Goal: Contribute content: Add original content to the website for others to see

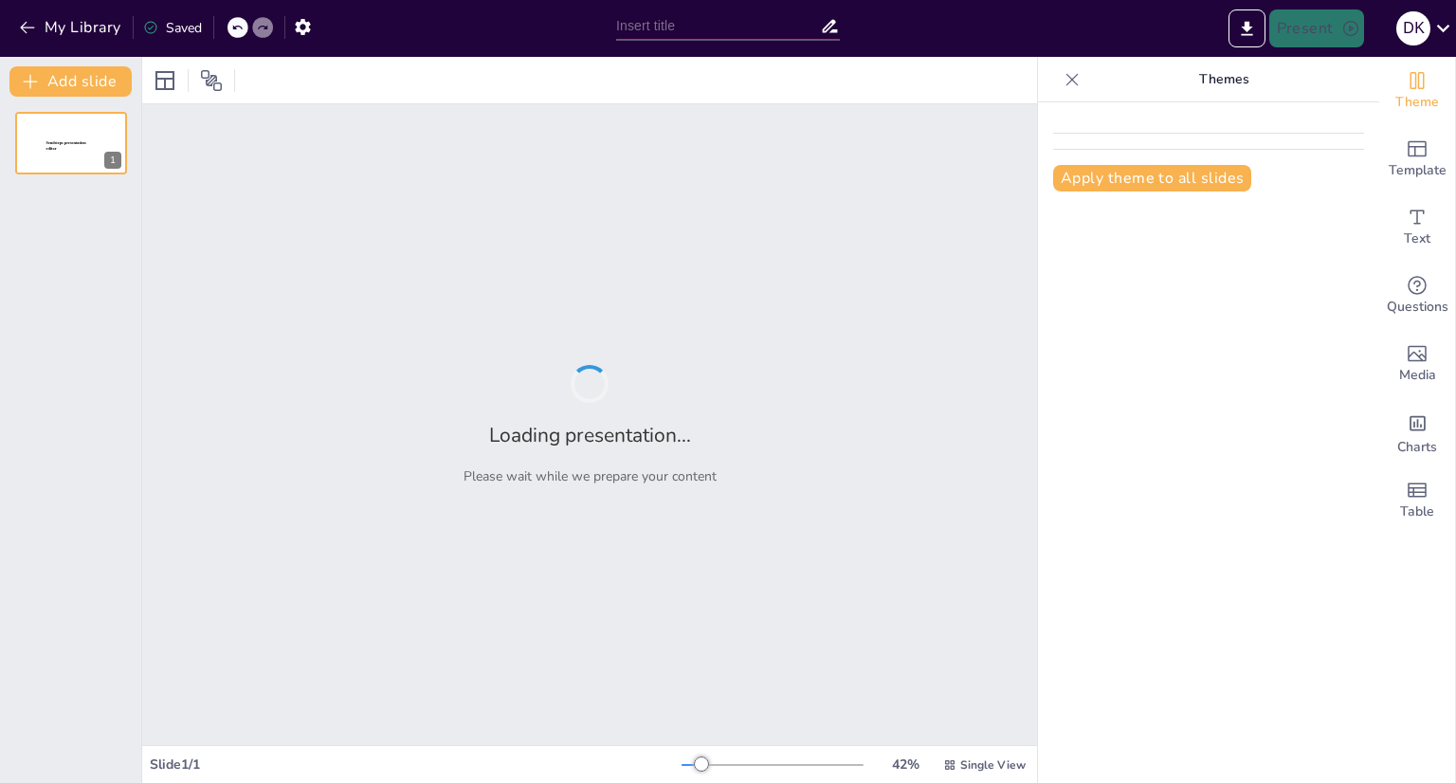
type input "From Safety to Savings: The Perks of Owning a Honda TRX 450R"
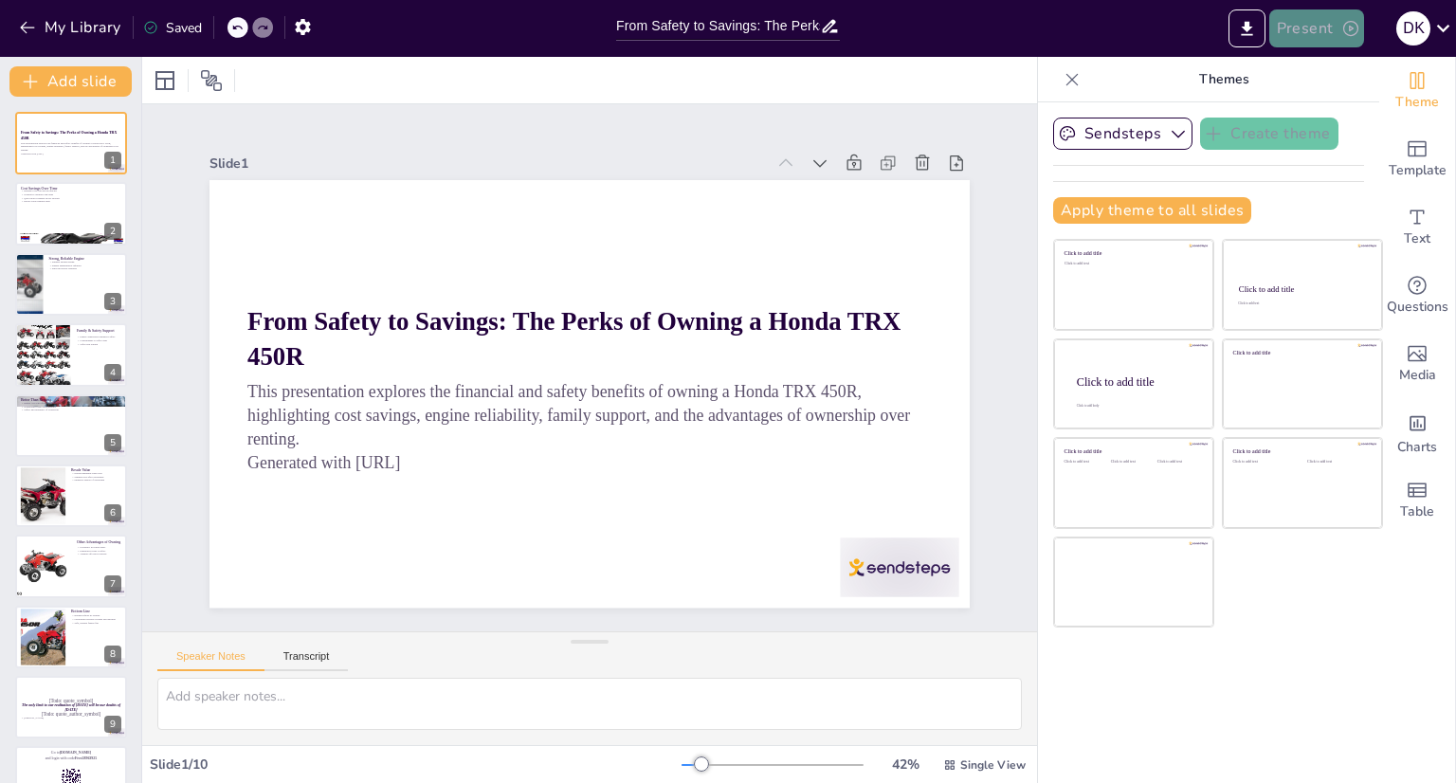
click at [1309, 27] on button "Present" at bounding box center [1317, 28] width 95 height 38
click at [1317, 133] on ul "Preview presentation Play presentation" at bounding box center [1345, 93] width 151 height 92
click at [1316, 111] on li "Play presentation" at bounding box center [1345, 116] width 151 height 30
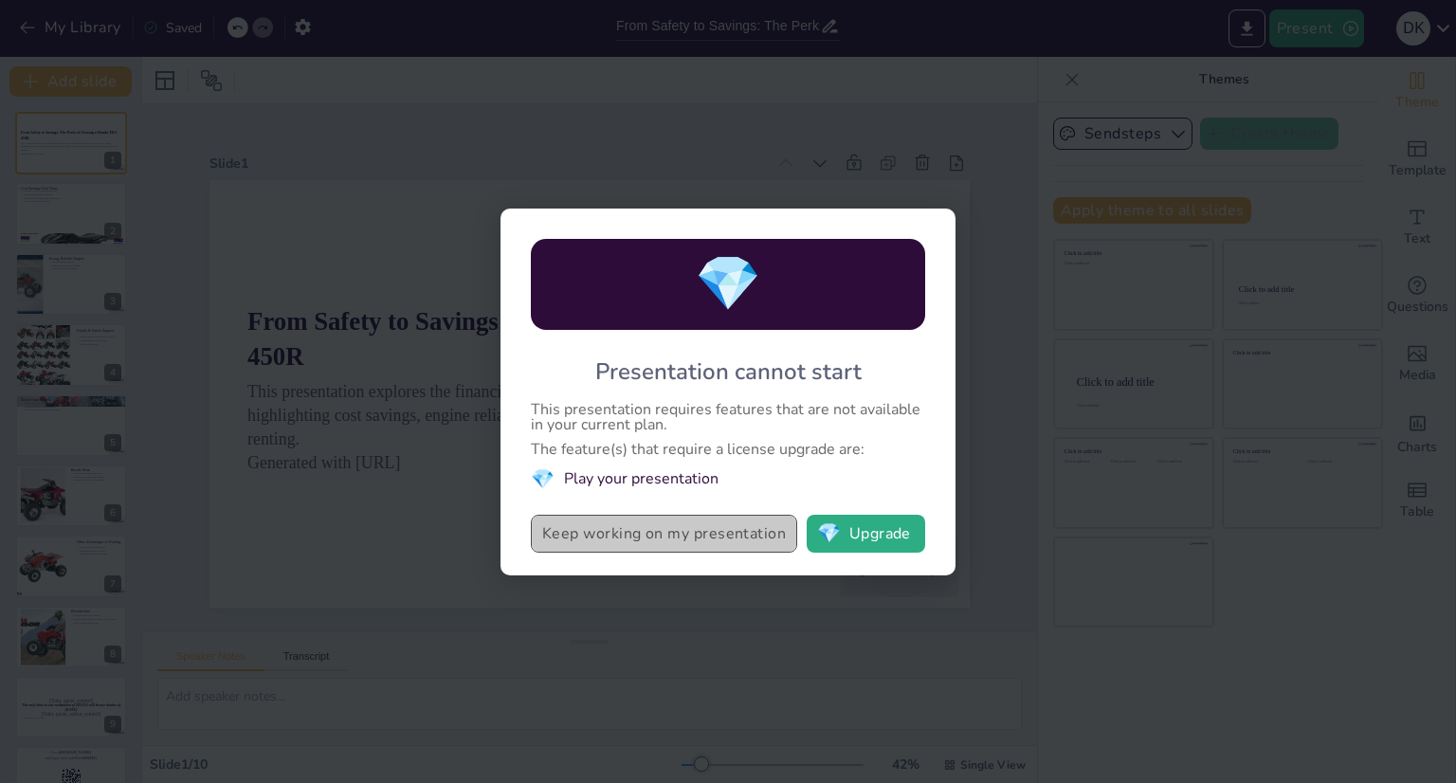
click at [703, 540] on button "Keep working on my presentation" at bounding box center [664, 534] width 266 height 38
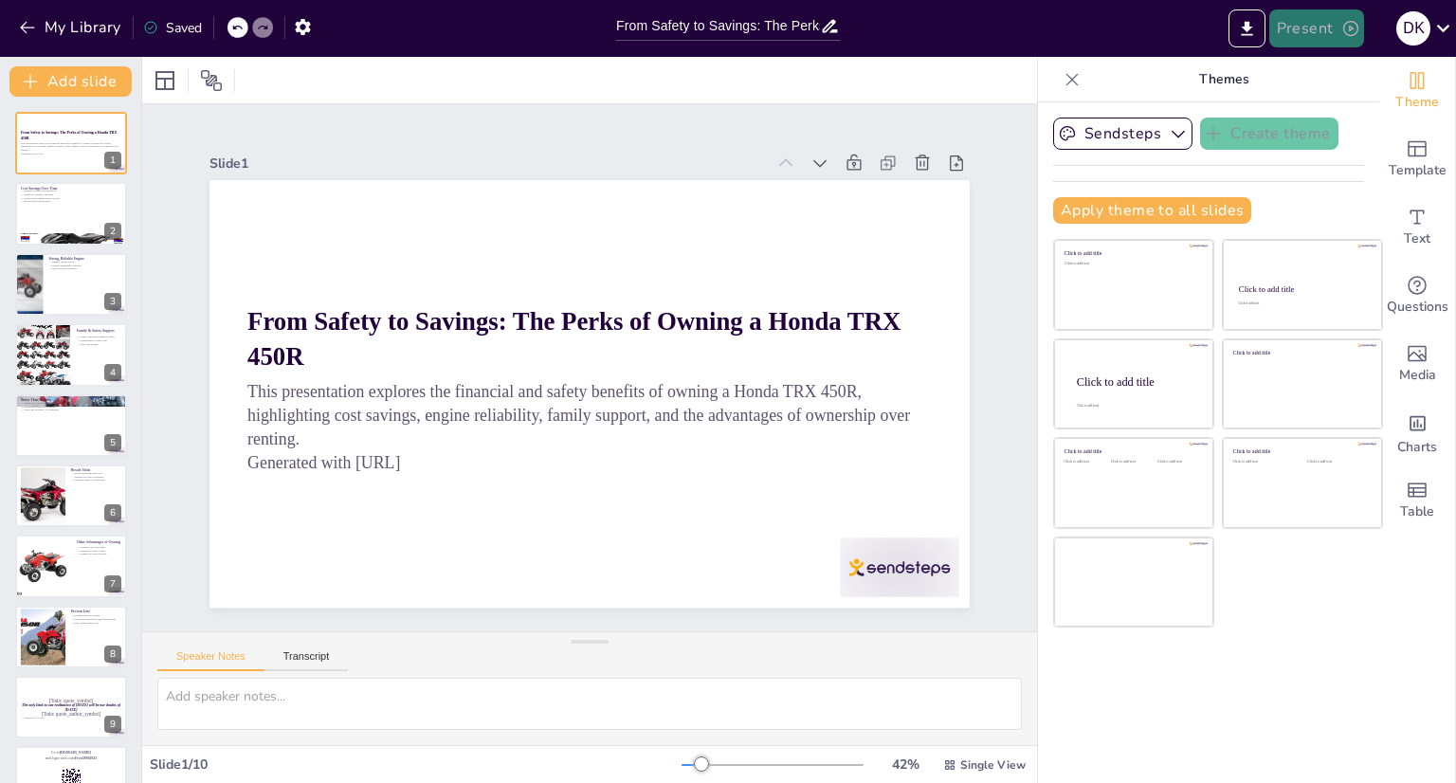
click at [1304, 31] on button "Present" at bounding box center [1317, 28] width 95 height 38
click at [1314, 76] on li "Preview presentation" at bounding box center [1345, 70] width 151 height 30
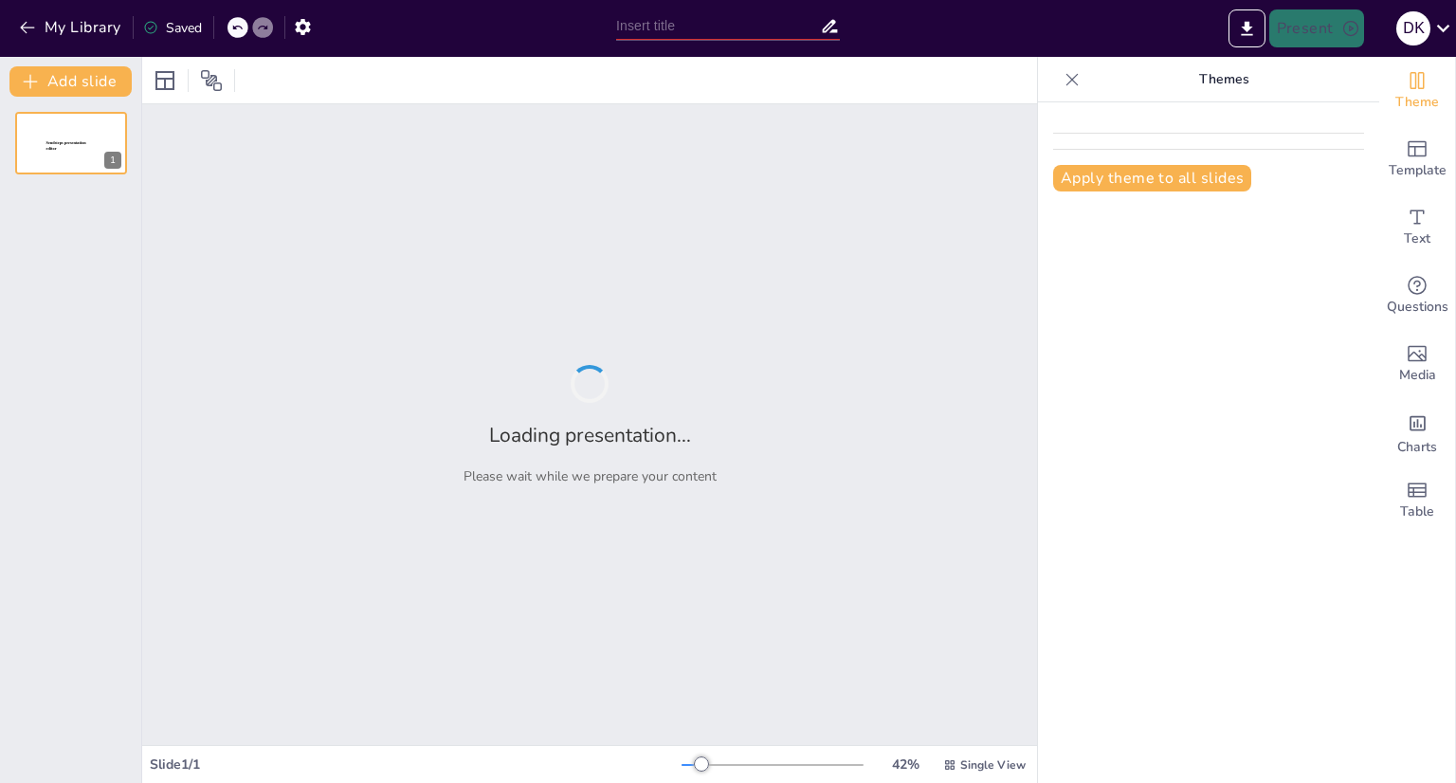
type input "From Safety to Savings: The Perks of Owning a Honda TRX 450R"
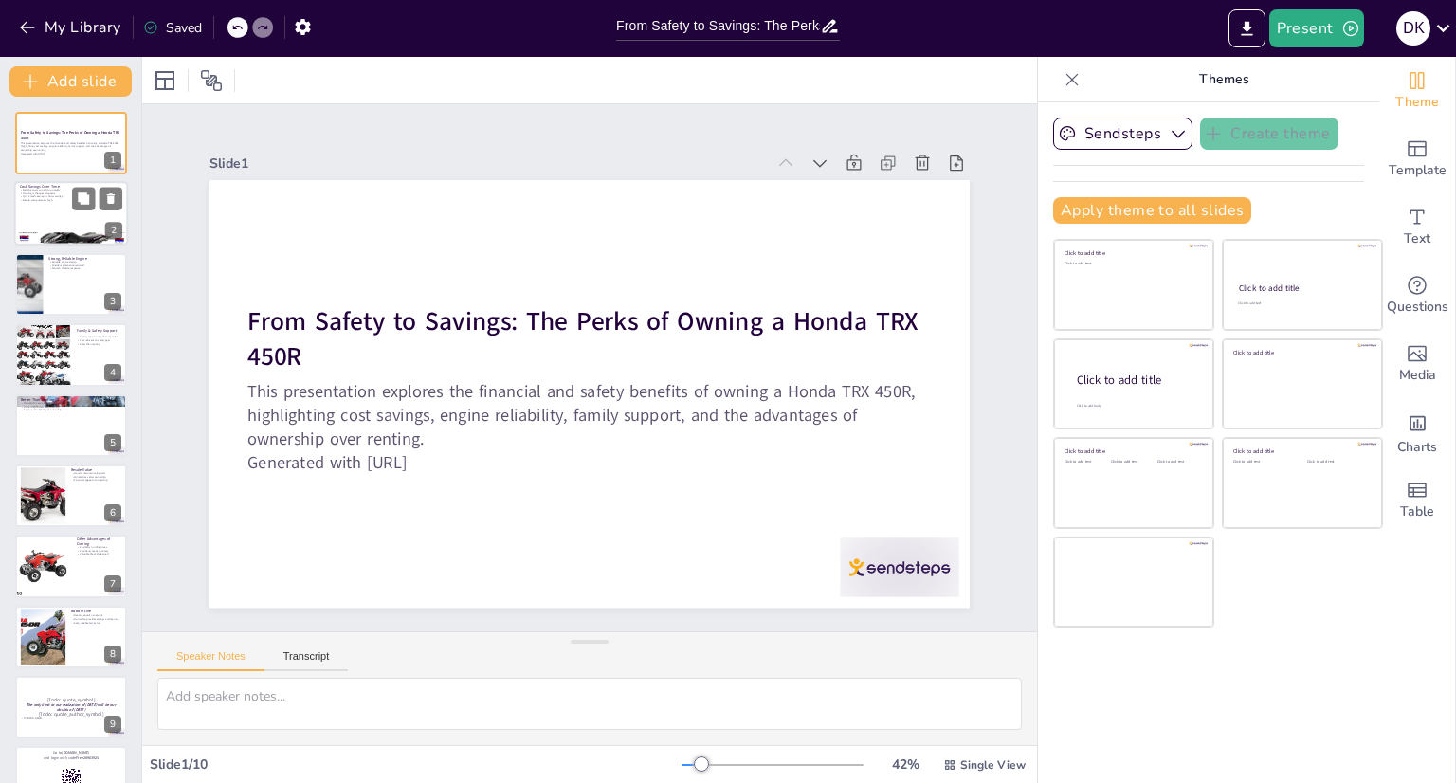
click at [86, 225] on div at bounding box center [71, 214] width 114 height 64
type textarea "Renting an ATV can become quite expensive, especially if you're riding multiple…"
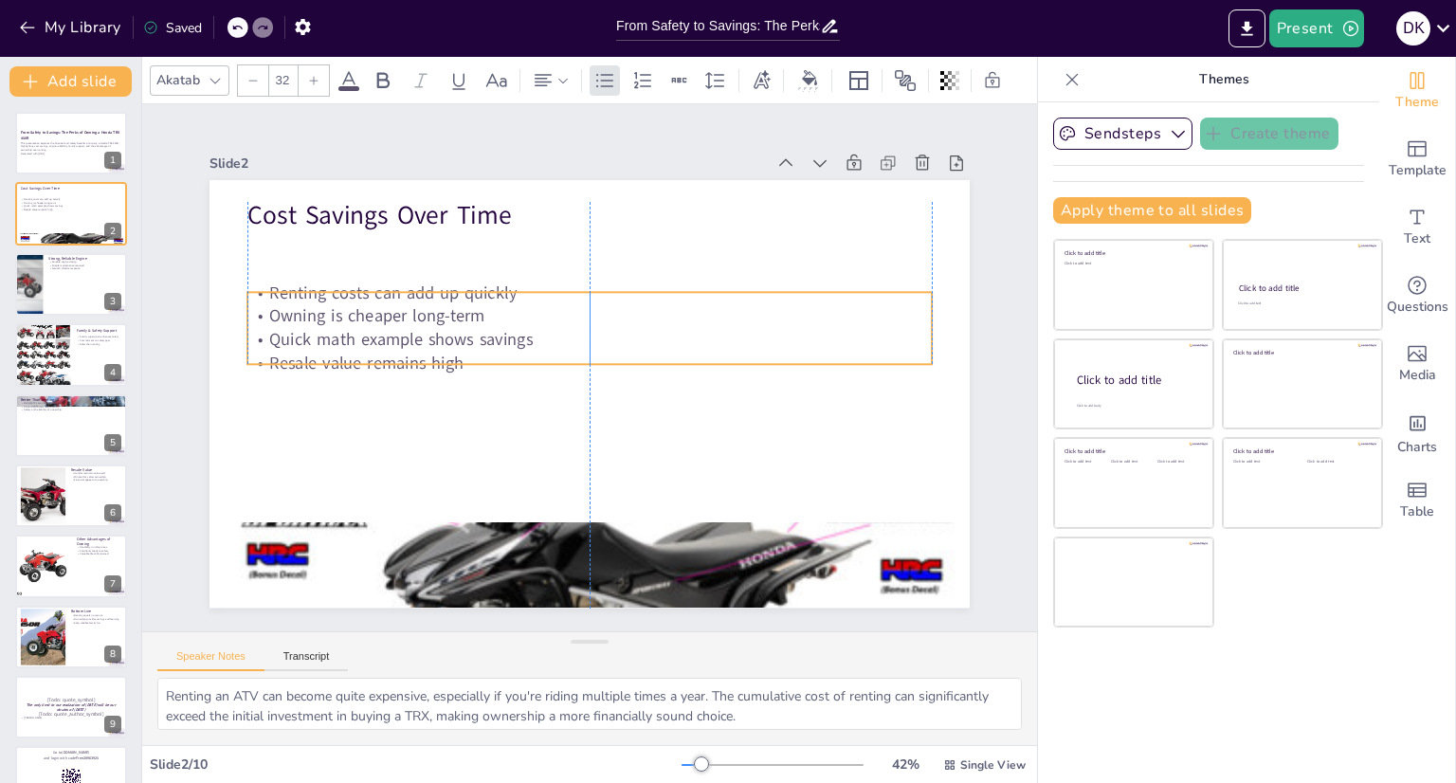
drag, startPoint x: 395, startPoint y: 240, endPoint x: 392, endPoint y: 287, distance: 47.6
click at [392, 287] on p "Renting costs can add up quickly" at bounding box center [589, 293] width 685 height 24
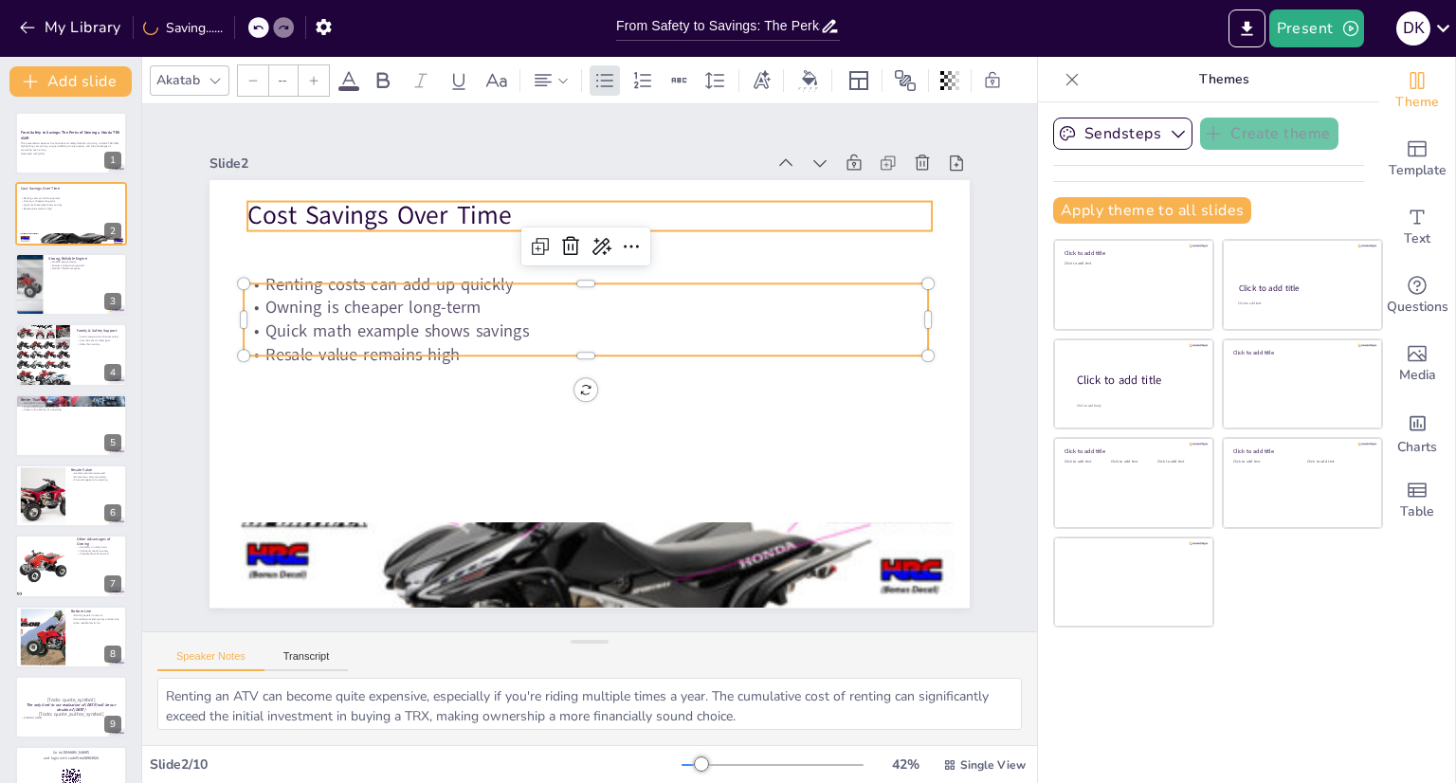
type input "48"
click at [611, 206] on p "Cost Savings Over Time" at bounding box center [606, 217] width 685 height 107
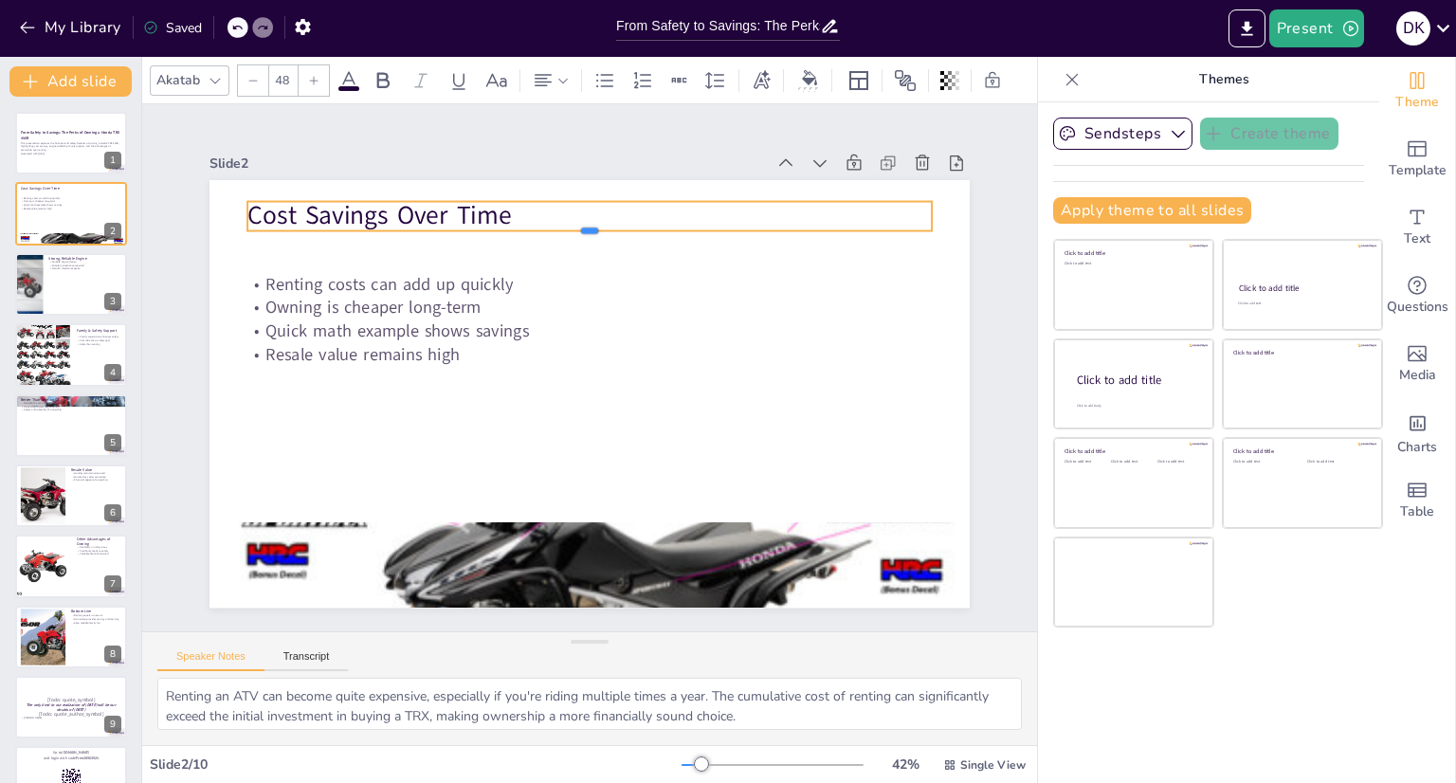
click at [347, 230] on div at bounding box center [589, 237] width 685 height 15
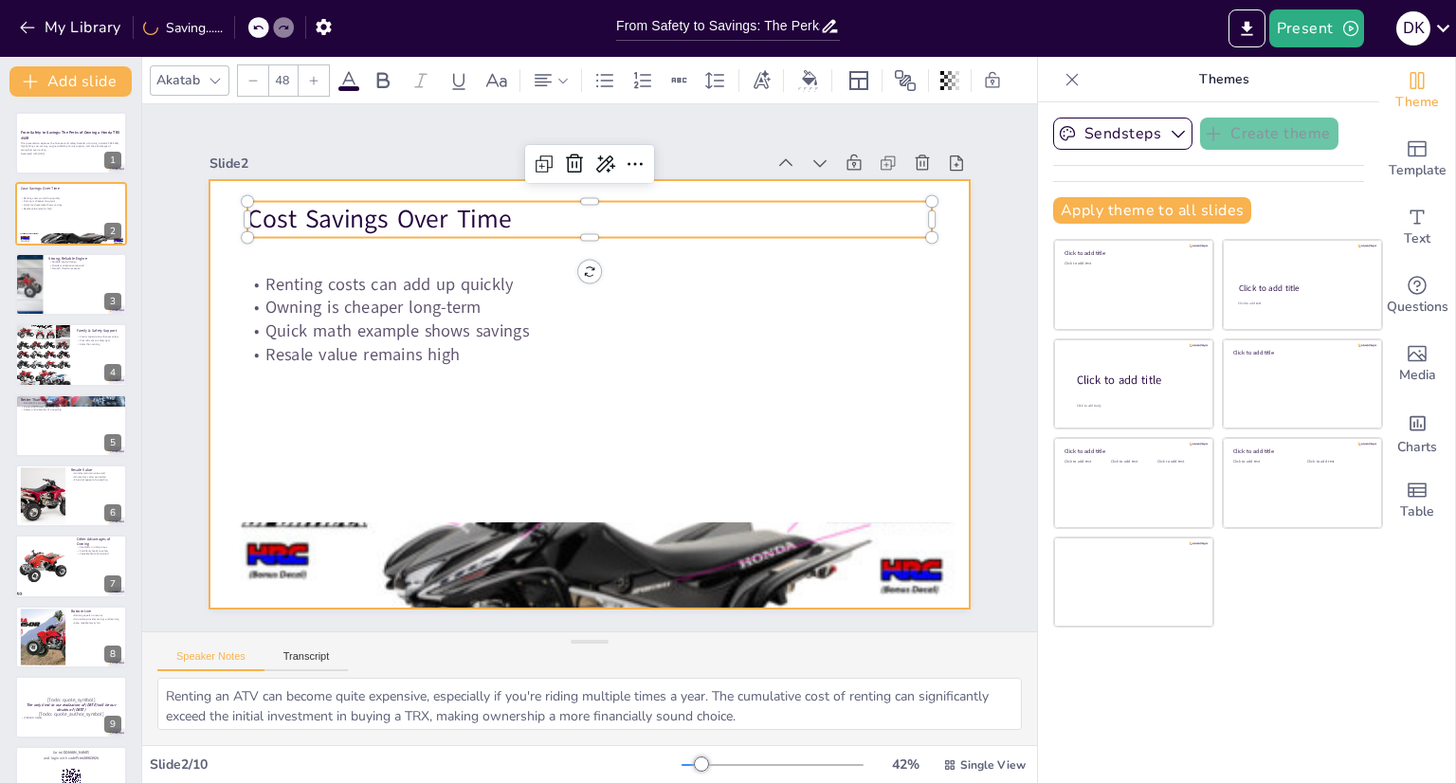
click at [271, 418] on div at bounding box center [587, 394] width 801 height 504
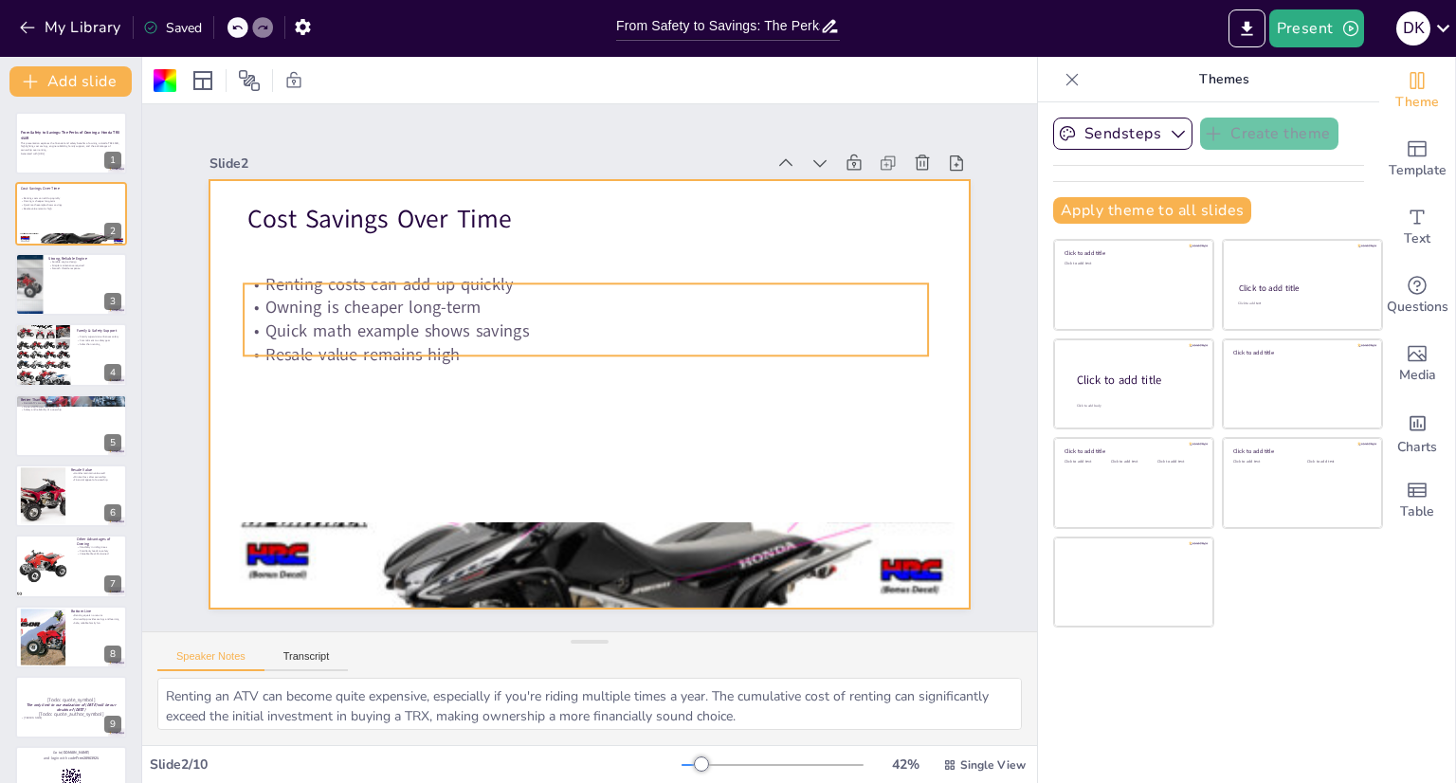
click at [466, 296] on p "Owning is cheaper long-term" at bounding box center [591, 308] width 683 height 95
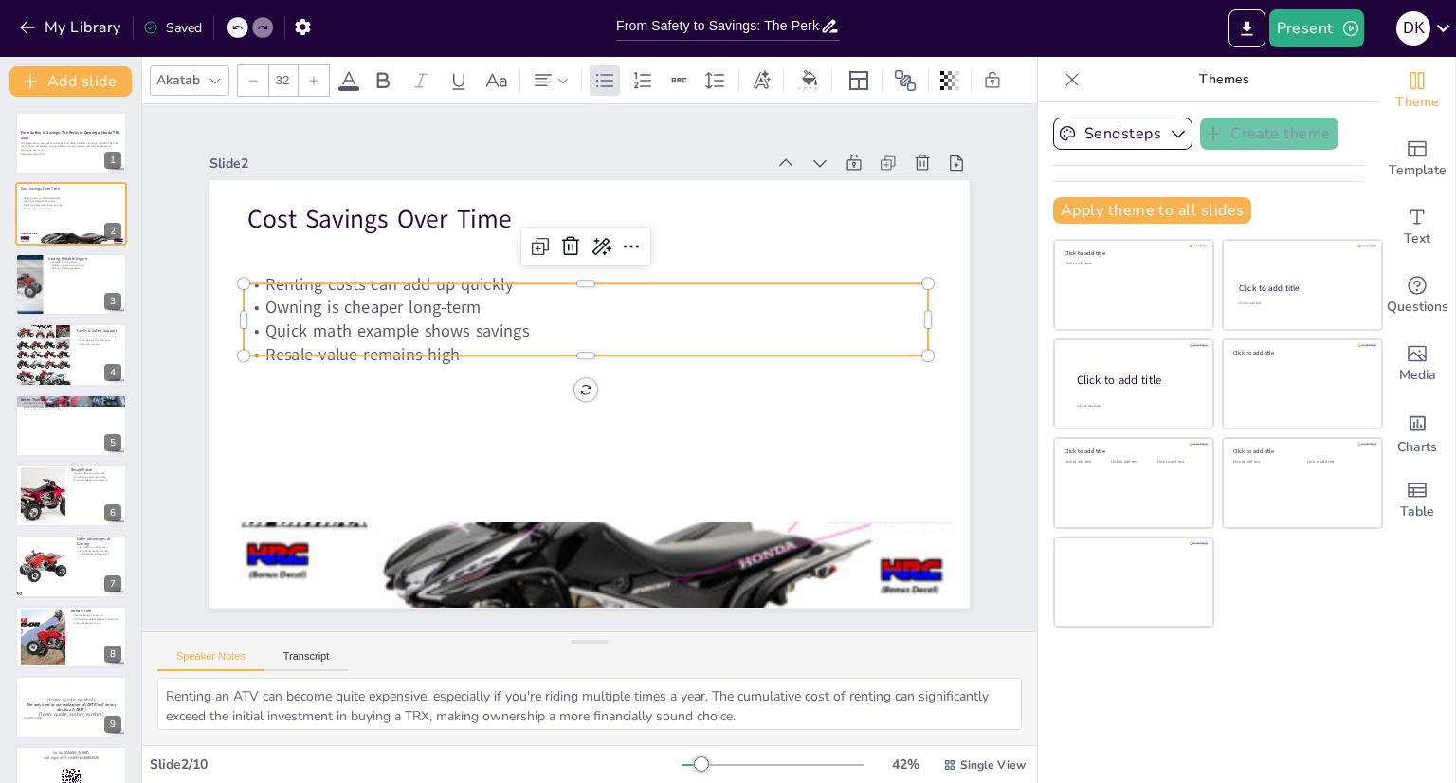
click at [470, 299] on p "Owning is cheaper long-term" at bounding box center [586, 308] width 685 height 24
click at [327, 300] on p "Owning is cheaper long-term" at bounding box center [591, 308] width 683 height 95
click at [359, 301] on p "Owning is cheaper long-term" at bounding box center [586, 308] width 685 height 24
click at [359, 301] on p "Owning is cheaper long-term" at bounding box center [591, 308] width 683 height 95
click at [604, 241] on icon at bounding box center [614, 248] width 21 height 19
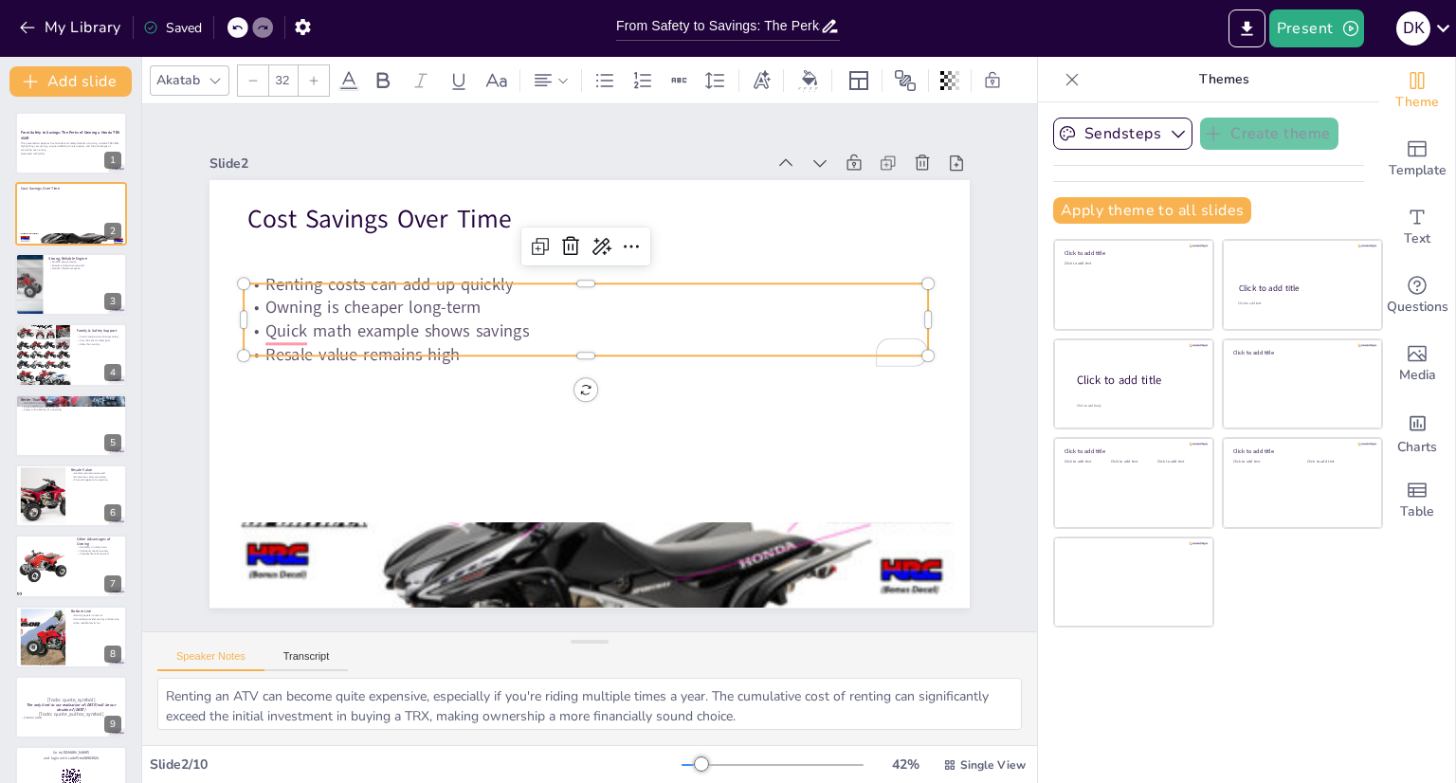
click at [466, 301] on p "Owning is cheaper long-term" at bounding box center [599, 309] width 674 height 166
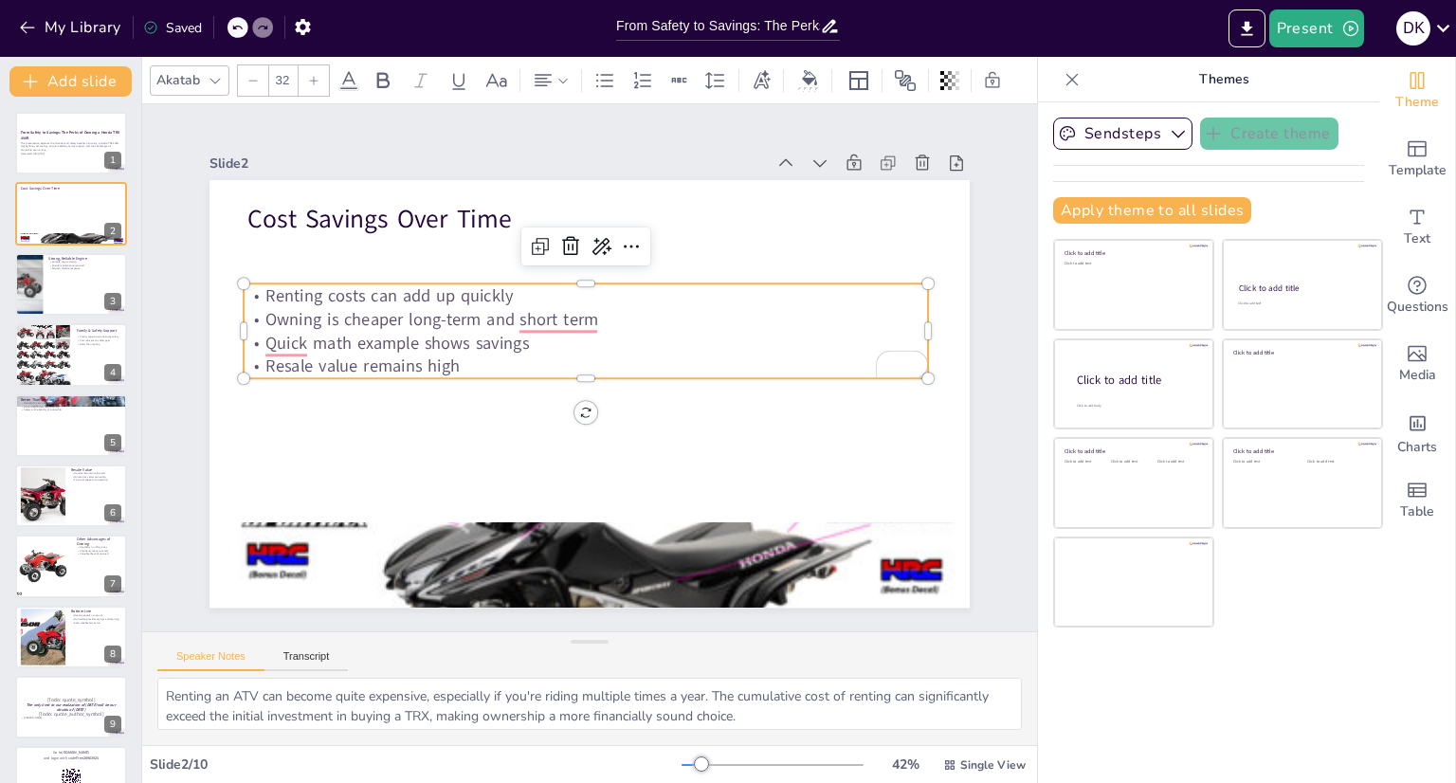
click at [542, 320] on p "Owning is cheaper long-term and short term" at bounding box center [590, 320] width 683 height 96
click at [556, 309] on p "Owning is cheaper long-term and short- term" at bounding box center [586, 320] width 685 height 24
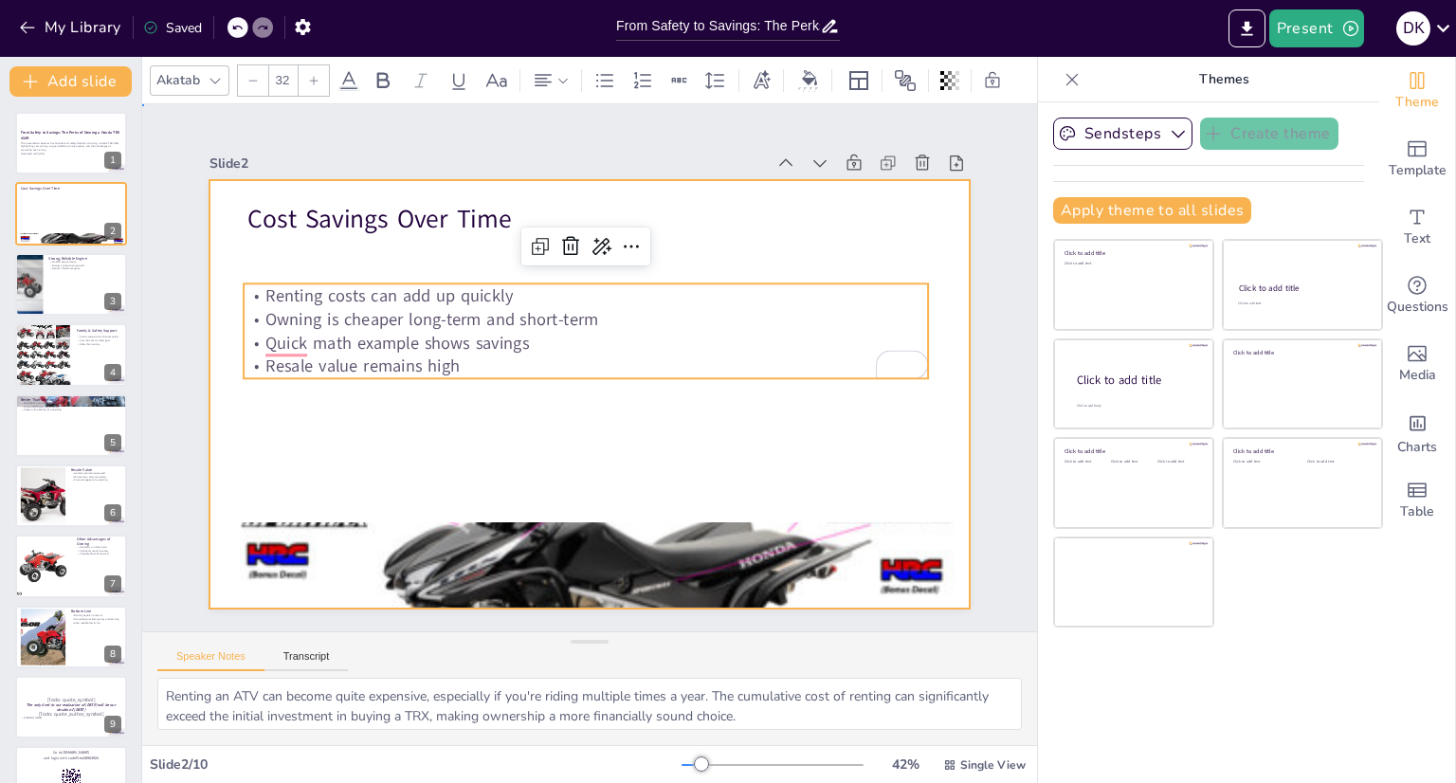
click at [393, 428] on div at bounding box center [587, 394] width 801 height 504
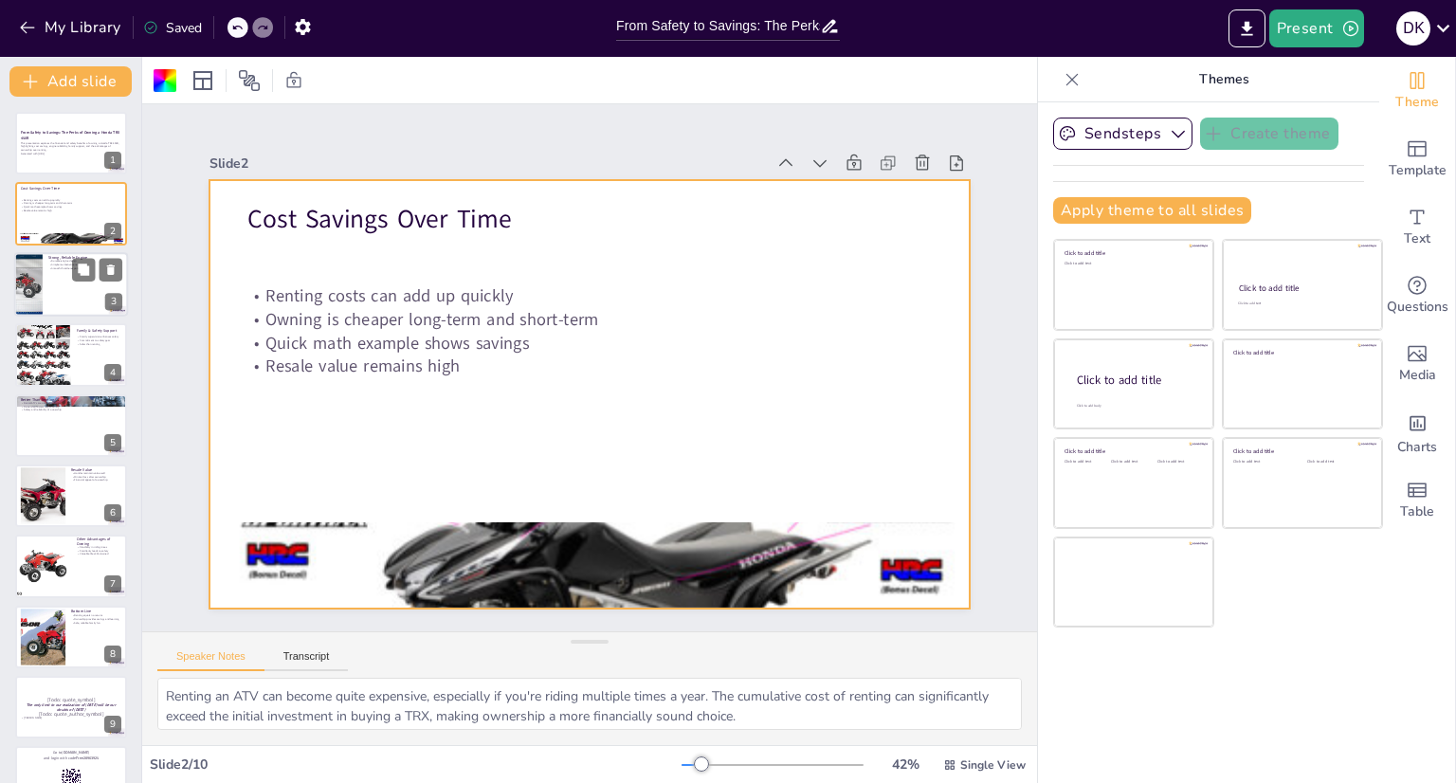
click at [106, 295] on div "3" at bounding box center [113, 301] width 17 height 17
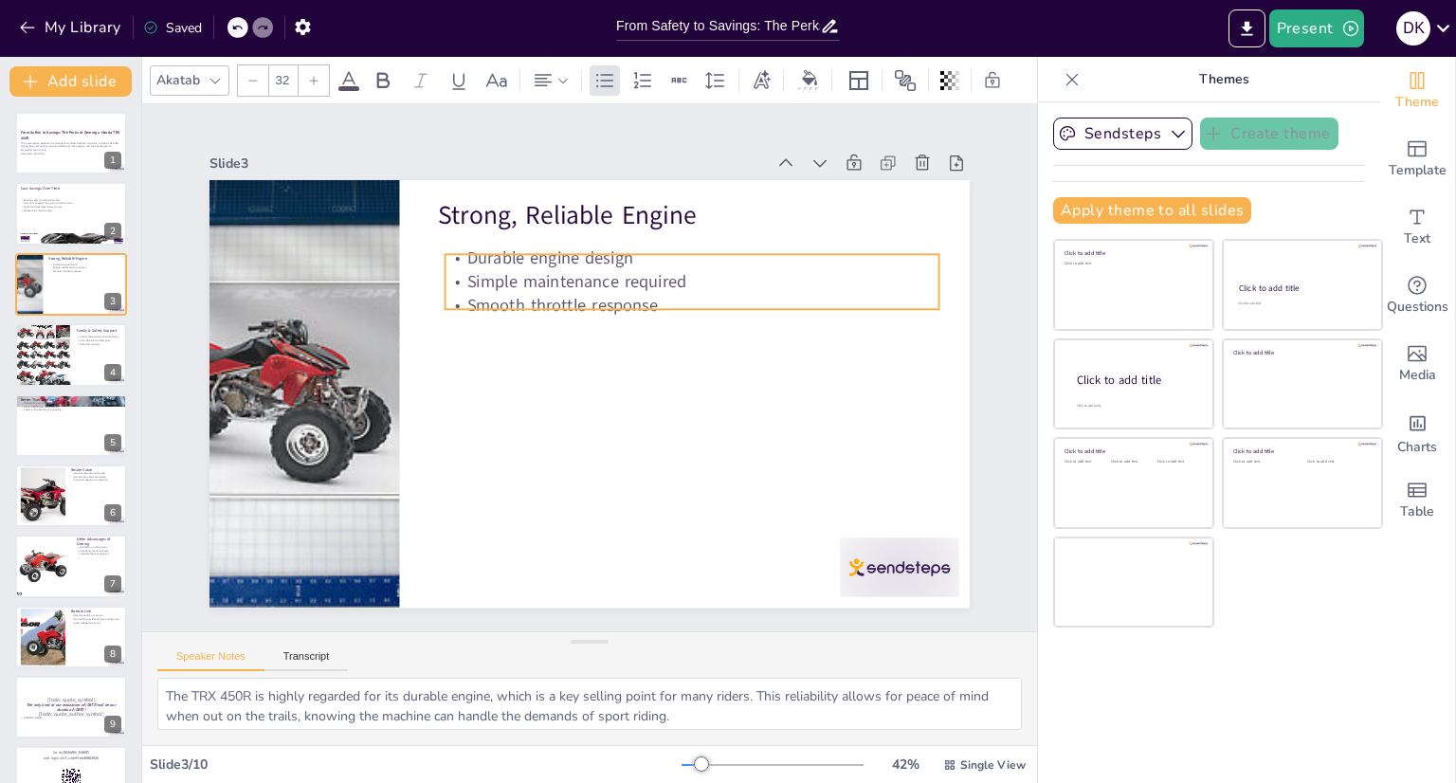
drag, startPoint x: 576, startPoint y: 247, endPoint x: 582, endPoint y: 265, distance: 18.3
click at [582, 270] on p "Simple maintenance required" at bounding box center [693, 282] width 494 height 24
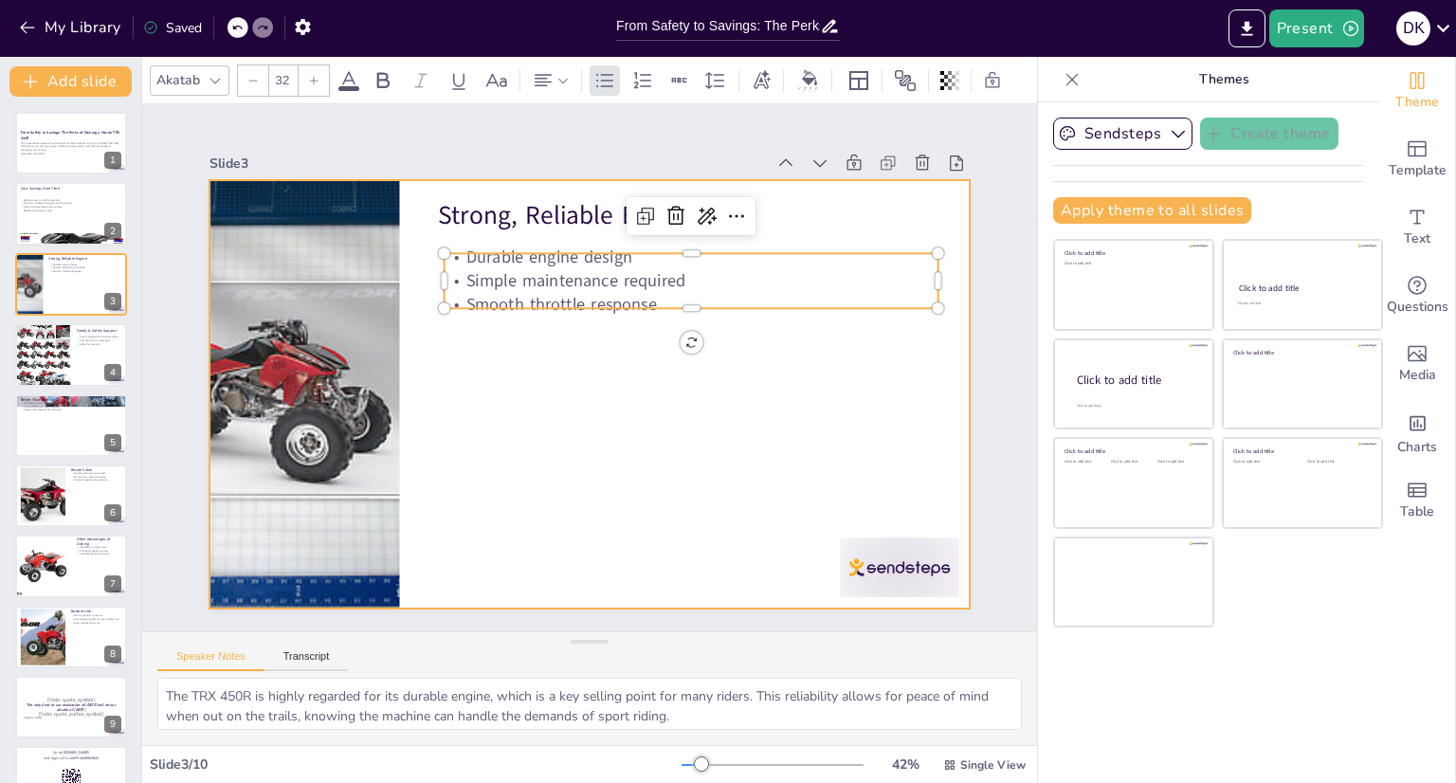
click at [544, 413] on div at bounding box center [590, 394] width 760 height 428
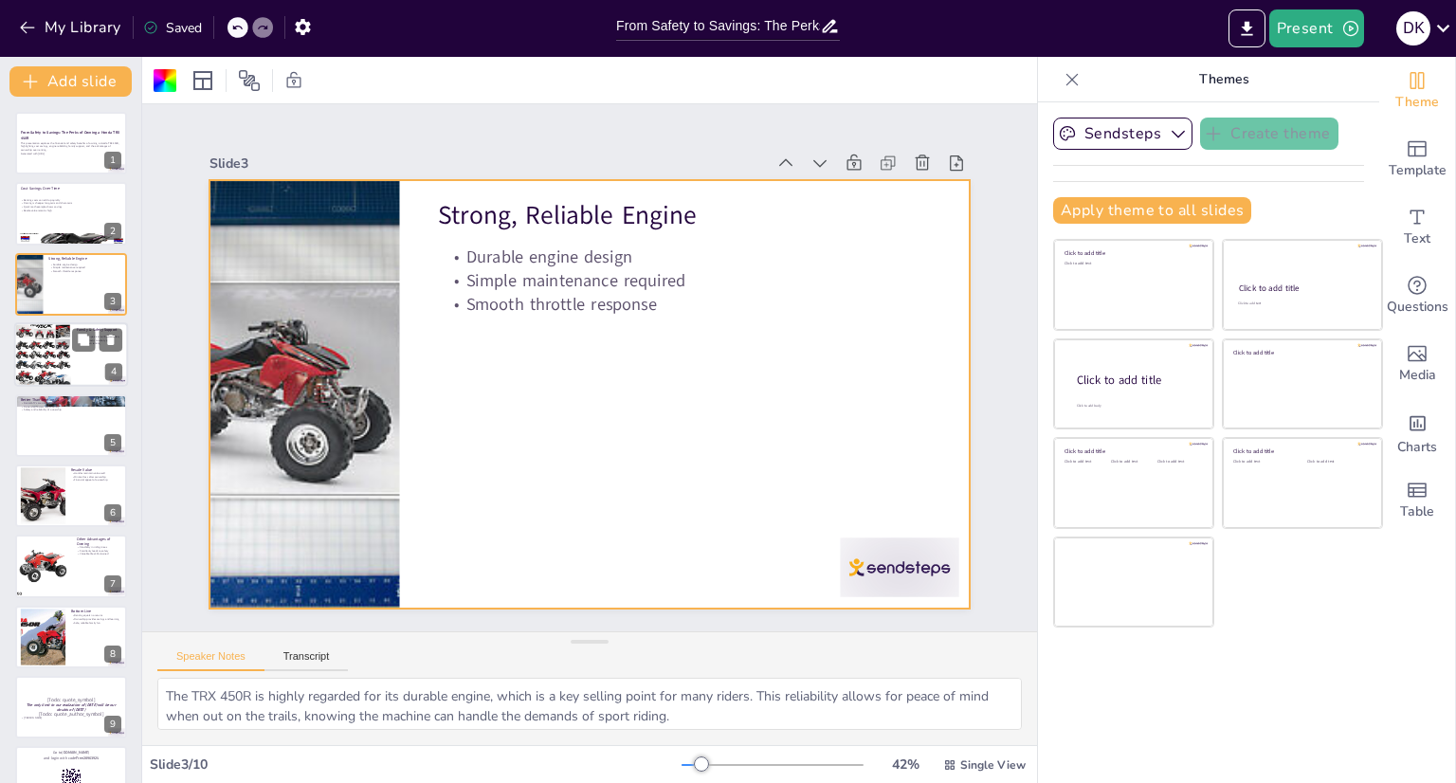
click at [61, 352] on div at bounding box center [42, 355] width 57 height 81
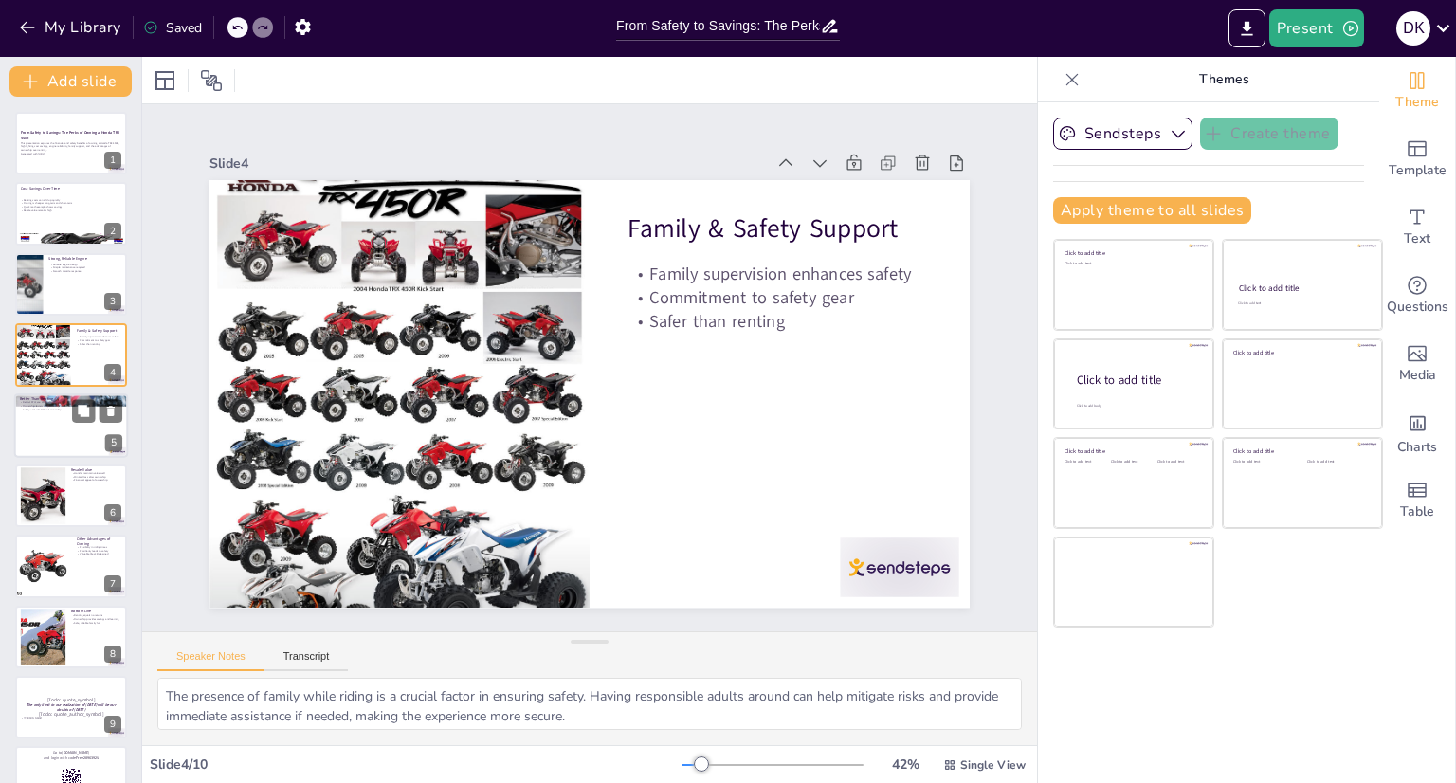
click at [73, 422] on div at bounding box center [71, 425] width 114 height 64
type textarea "The condition of rental ATVs can be questionable, often leading to dangerous si…"
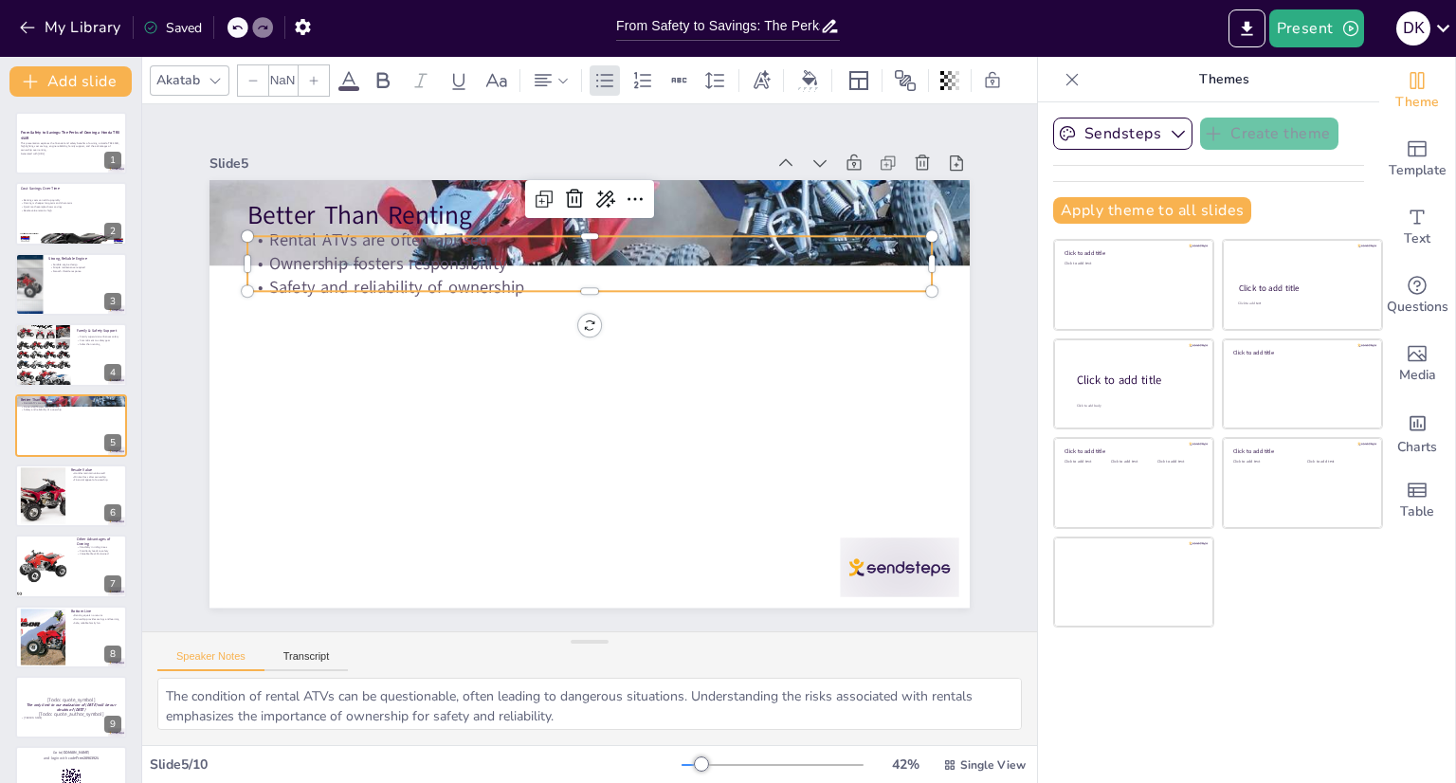
type input "32"
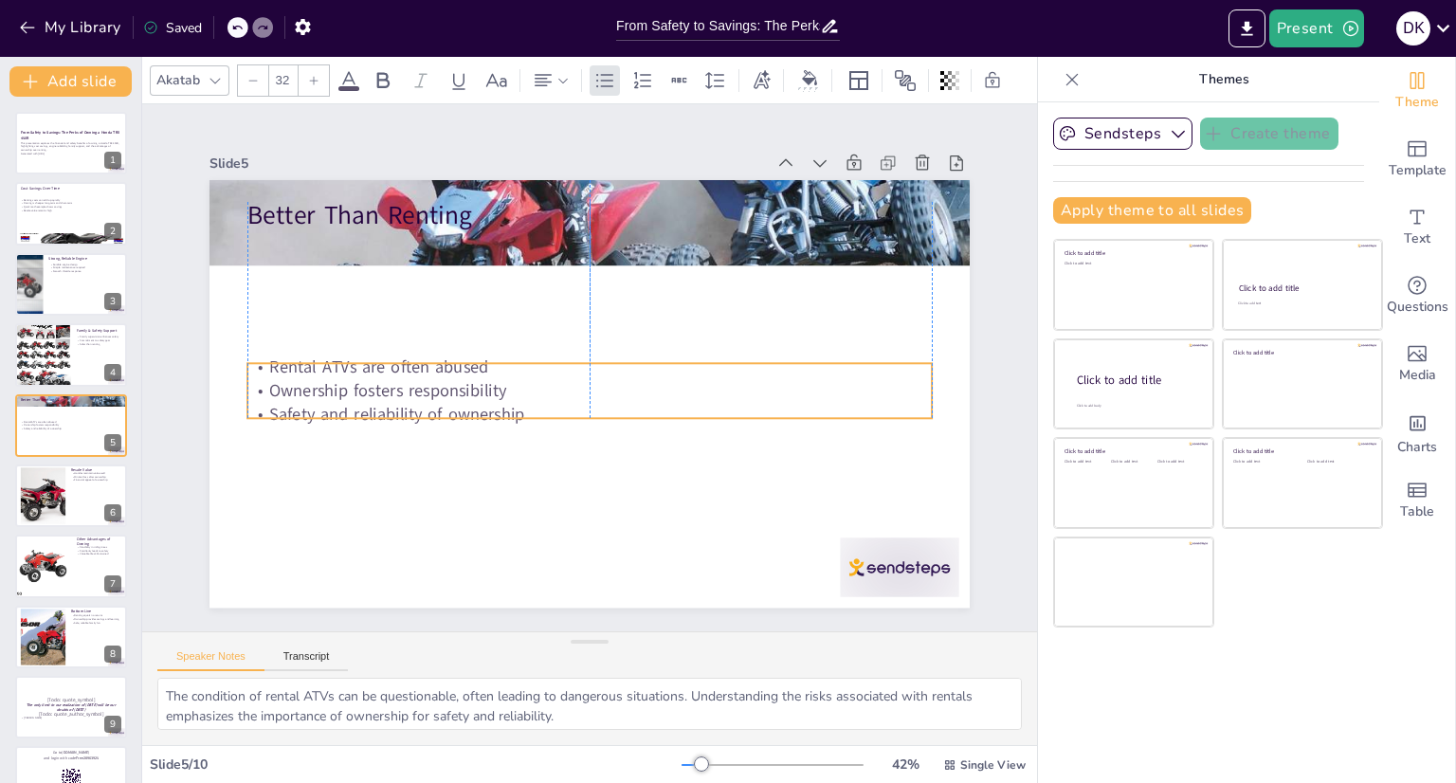
drag, startPoint x: 360, startPoint y: 252, endPoint x: 359, endPoint y: 374, distance: 121.4
click at [359, 374] on p "Ownership fosters responsibility" at bounding box center [584, 390] width 674 height 165
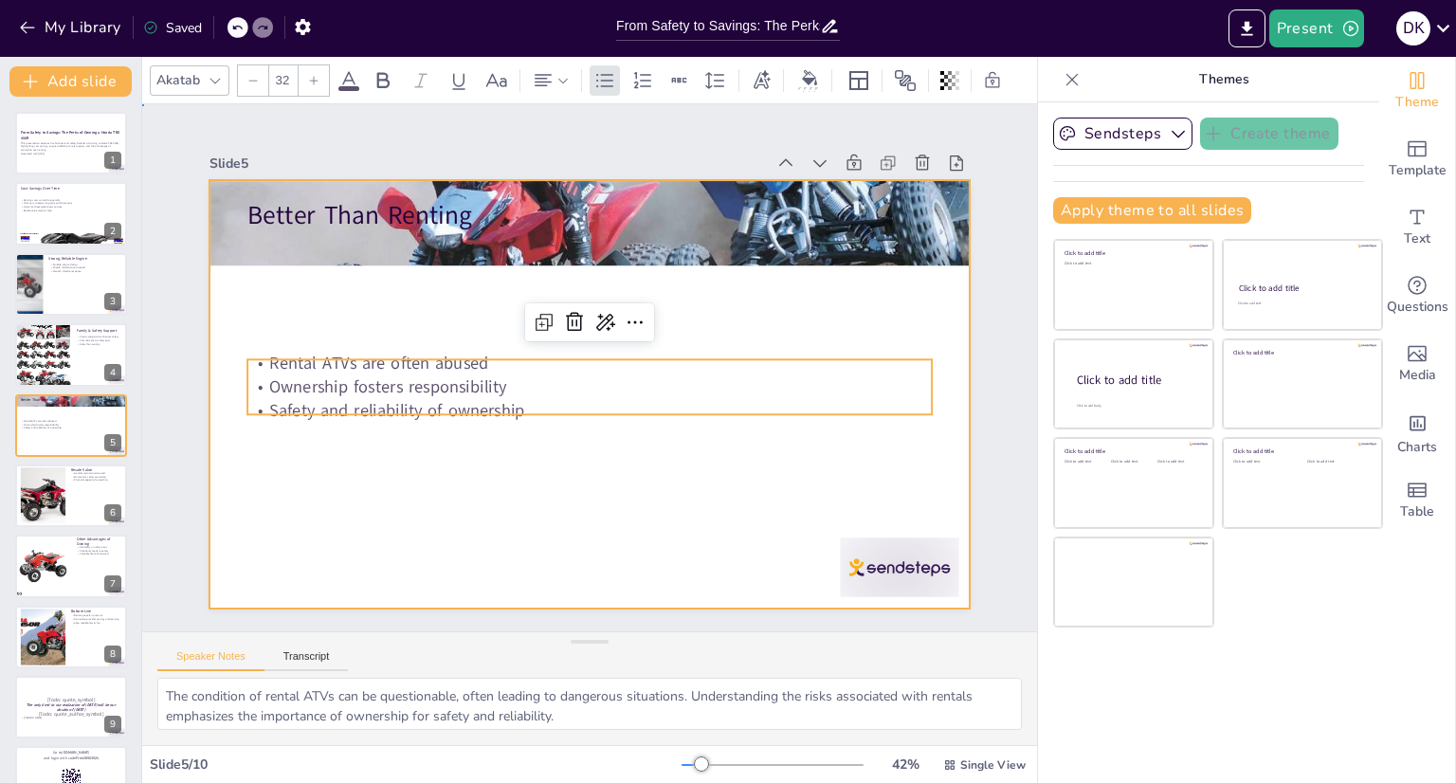
click at [354, 297] on div at bounding box center [590, 394] width 760 height 428
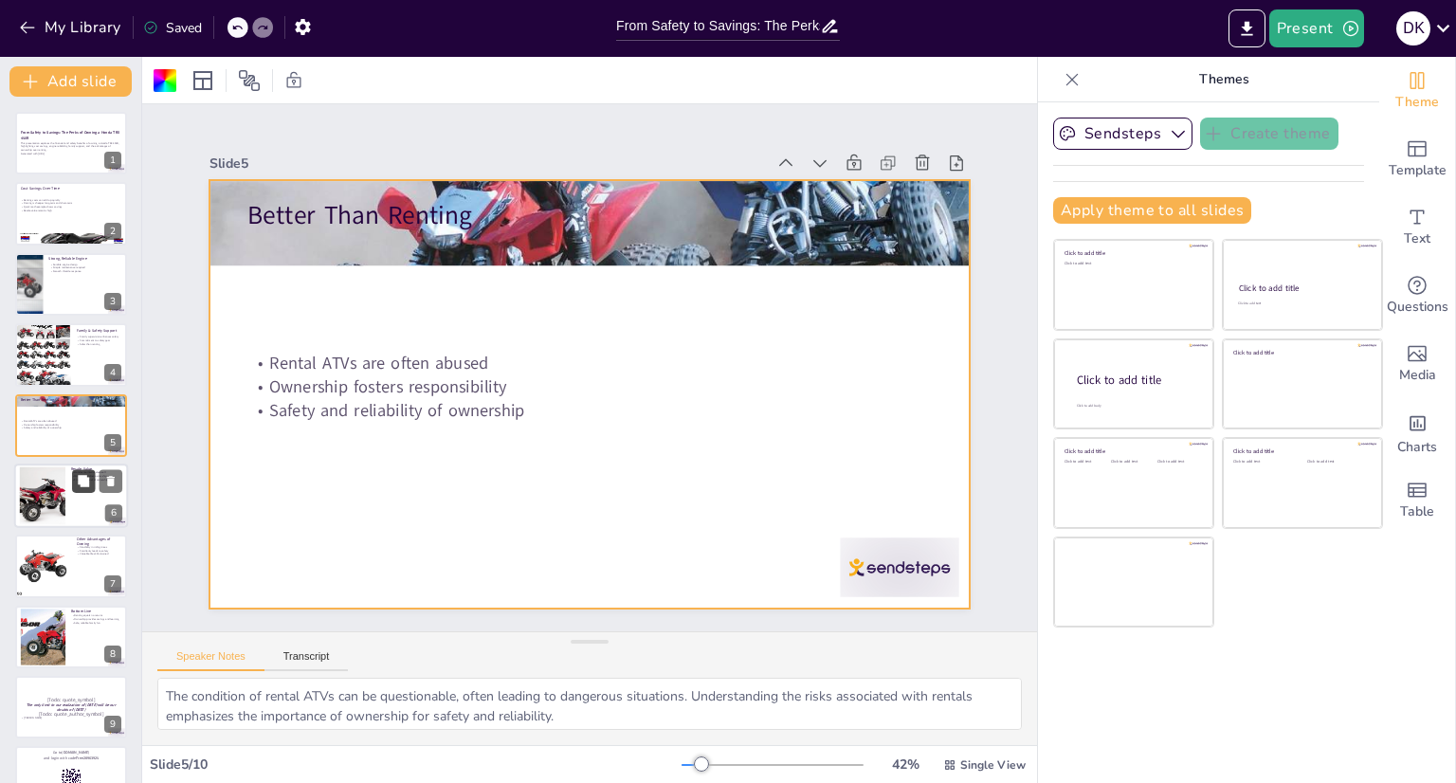
click at [86, 488] on button at bounding box center [83, 480] width 23 height 23
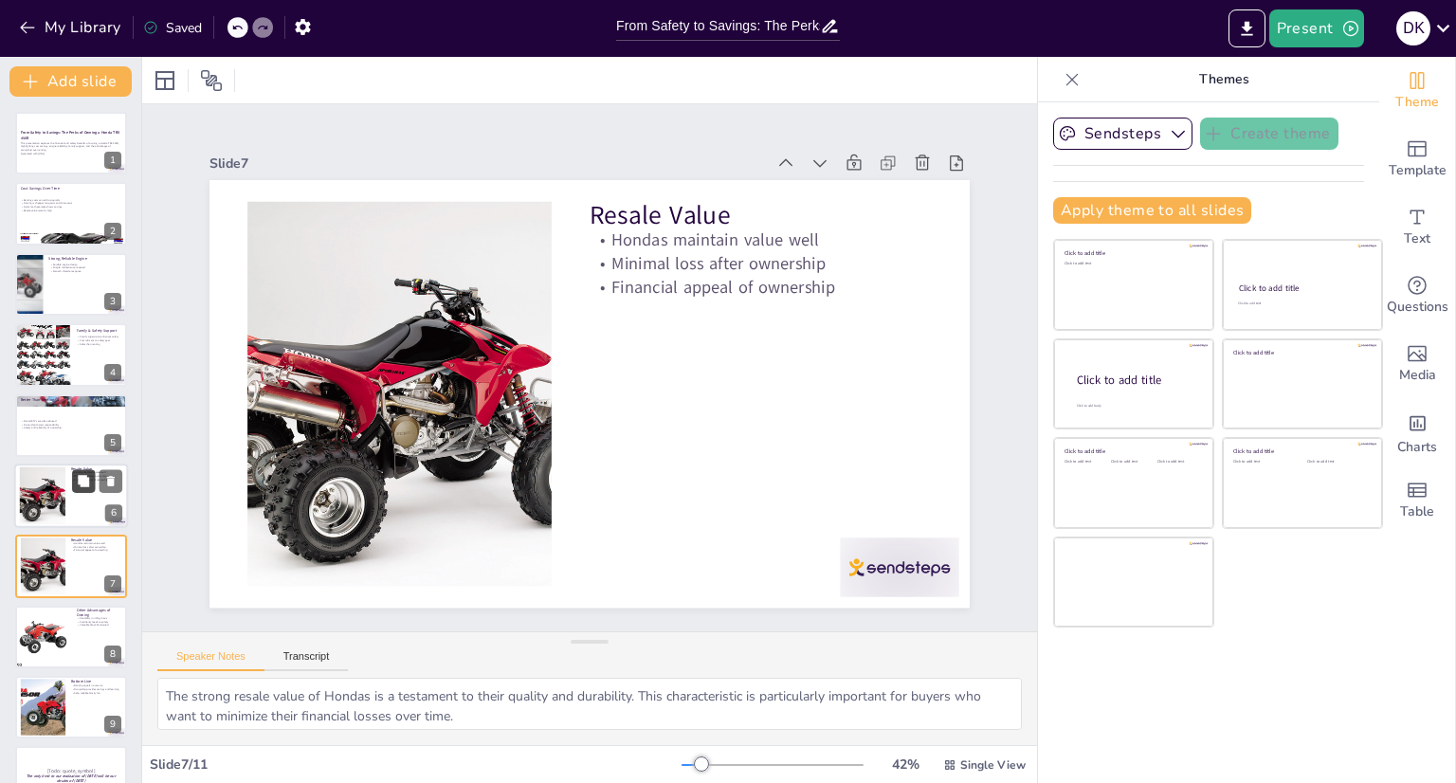
scroll to position [112, 0]
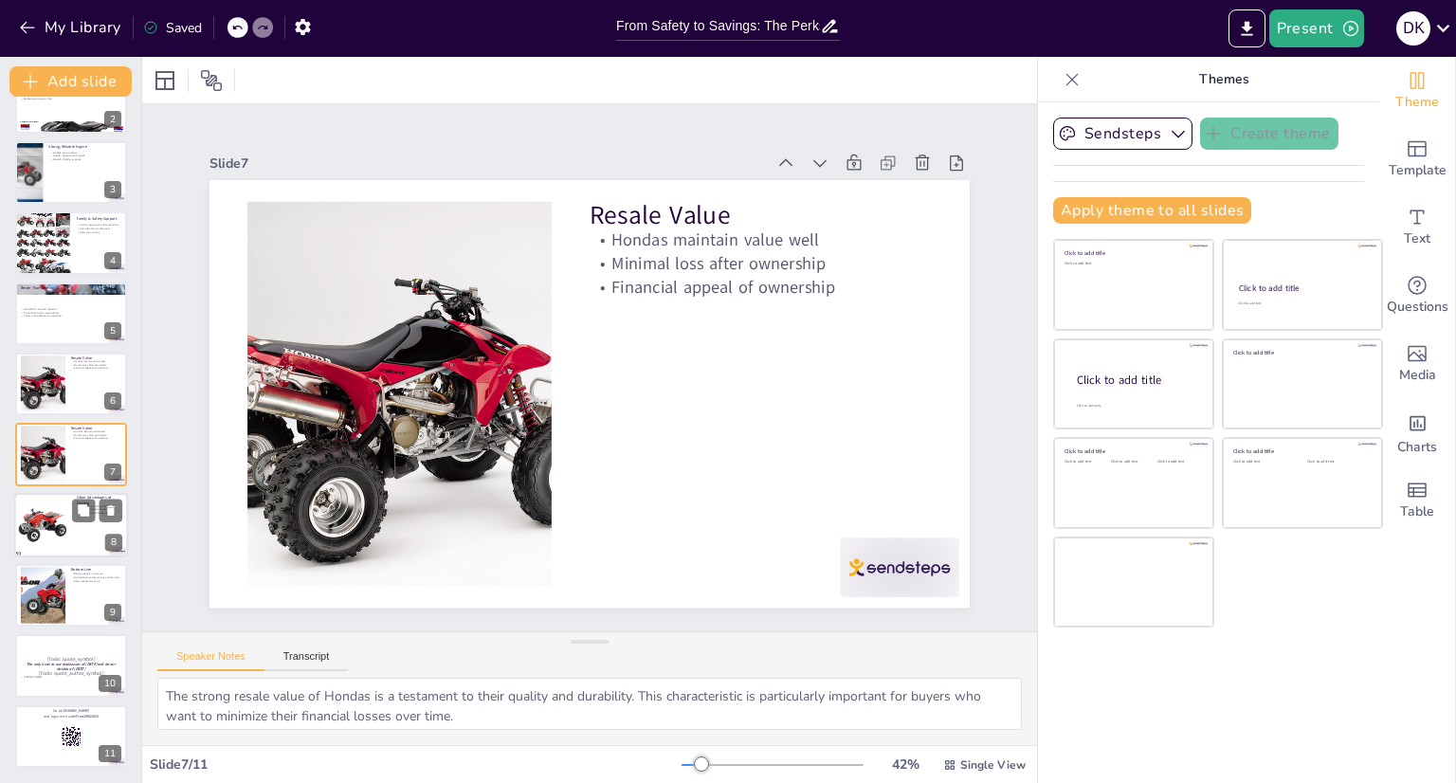
click at [56, 530] on div at bounding box center [42, 525] width 122 height 64
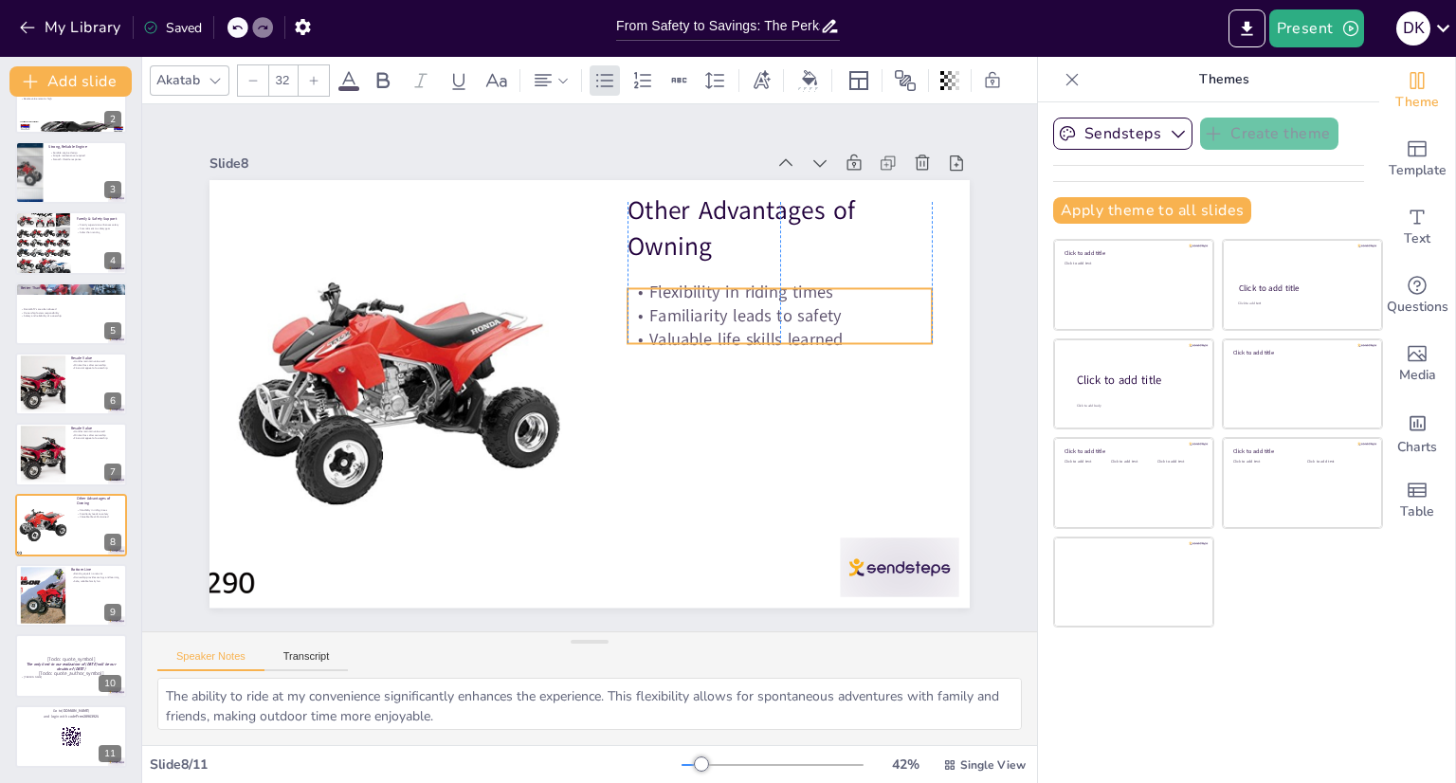
drag, startPoint x: 745, startPoint y: 282, endPoint x: 746, endPoint y: 308, distance: 26.6
click at [746, 309] on p "Familiarity leads to safety" at bounding box center [783, 336] width 305 height 55
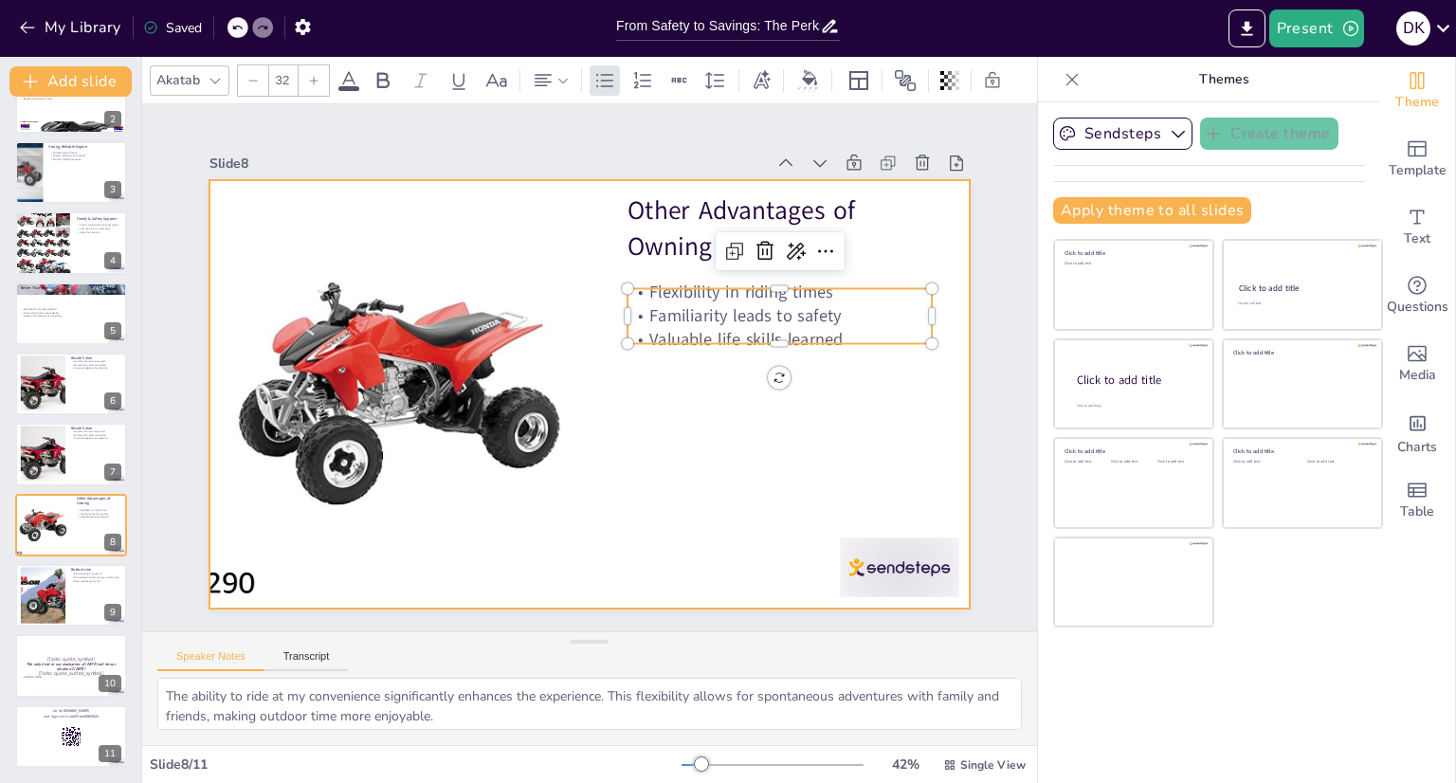
click at [650, 372] on div at bounding box center [576, 391] width 872 height 750
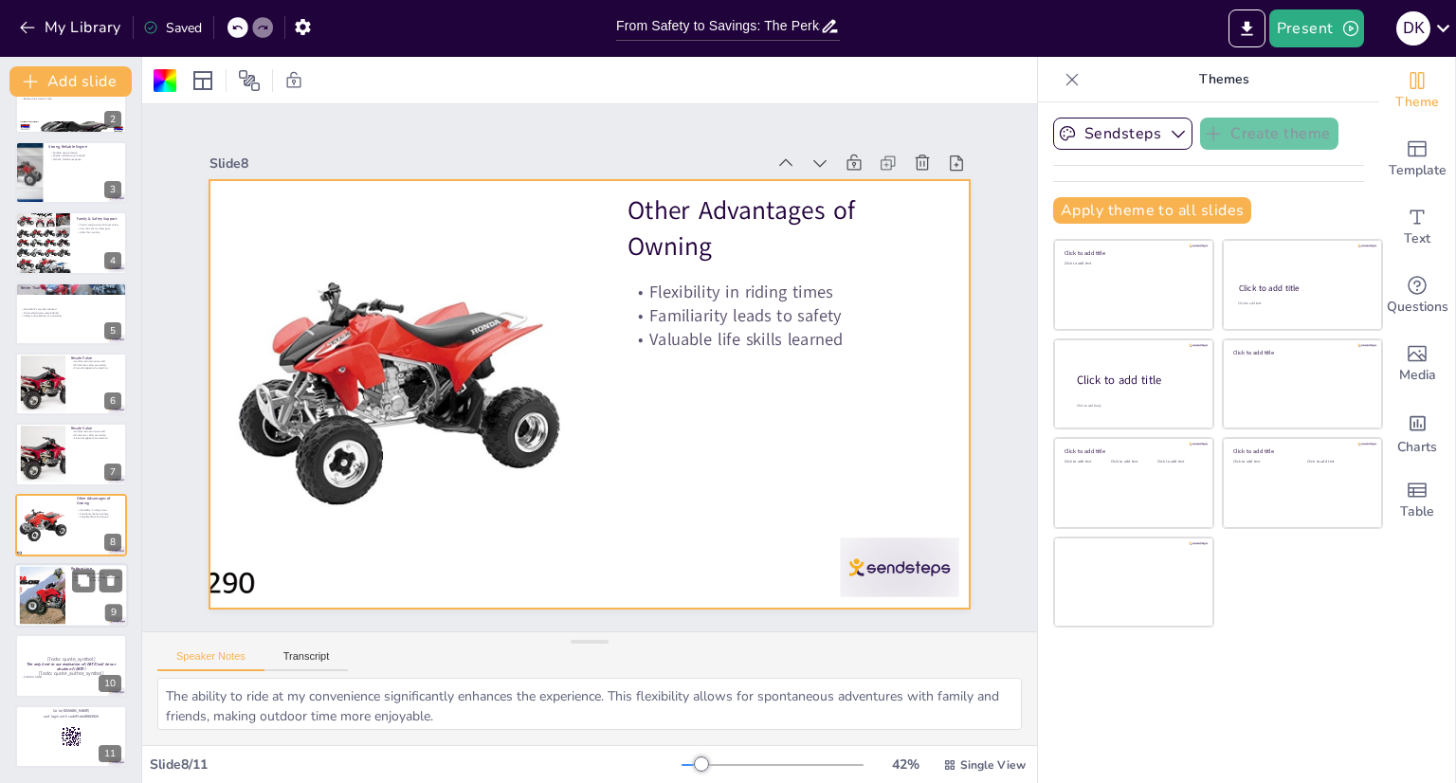
click at [67, 596] on div at bounding box center [71, 595] width 114 height 64
type textarea "The fundamental difference between renting and owning is that with renting, you…"
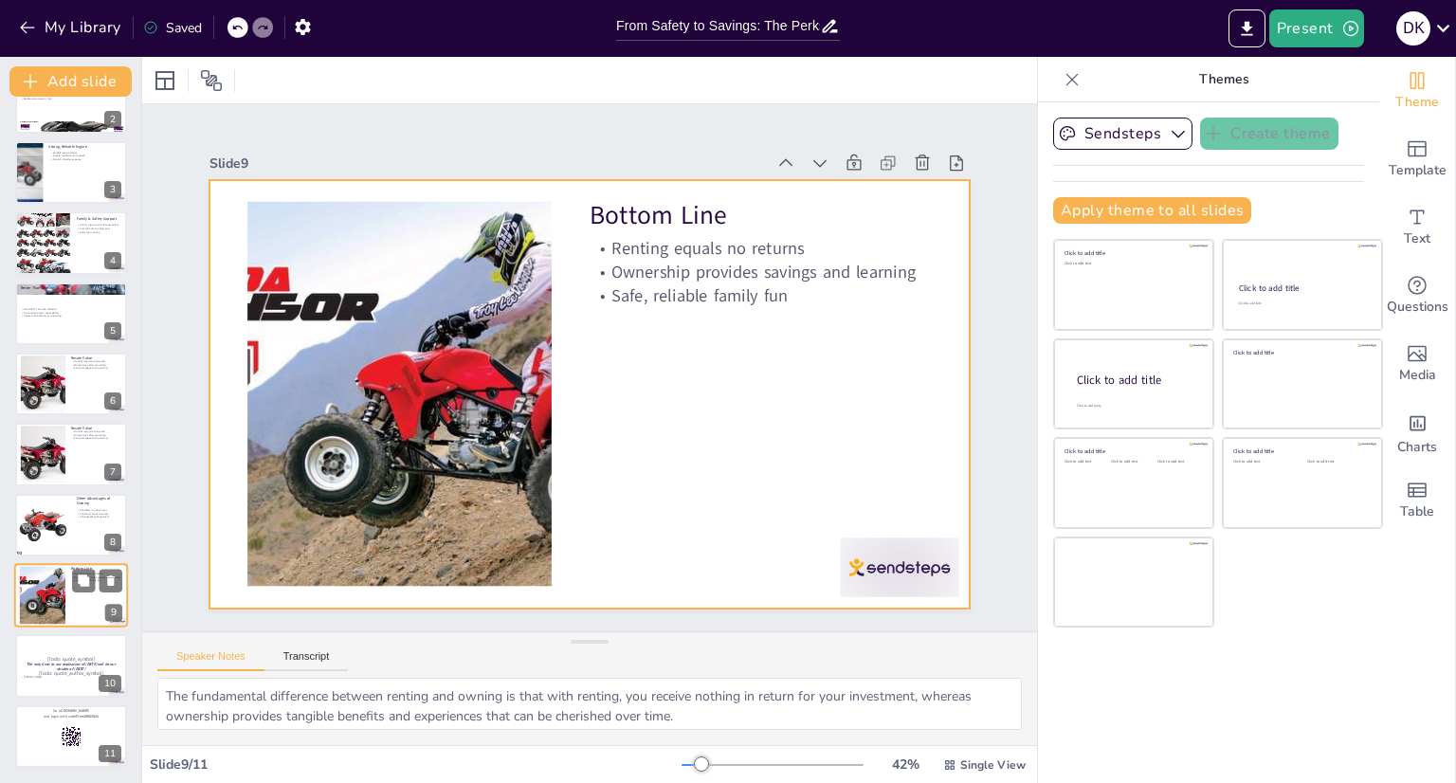
click at [65, 600] on div at bounding box center [71, 595] width 114 height 64
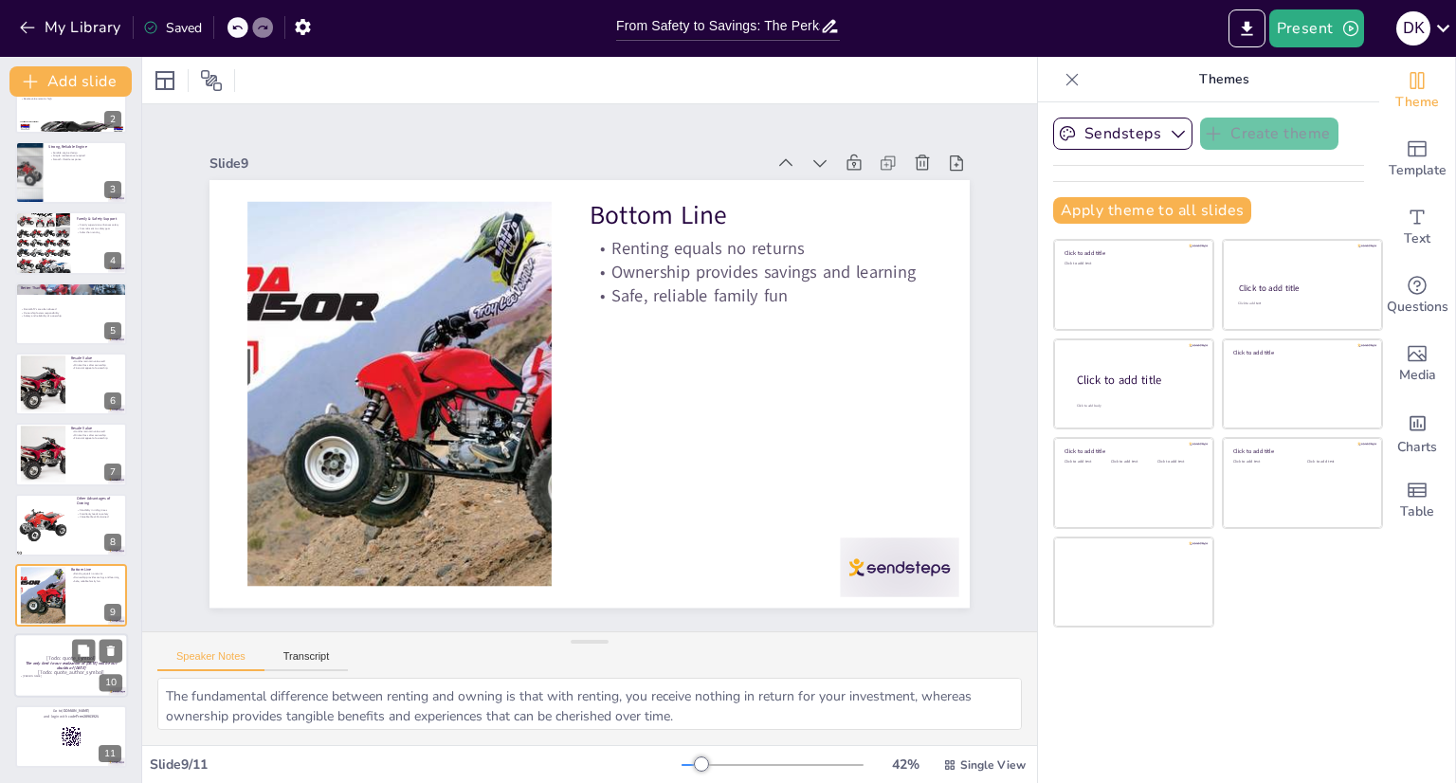
click at [51, 668] on p "[Todo: quote_author_symbol]" at bounding box center [71, 672] width 102 height 9
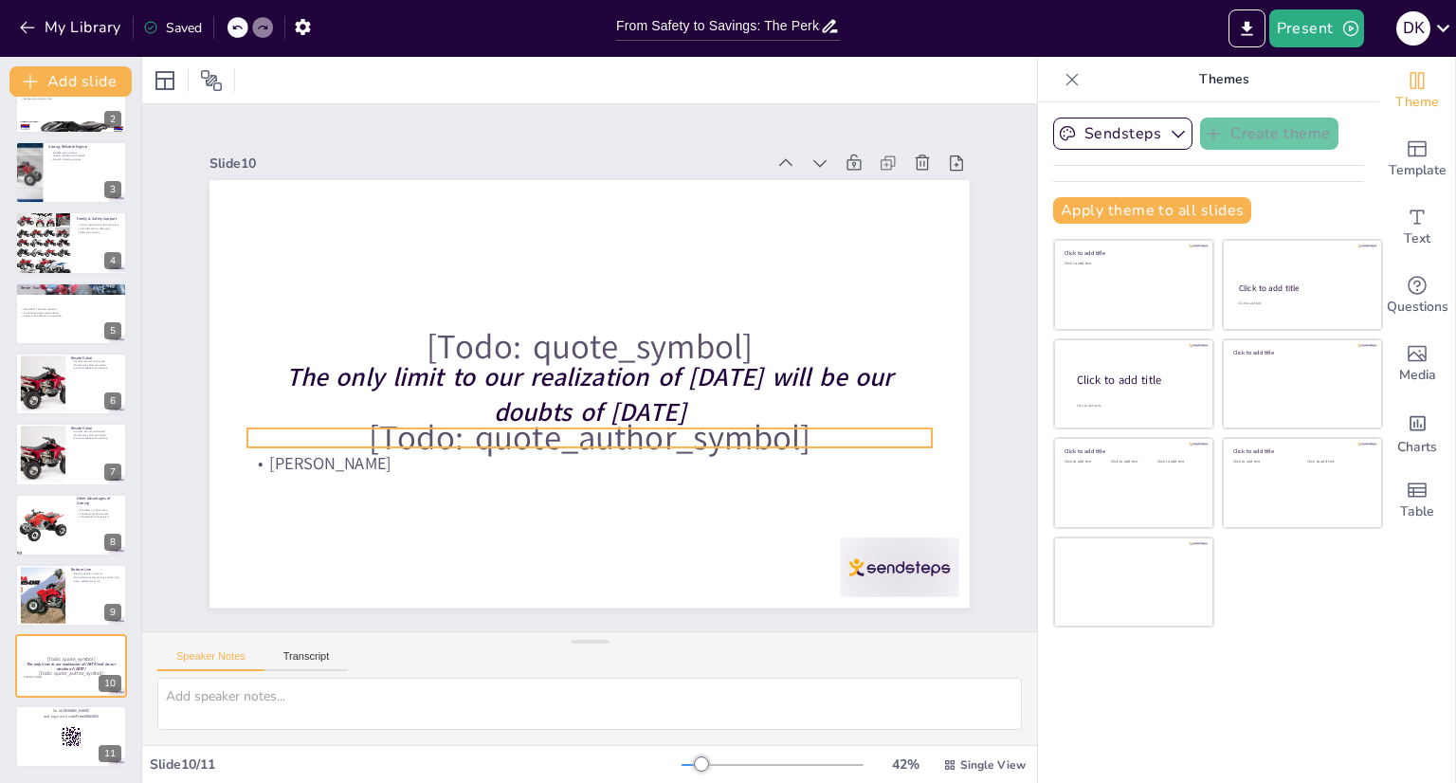
click at [740, 434] on p "[Todo: quote_author_symbol]" at bounding box center [589, 438] width 685 height 54
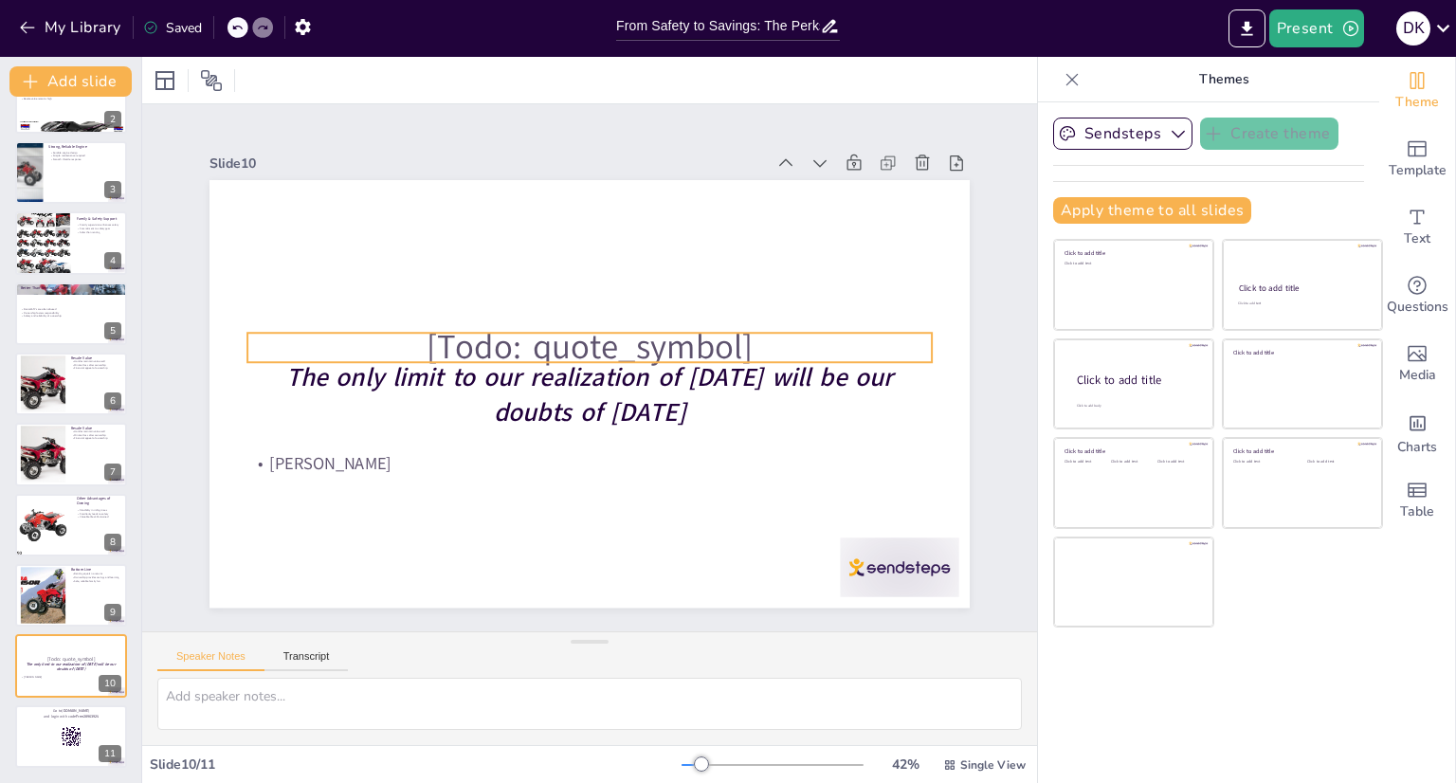
click at [649, 349] on p "[Todo: quote_symbol]" at bounding box center [589, 347] width 685 height 54
type input "64"
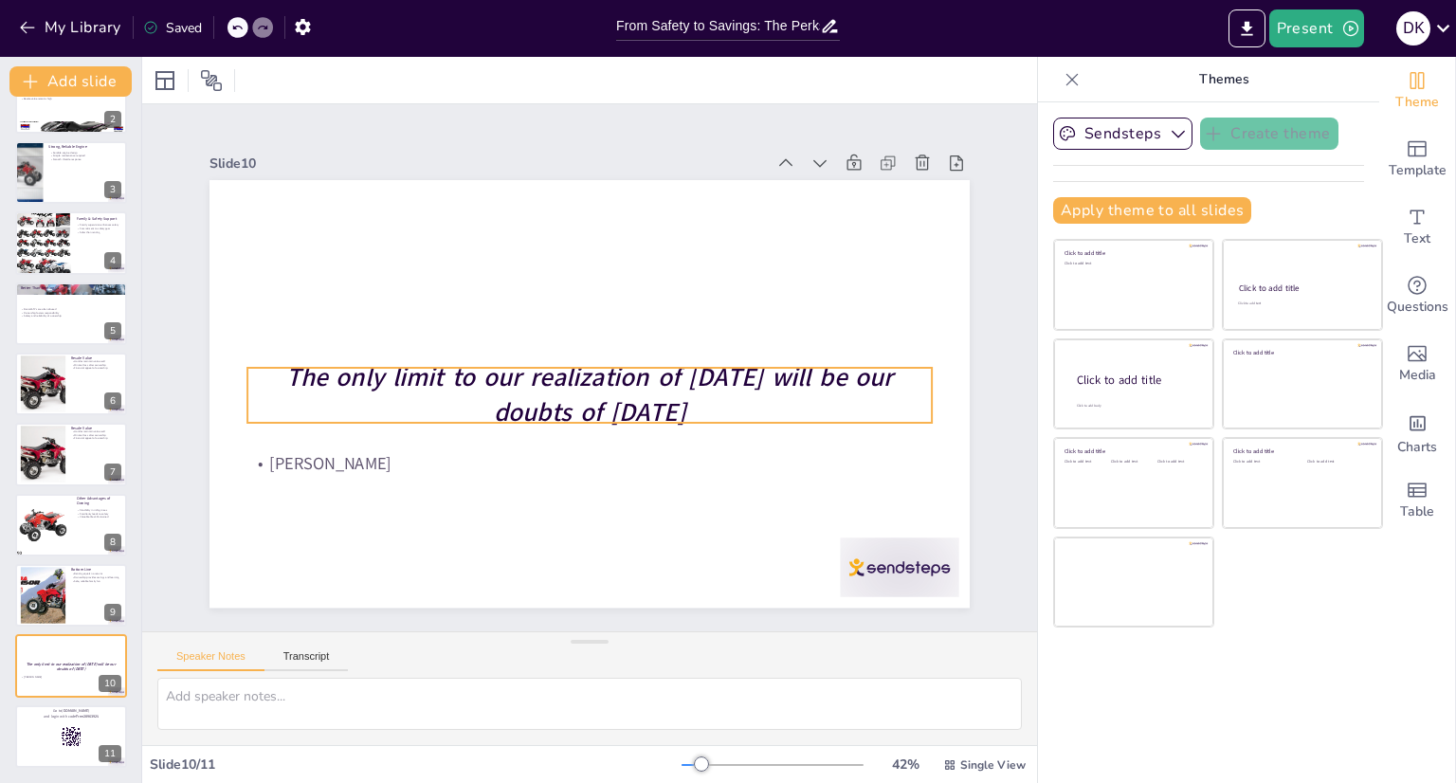
click at [390, 365] on strong "The only limit to our realization of [DATE] will be our doubts of [DATE]" at bounding box center [582, 373] width 385 height 511
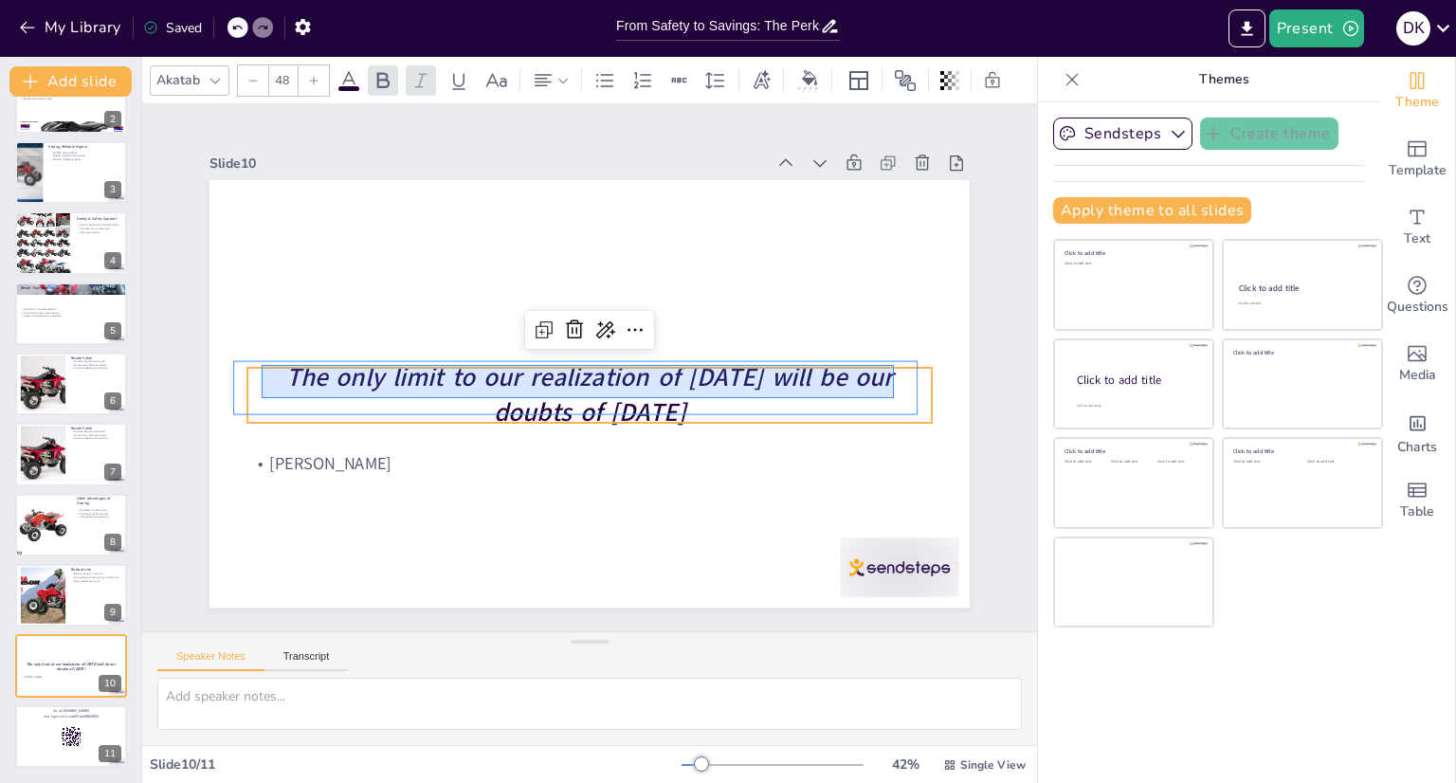
drag, startPoint x: 262, startPoint y: 365, endPoint x: 894, endPoint y: 398, distance: 633.3
click at [842, 398] on p "The only limit to our realization of [DATE] will be our doubts of [DATE]" at bounding box center [612, 351] width 460 height 595
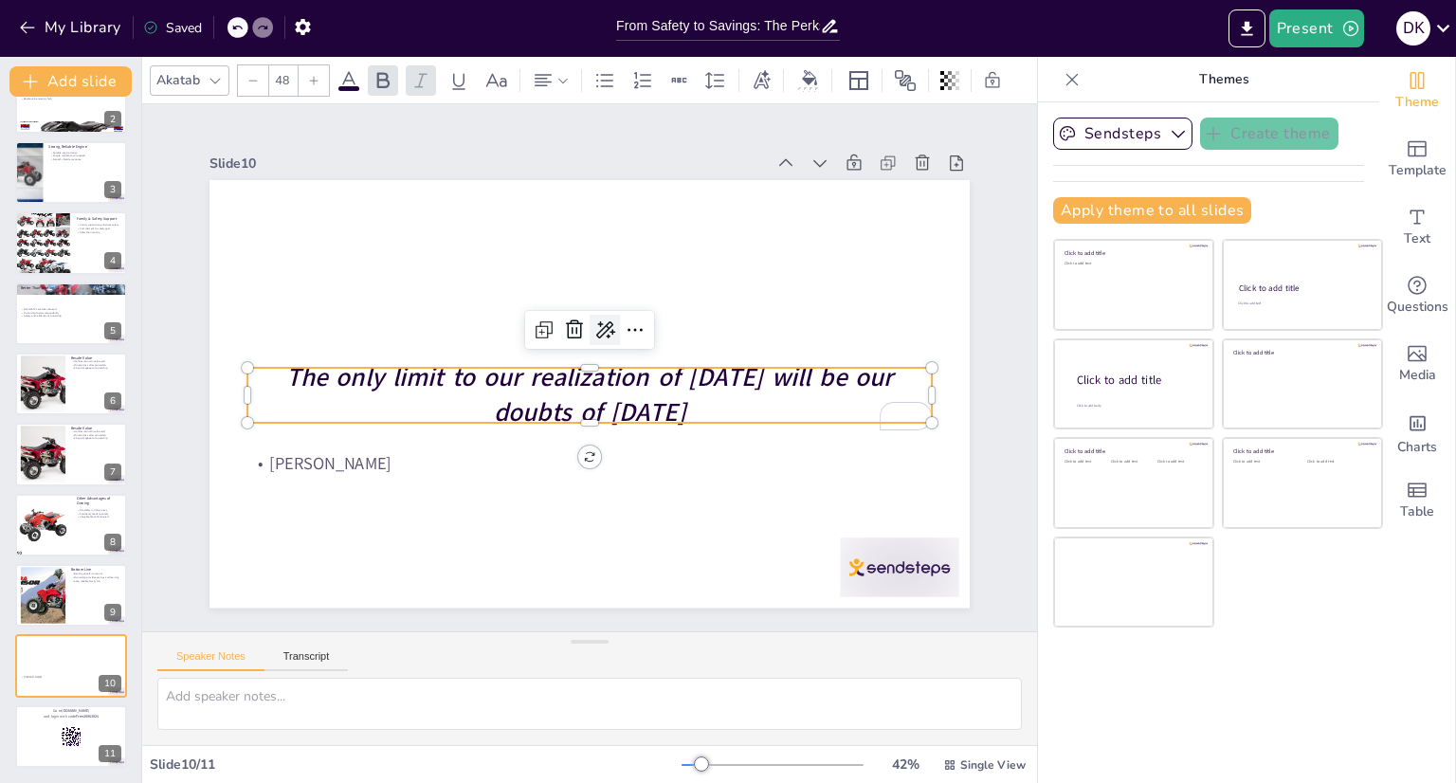
click at [596, 322] on icon at bounding box center [608, 332] width 25 height 25
click at [621, 392] on span "Rewrite" at bounding box center [617, 388] width 46 height 18
drag, startPoint x: 262, startPoint y: 371, endPoint x: 719, endPoint y: 411, distance: 458.7
click at [293, 369] on strong "The sole barrier to our achievement of tomorrow will be our uncertainties of to…" at bounding box center [584, 376] width 583 height 357
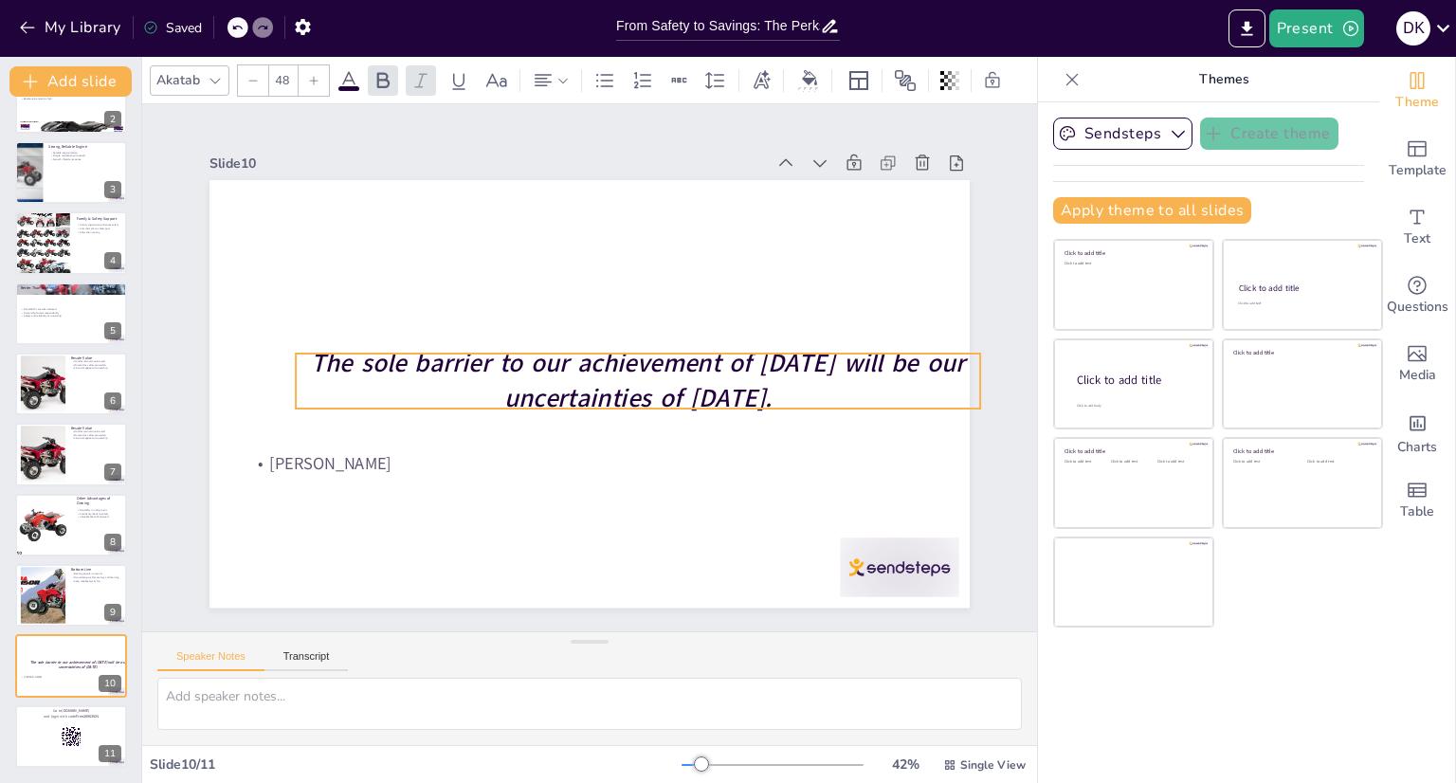
drag, startPoint x: 257, startPoint y: 369, endPoint x: 306, endPoint y: 357, distance: 50.6
click at [311, 357] on strong "The sole barrier to our achievement of tomorrow will be our uncertainties of to…" at bounding box center [638, 376] width 654 height 118
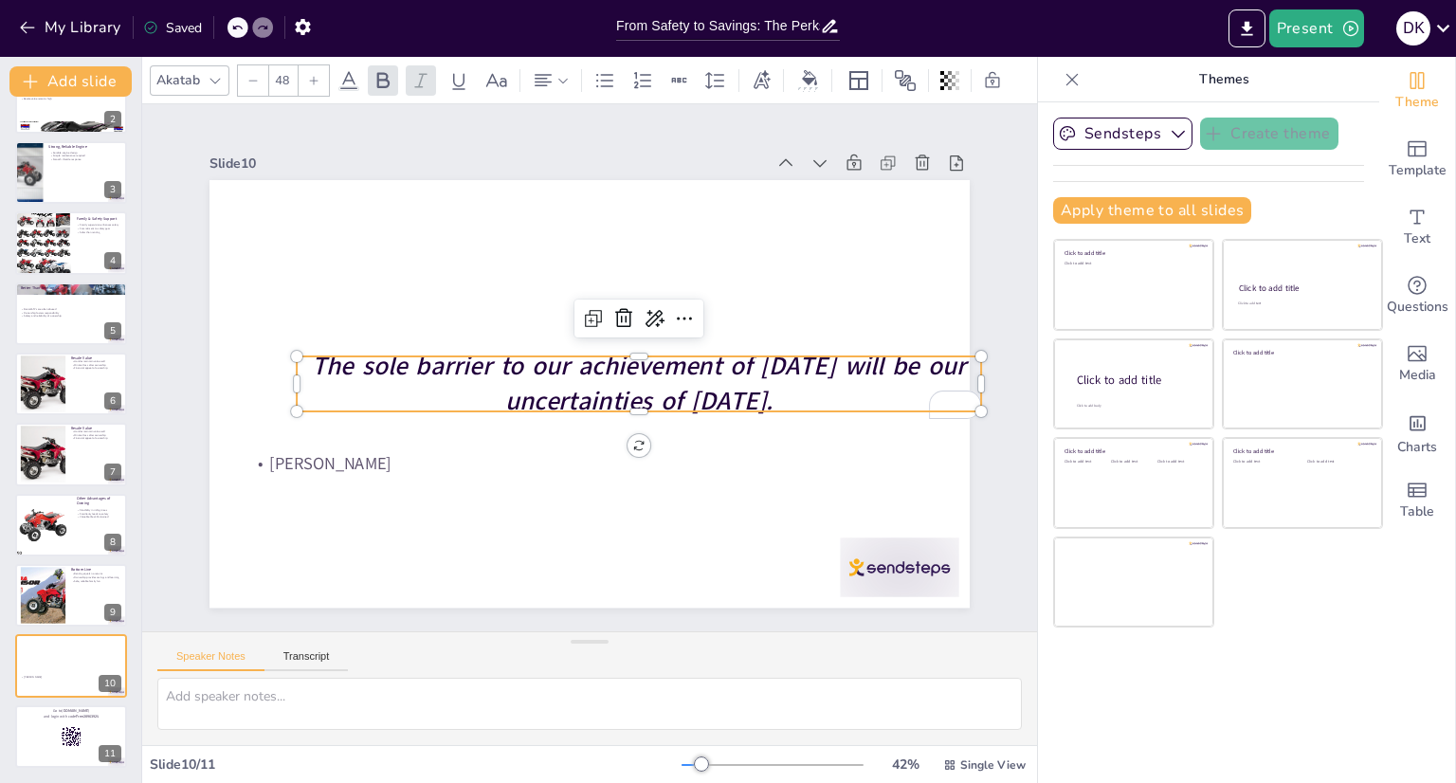
drag, startPoint x: 306, startPoint y: 357, endPoint x: 480, endPoint y: 327, distance: 176.1
click at [278, 367] on div "Franklin D. Roosevelt The sole barrier to our achievement of tomorrow will be o…" at bounding box center [590, 394] width 760 height 428
click at [649, 317] on icon at bounding box center [659, 326] width 21 height 19
drag, startPoint x: 305, startPoint y: 357, endPoint x: 778, endPoint y: 410, distance: 476.0
click at [778, 410] on div "Franklin D. Roosevelt The sole barrier to our achievement of tomorrow will be o…" at bounding box center [584, 393] width 832 height 576
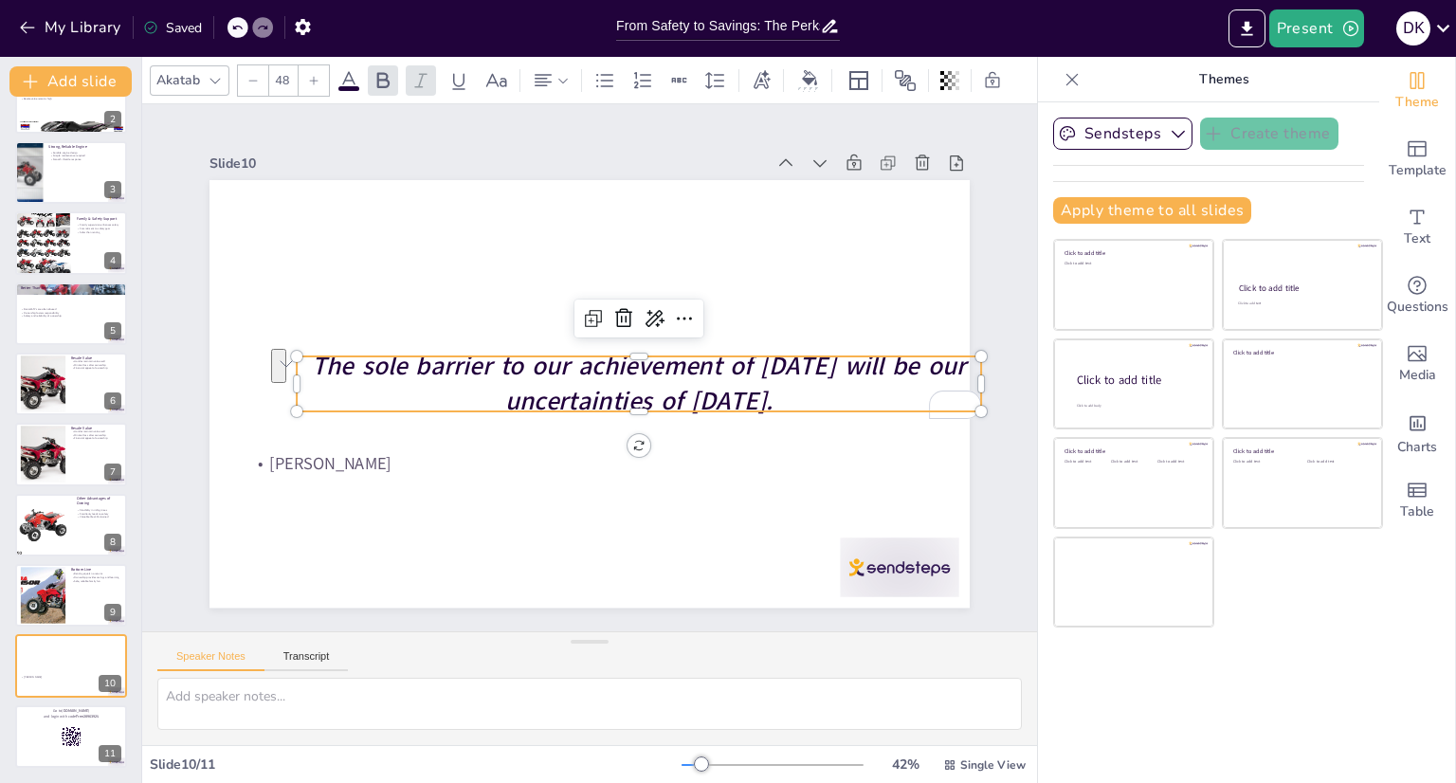
click at [387, 395] on p "The sole barrier to our achievement of tomorrow will be our uncertainties of to…" at bounding box center [637, 389] width 688 height 142
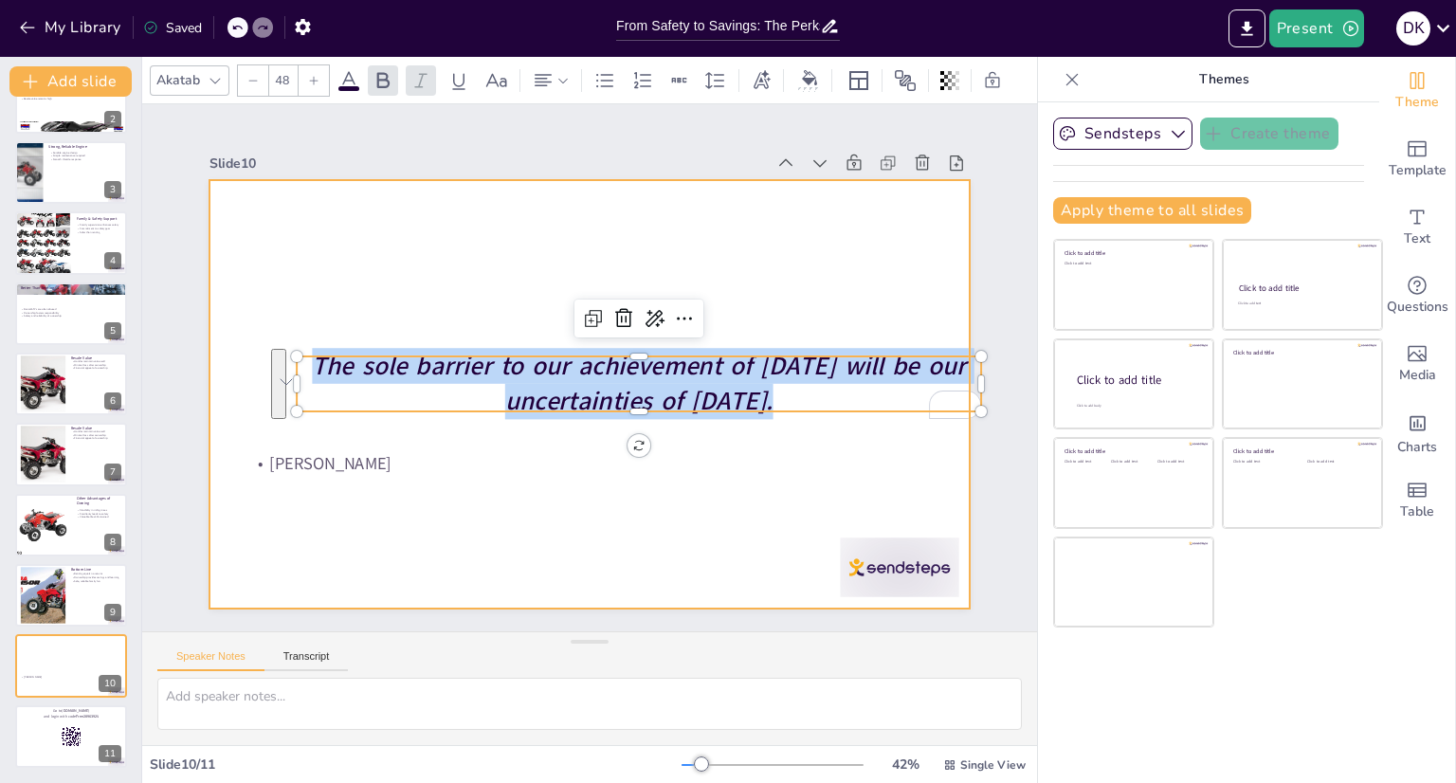
drag, startPoint x: 307, startPoint y: 357, endPoint x: 680, endPoint y: 419, distance: 377.7
click at [680, 419] on div "Franklin D. Roosevelt The sole barrier to our achievement of tomorrow will be o…" at bounding box center [587, 394] width 801 height 505
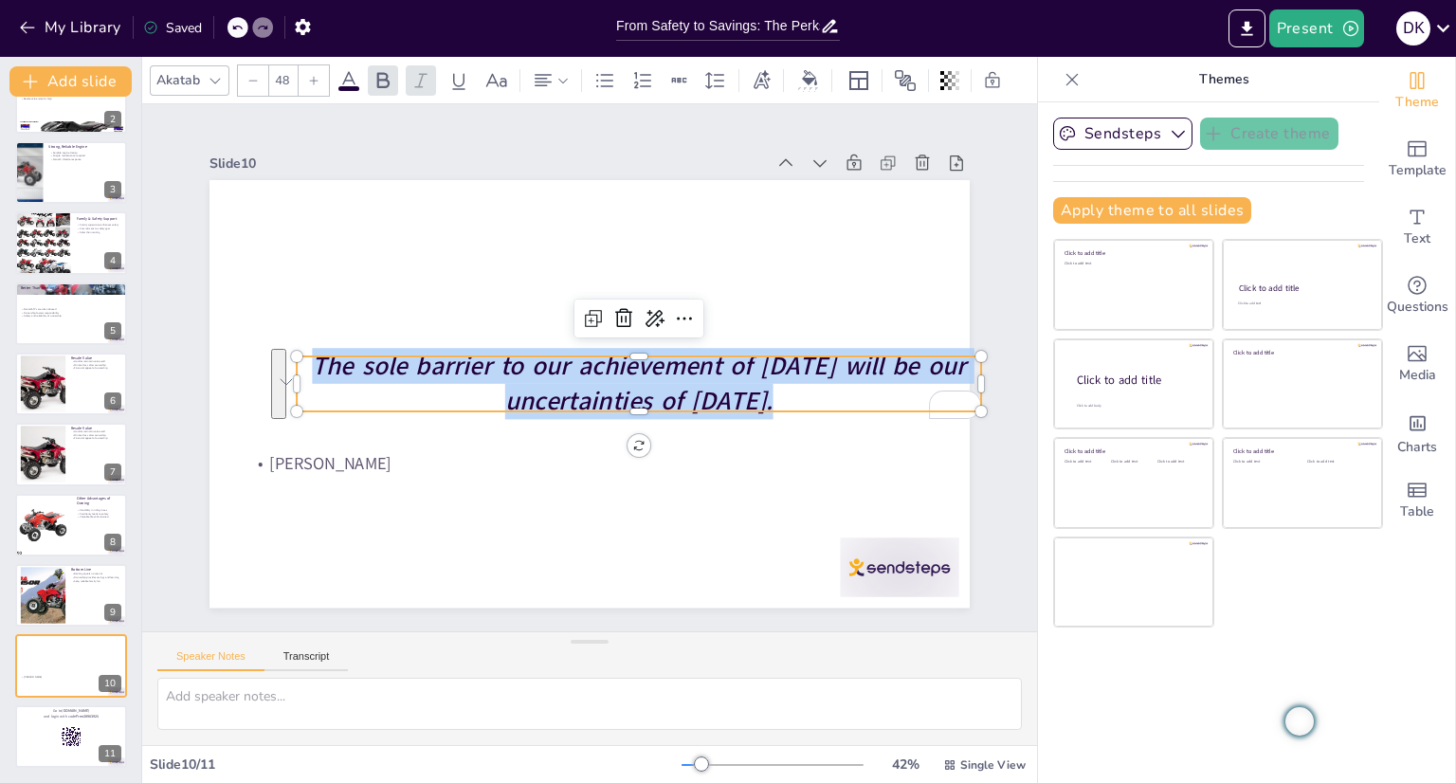
copy strong "The sole barrier to our achievement of tomorrow will be our uncertainties of to…"
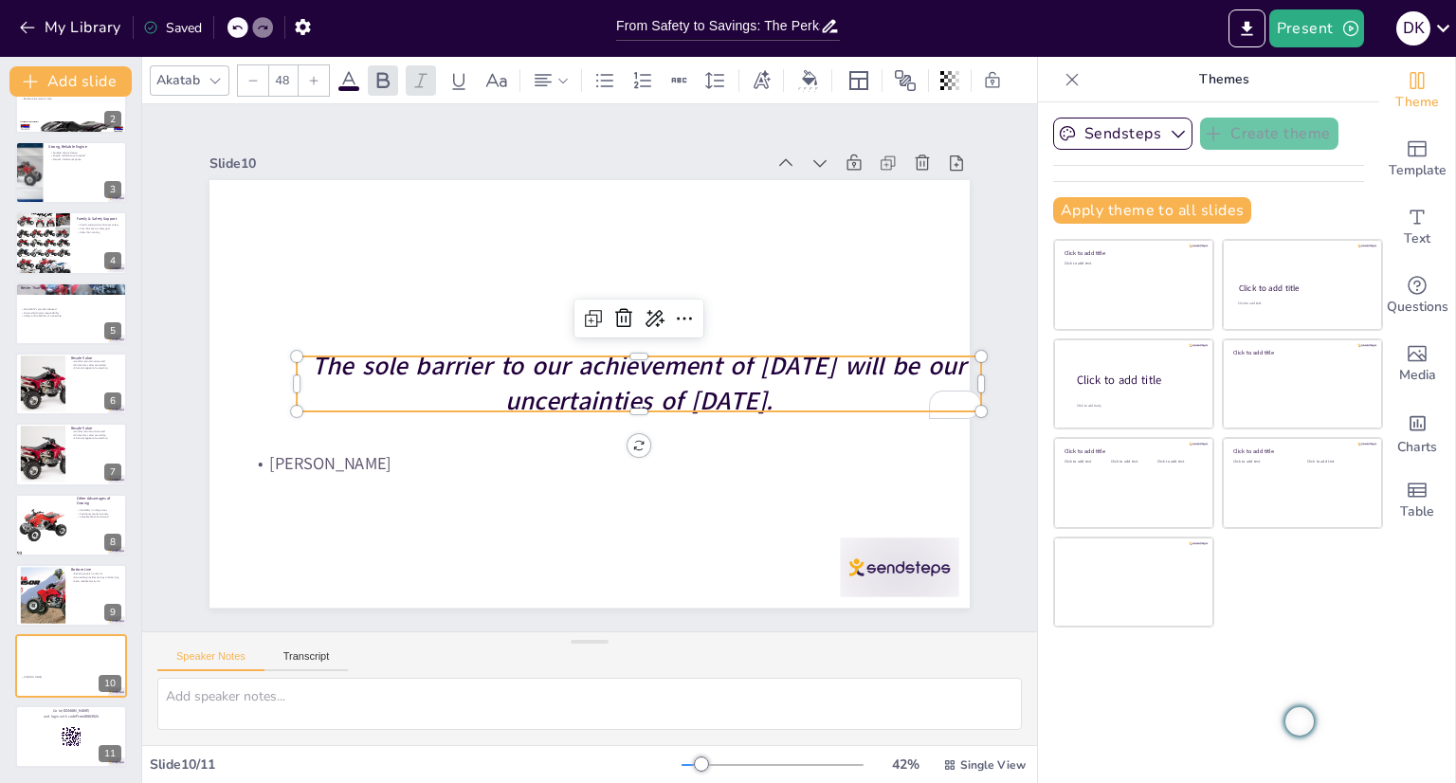
drag, startPoint x: 857, startPoint y: 399, endPoint x: 721, endPoint y: 395, distance: 136.6
click at [721, 395] on p "The sole barrier to our achievement of tomorrow will be our uncertainties of to…" at bounding box center [629, 402] width 654 height 343
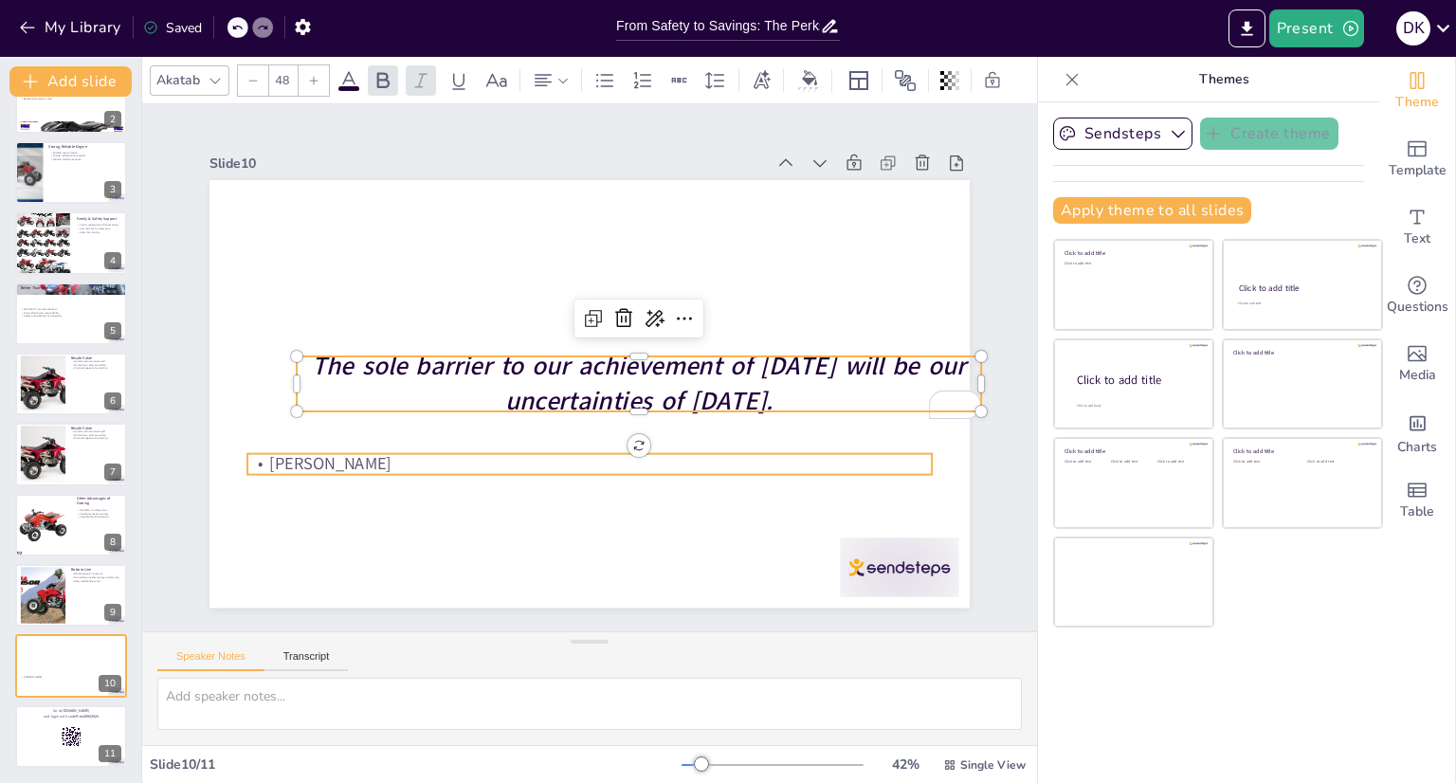
click at [497, 460] on p "[PERSON_NAME]" at bounding box center [589, 464] width 685 height 24
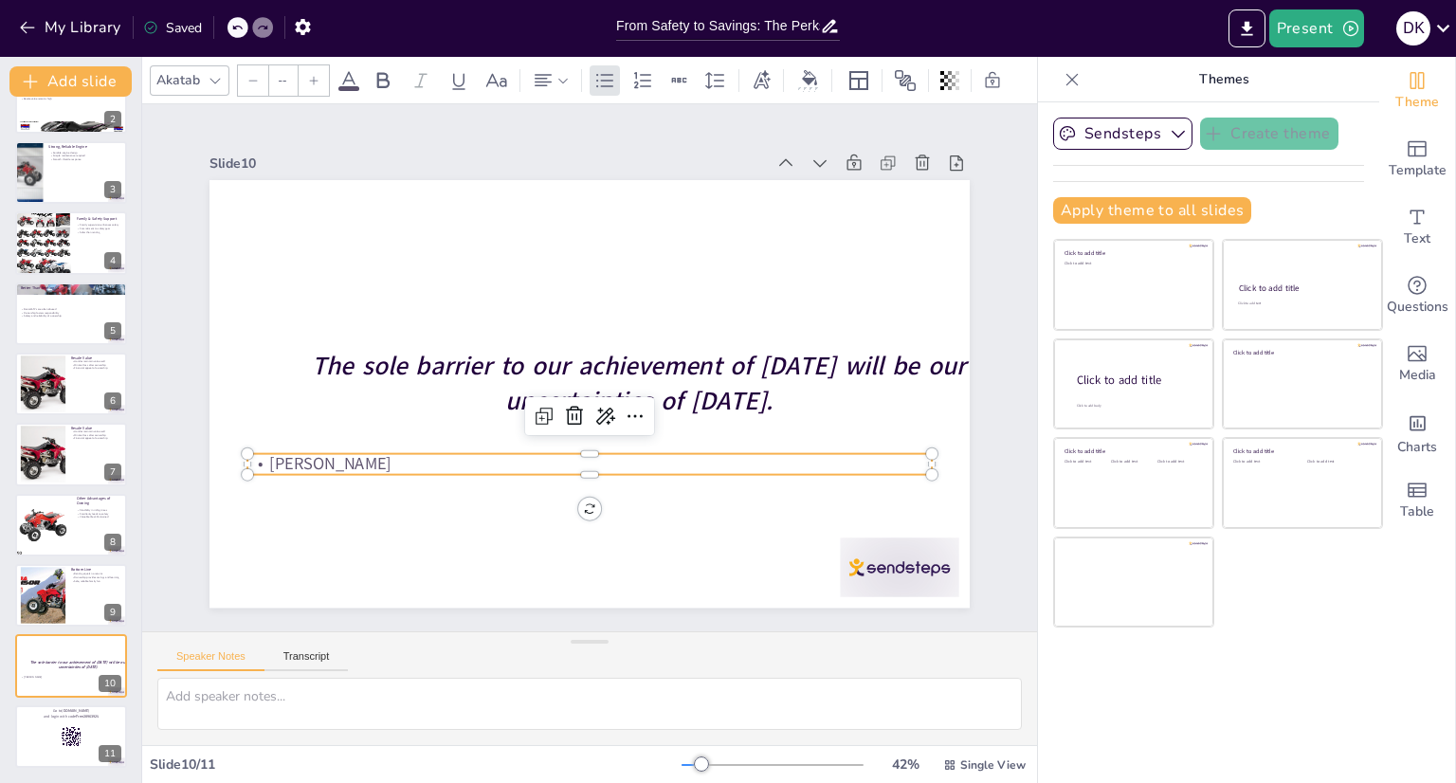
type input "32"
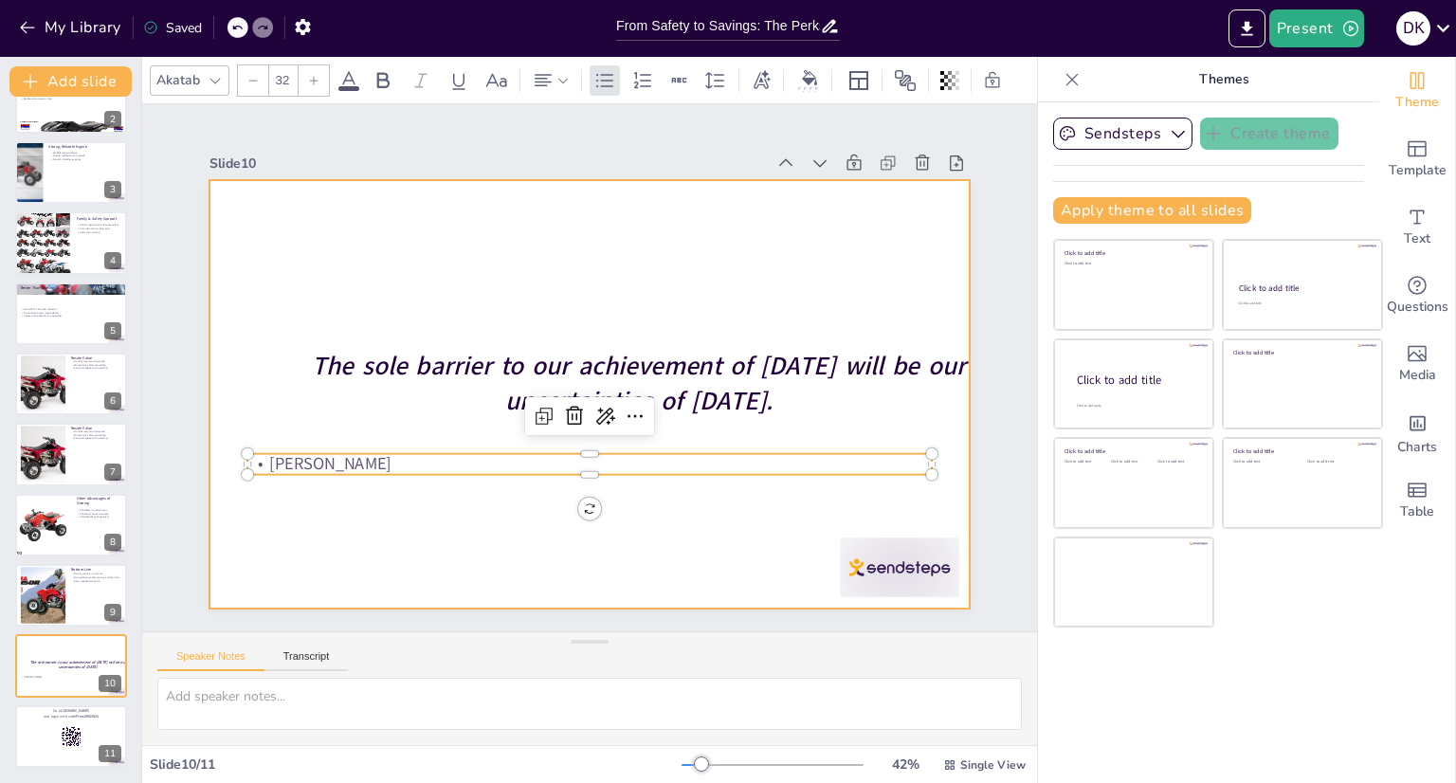
click at [492, 509] on div at bounding box center [587, 394] width 801 height 504
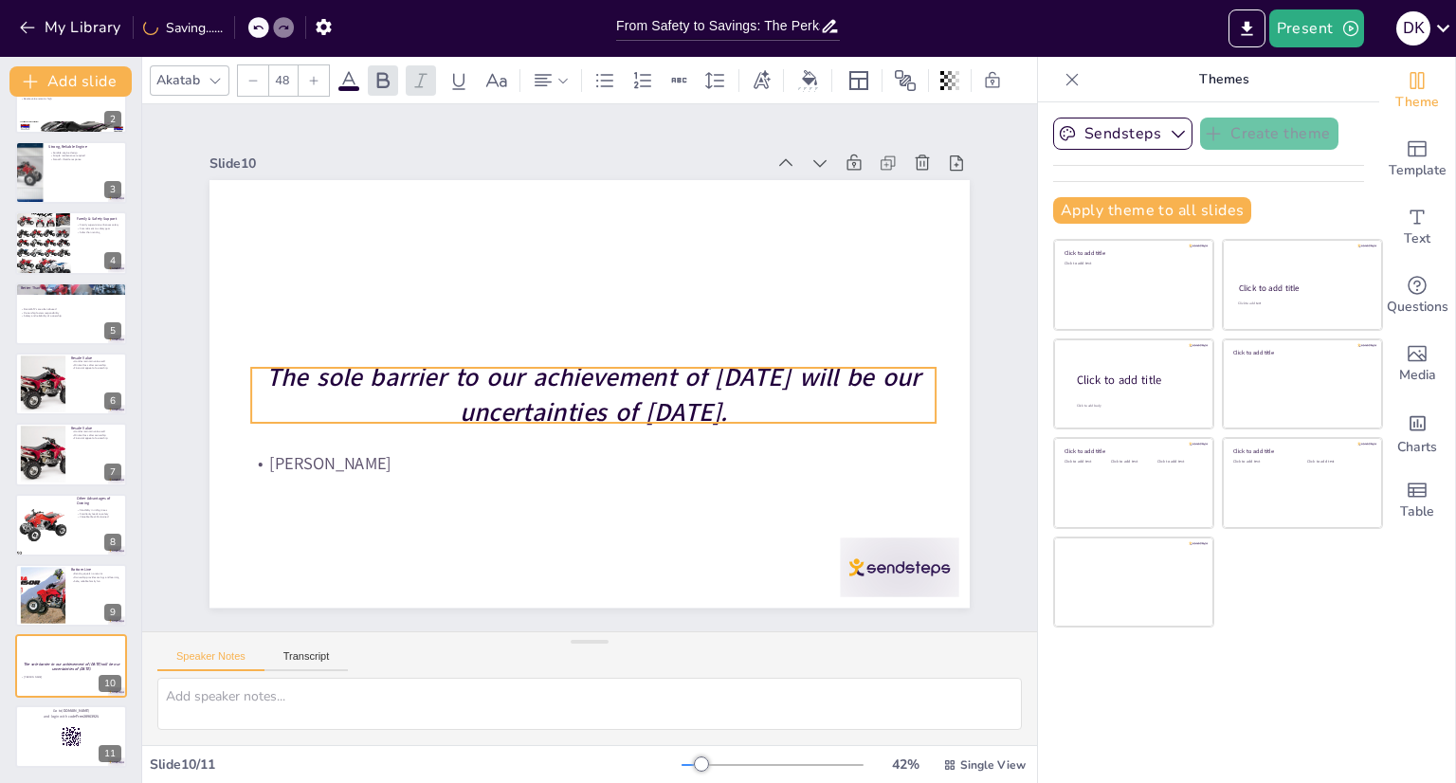
drag, startPoint x: 421, startPoint y: 350, endPoint x: 375, endPoint y: 361, distance: 46.9
click at [375, 361] on strong "The sole barrier to our achievement of tomorrow will be our uncertainties of to…" at bounding box center [592, 386] width 654 height 118
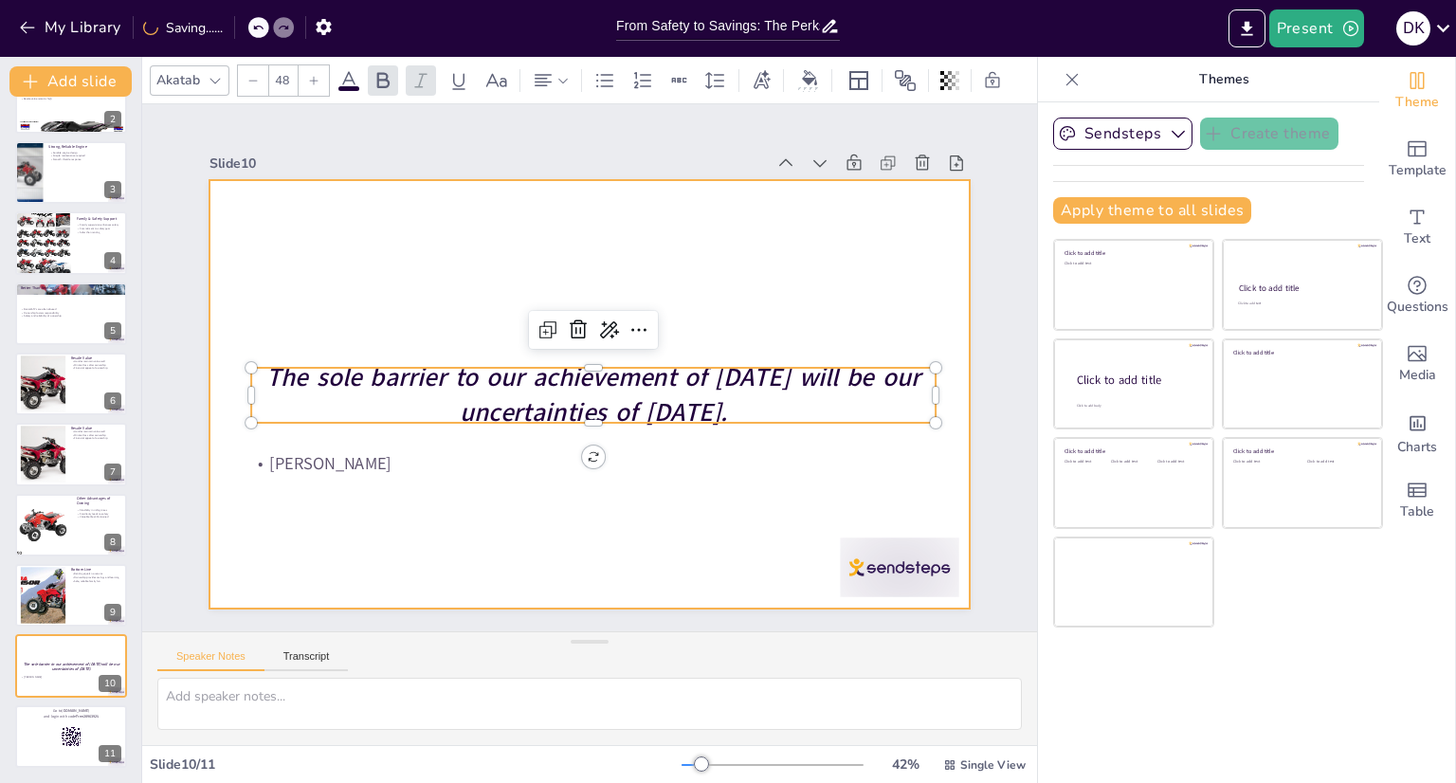
click at [539, 560] on div at bounding box center [563, 370] width 505 height 801
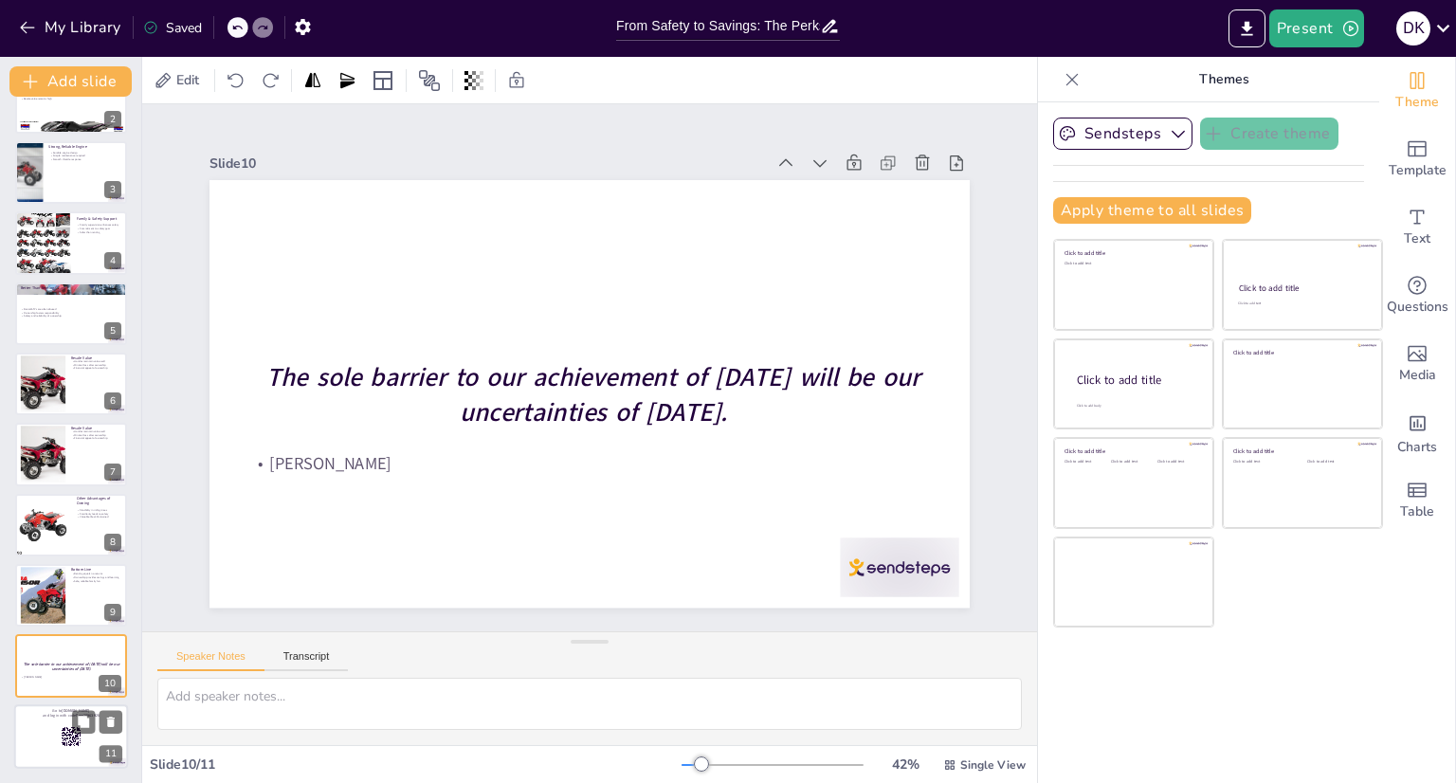
click at [57, 722] on div at bounding box center [71, 736] width 114 height 64
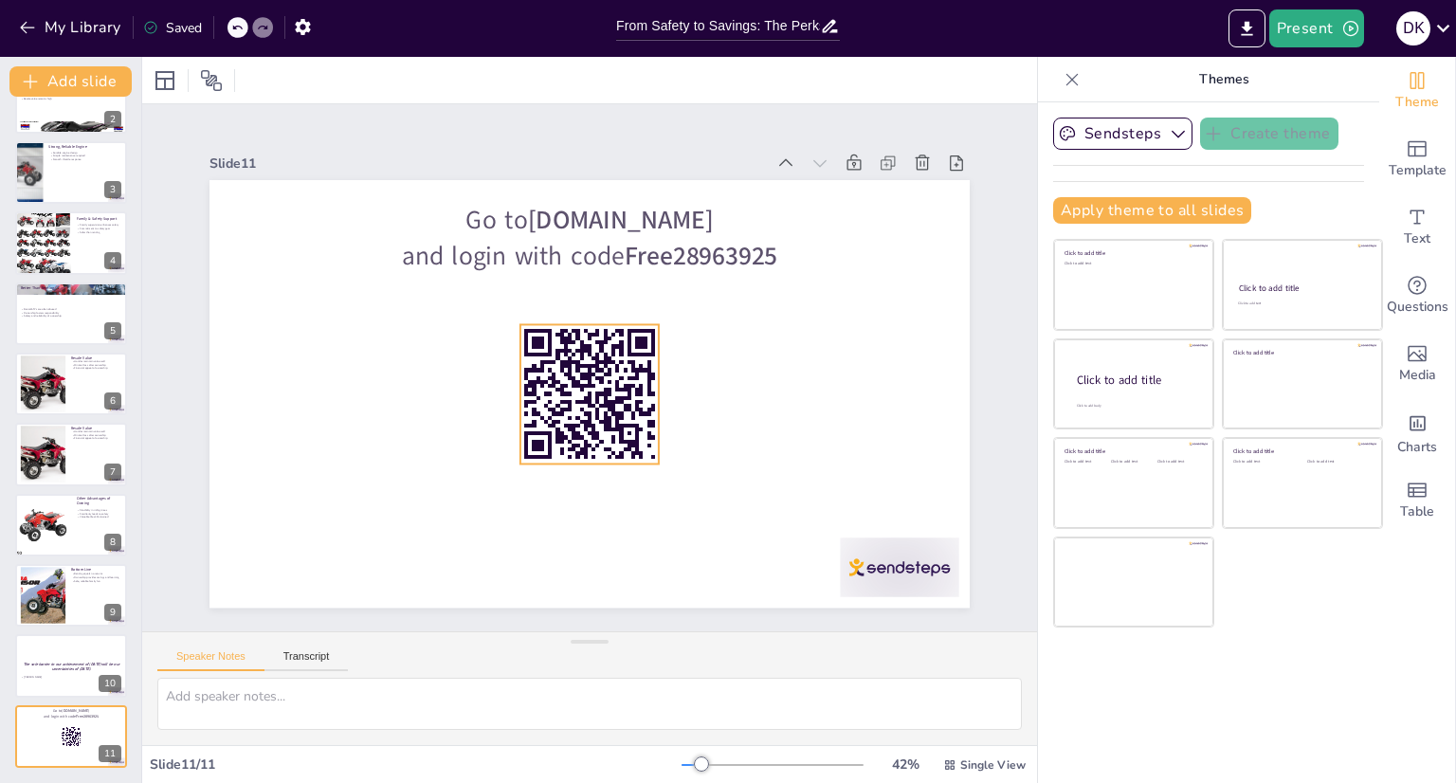
click at [615, 416] on rect at bounding box center [619, 418] width 8 height 4
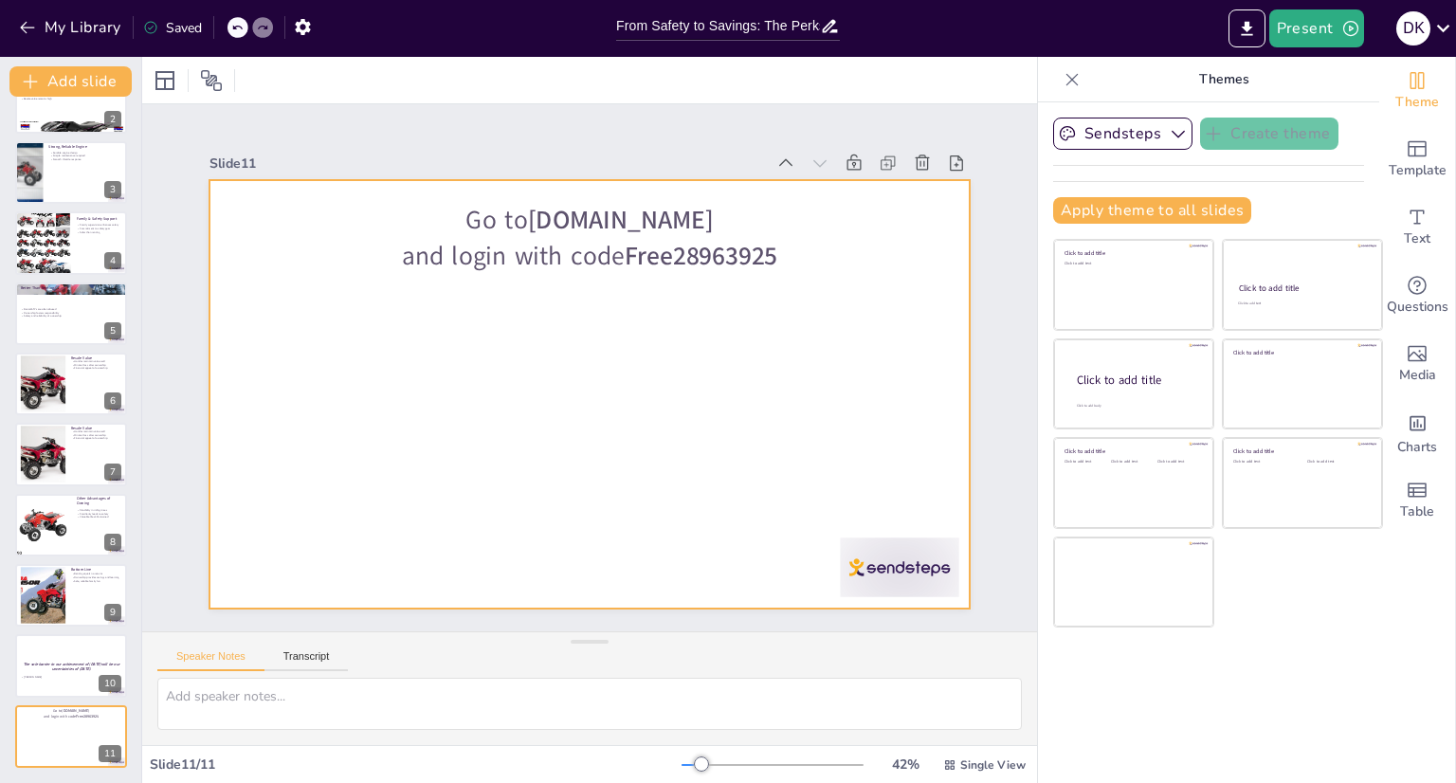
click at [594, 243] on p "and login with code Free28963925" at bounding box center [589, 255] width 685 height 35
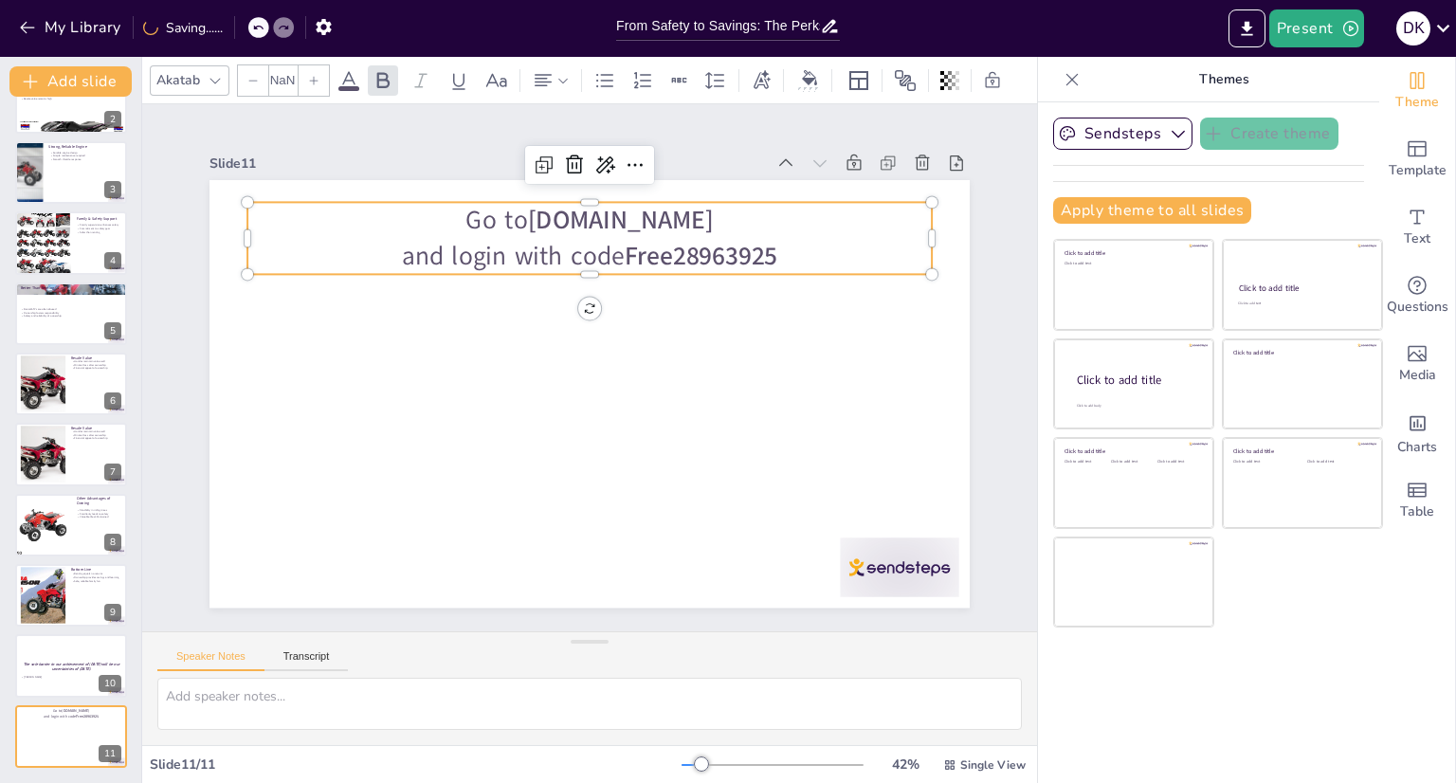
type input "64"
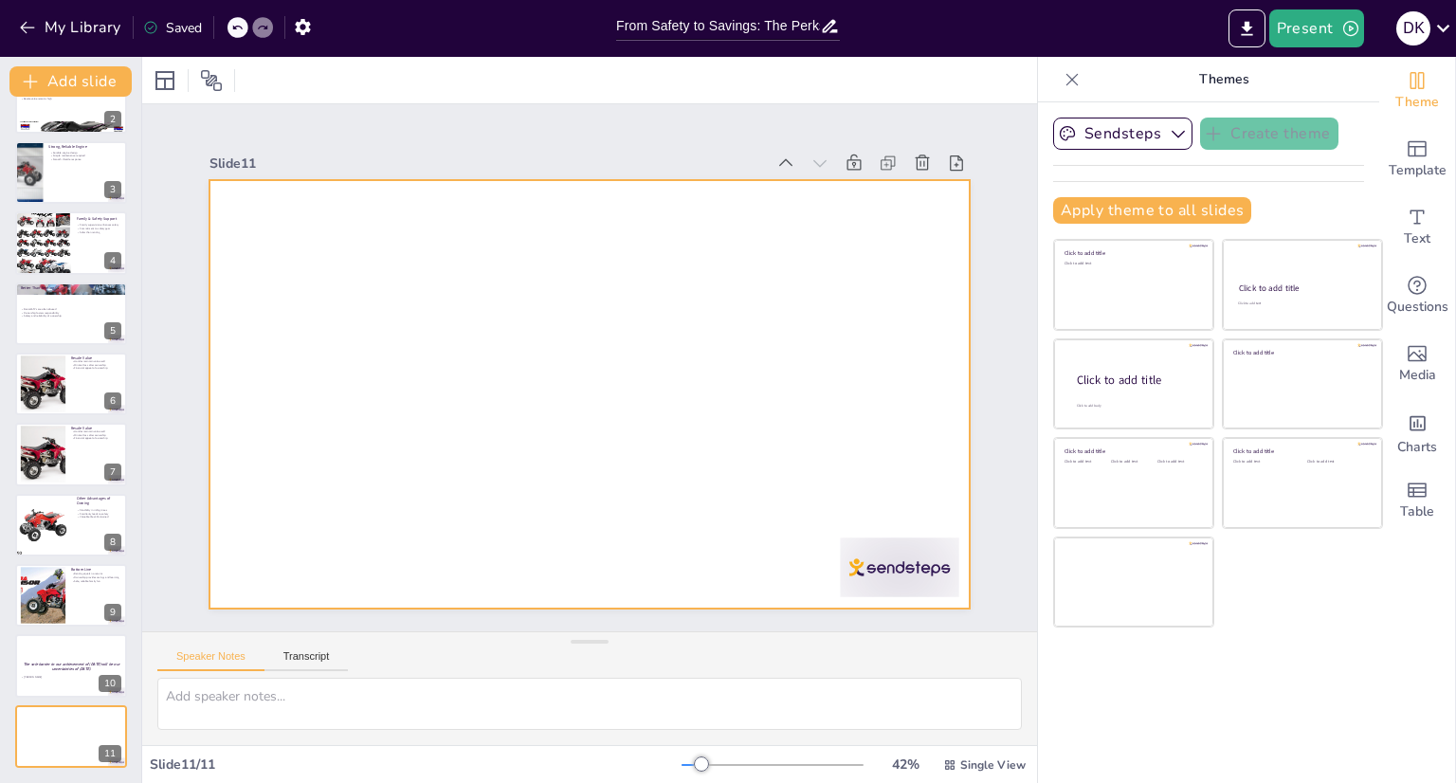
click at [393, 353] on div at bounding box center [590, 394] width 760 height 428
click at [399, 414] on div at bounding box center [590, 394] width 760 height 428
click at [848, 155] on icon at bounding box center [855, 163] width 14 height 16
click at [637, 272] on div at bounding box center [579, 392] width 868 height 700
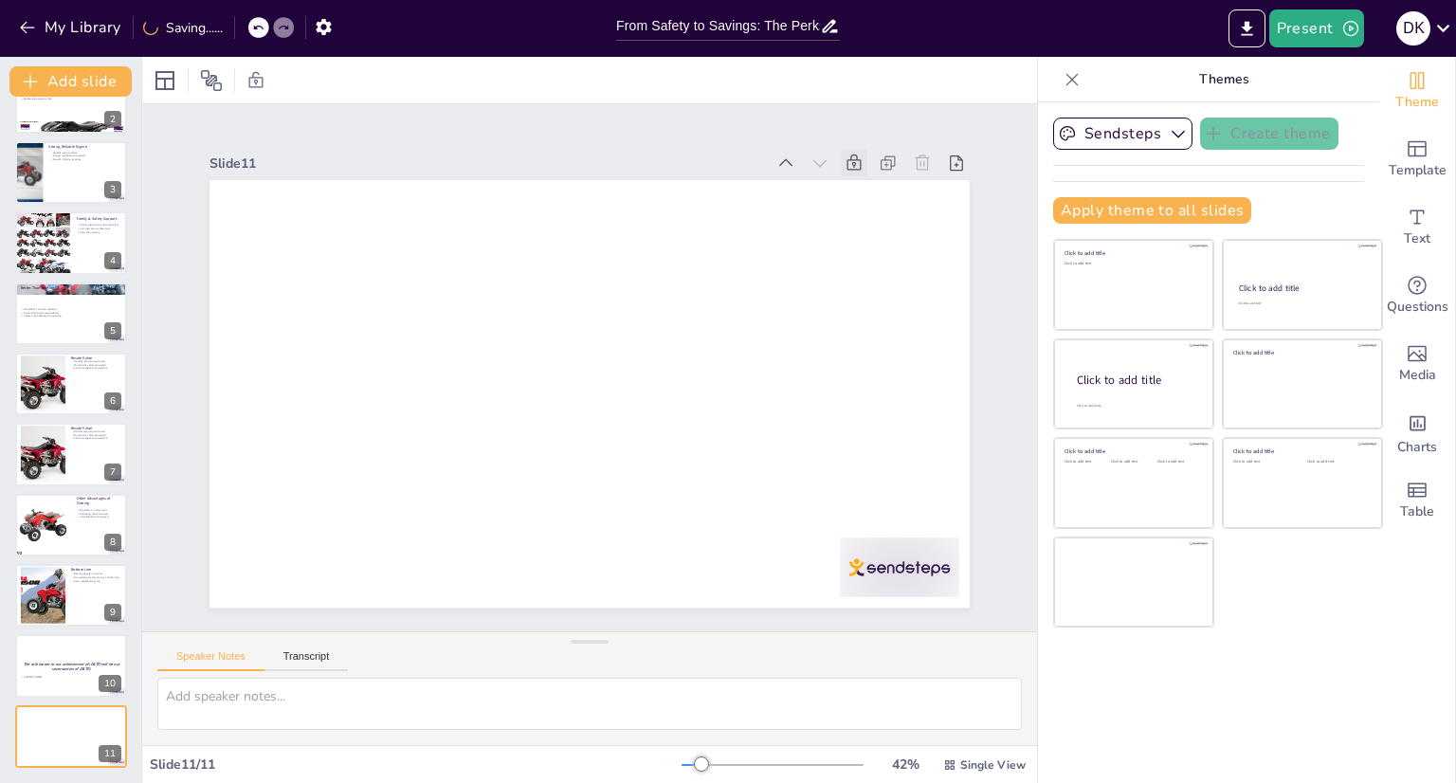
click at [880, 211] on icon at bounding box center [891, 222] width 23 height 23
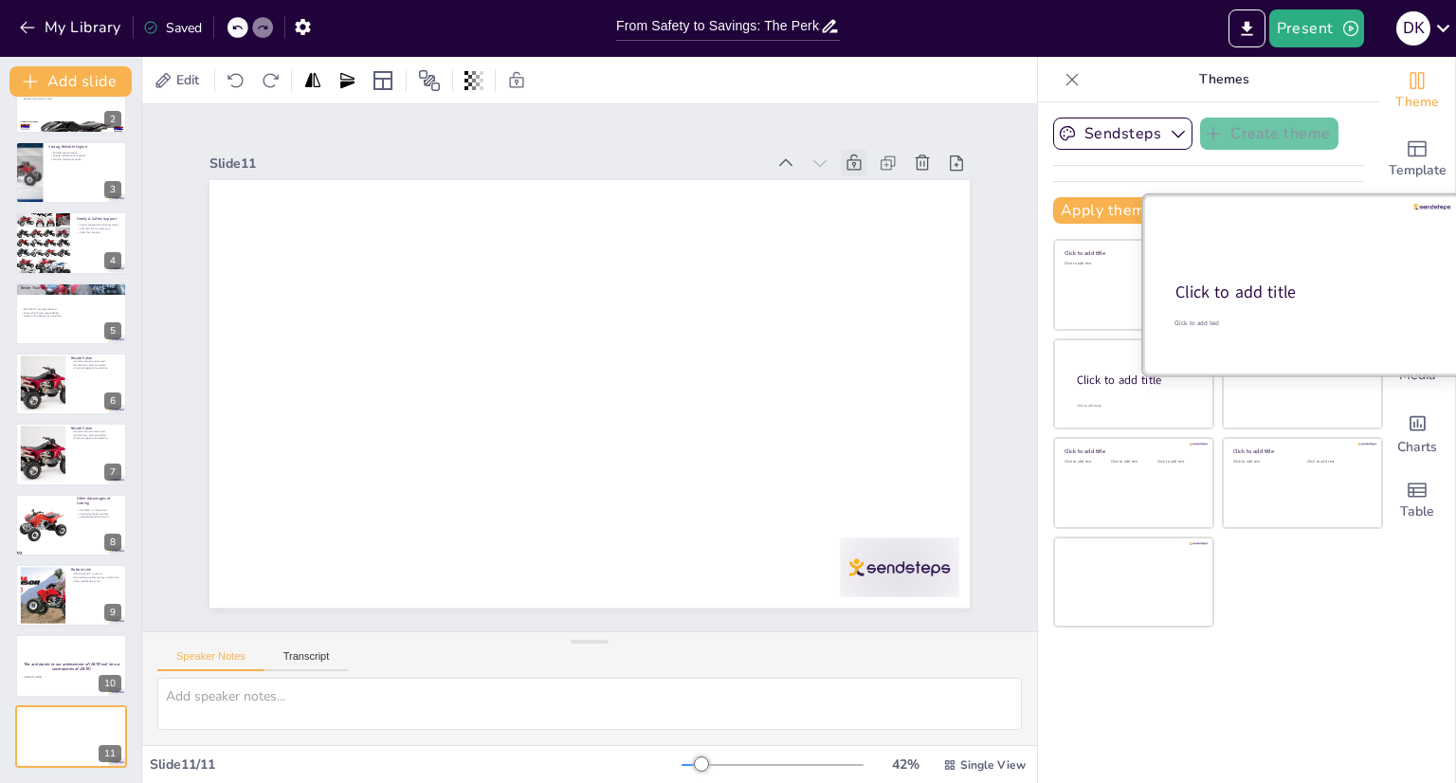
click at [1227, 290] on div "Click to add title" at bounding box center [1301, 293] width 251 height 23
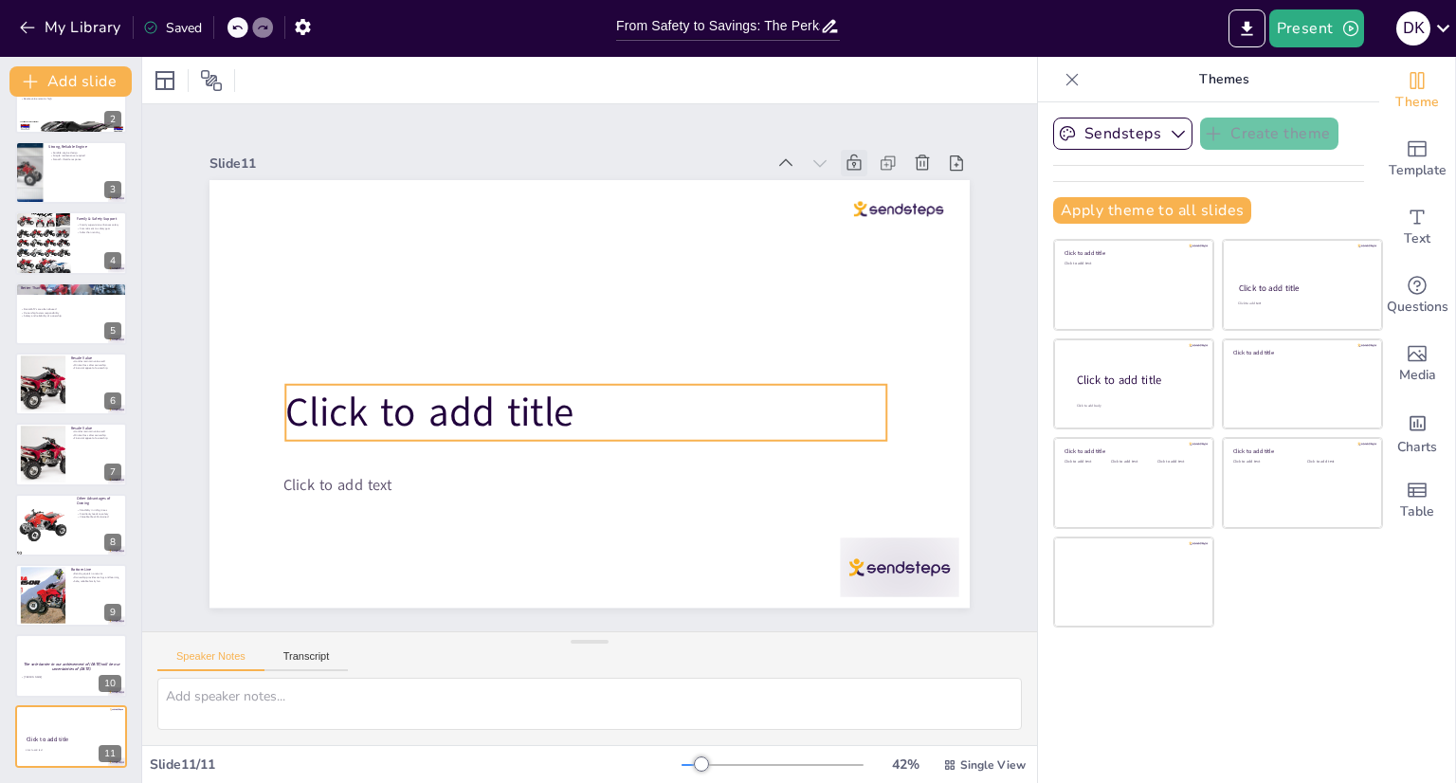
click at [501, 406] on span "Click to add title" at bounding box center [425, 377] width 294 height 113
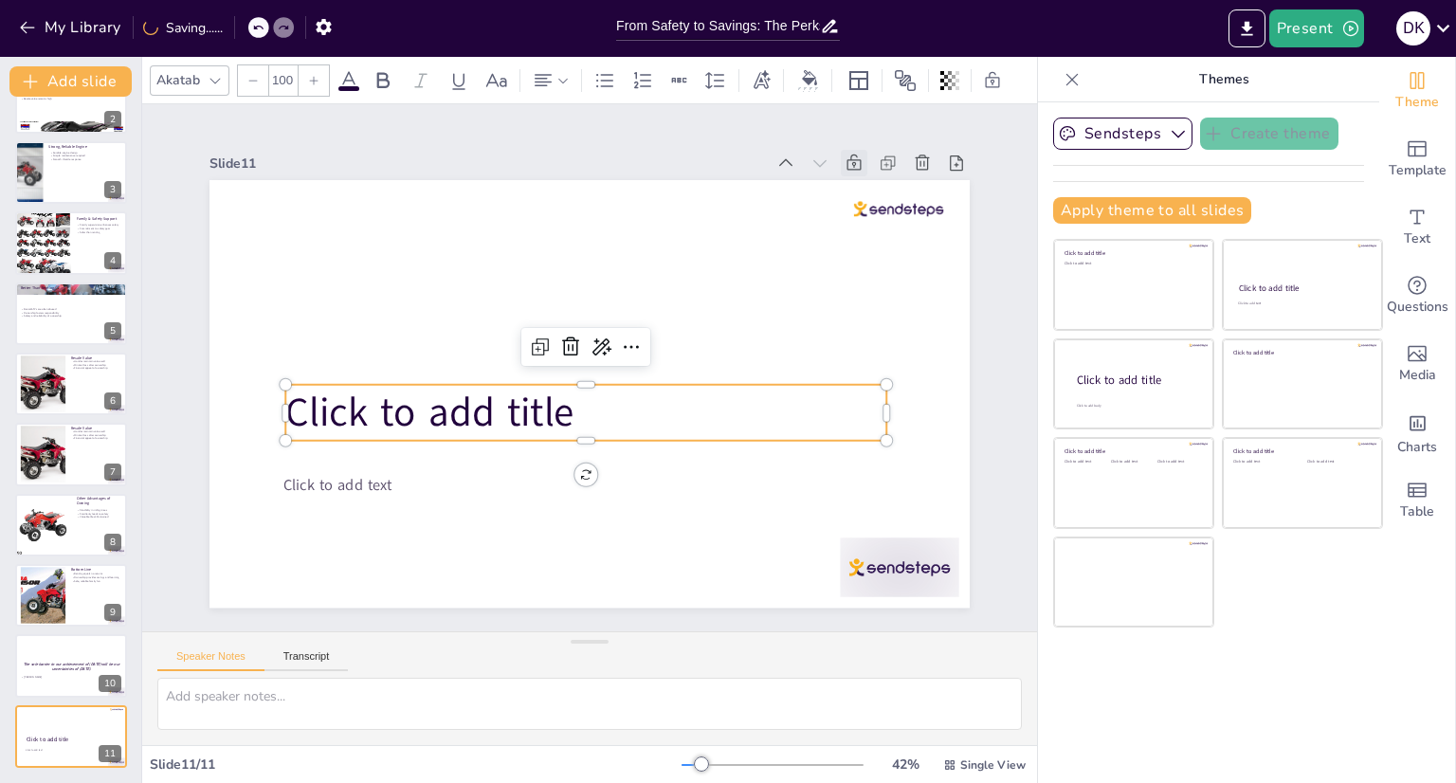
click at [570, 403] on p "Click to add title" at bounding box center [560, 402] width 519 height 398
click at [590, 344] on icon at bounding box center [601, 347] width 23 height 23
click at [557, 411] on span "Click to add title" at bounding box center [426, 396] width 293 height 84
click at [594, 342] on icon at bounding box center [604, 348] width 21 height 19
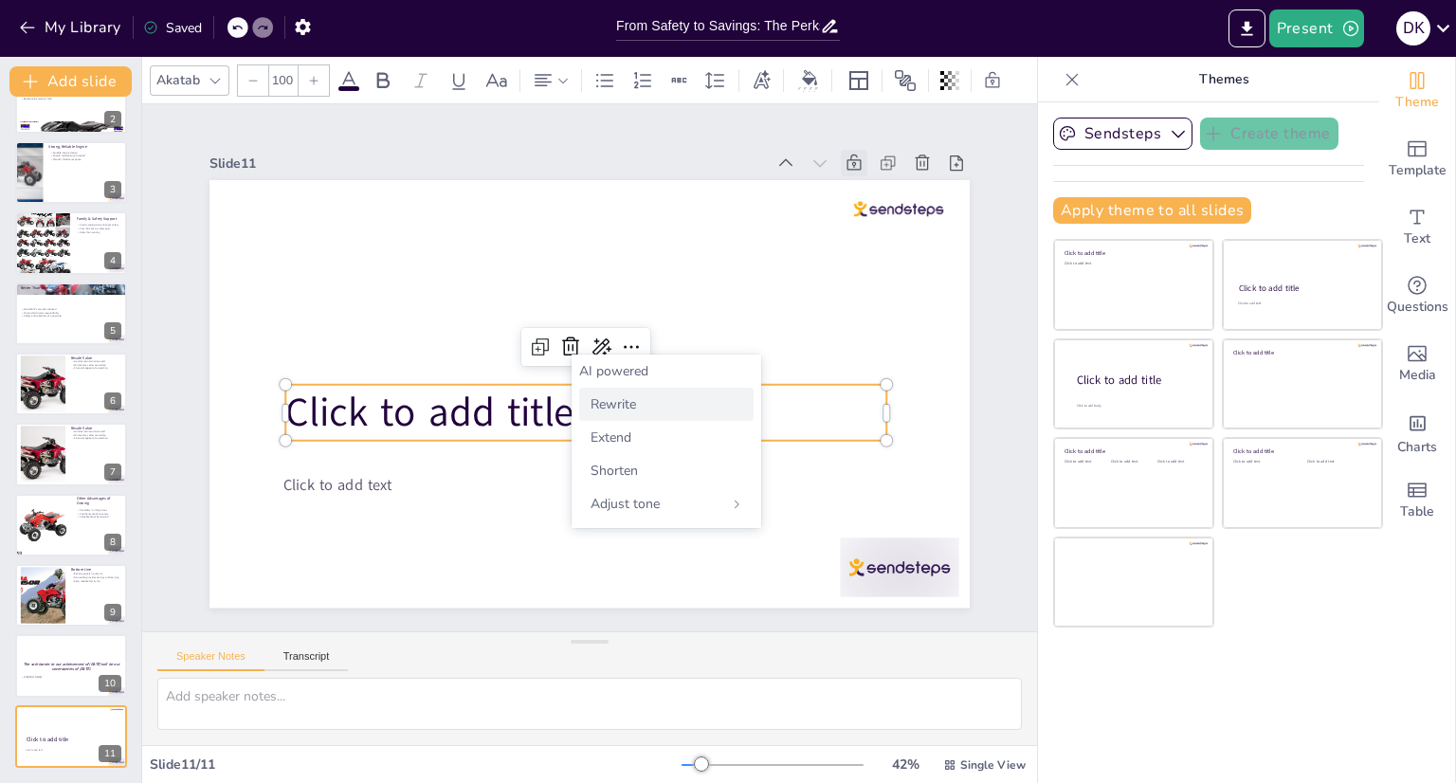
click at [626, 404] on span "Rewrite" at bounding box center [614, 404] width 46 height 18
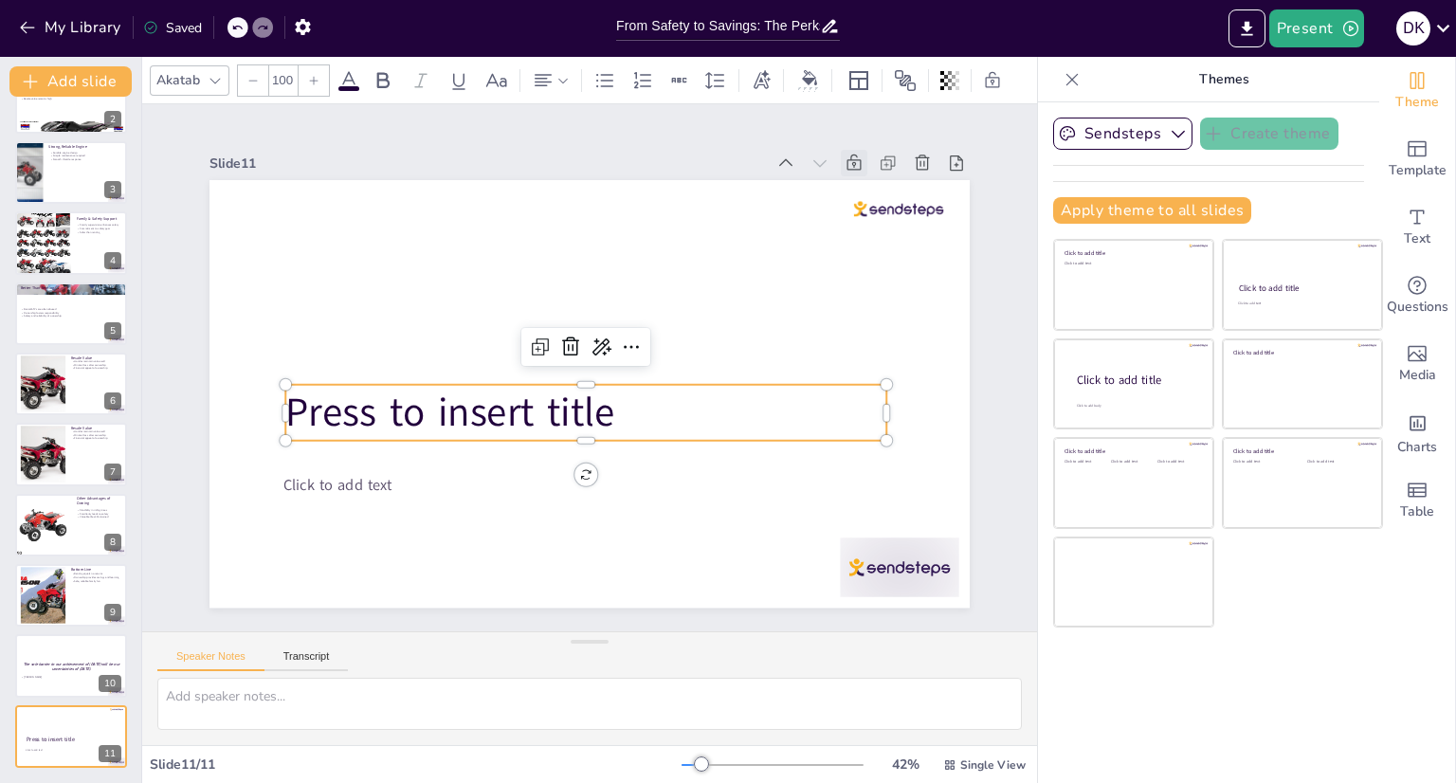
click at [629, 402] on p "Press to insert title" at bounding box center [581, 413] width 603 height 118
click at [629, 403] on p "Press to insert title" at bounding box center [585, 412] width 601 height 55
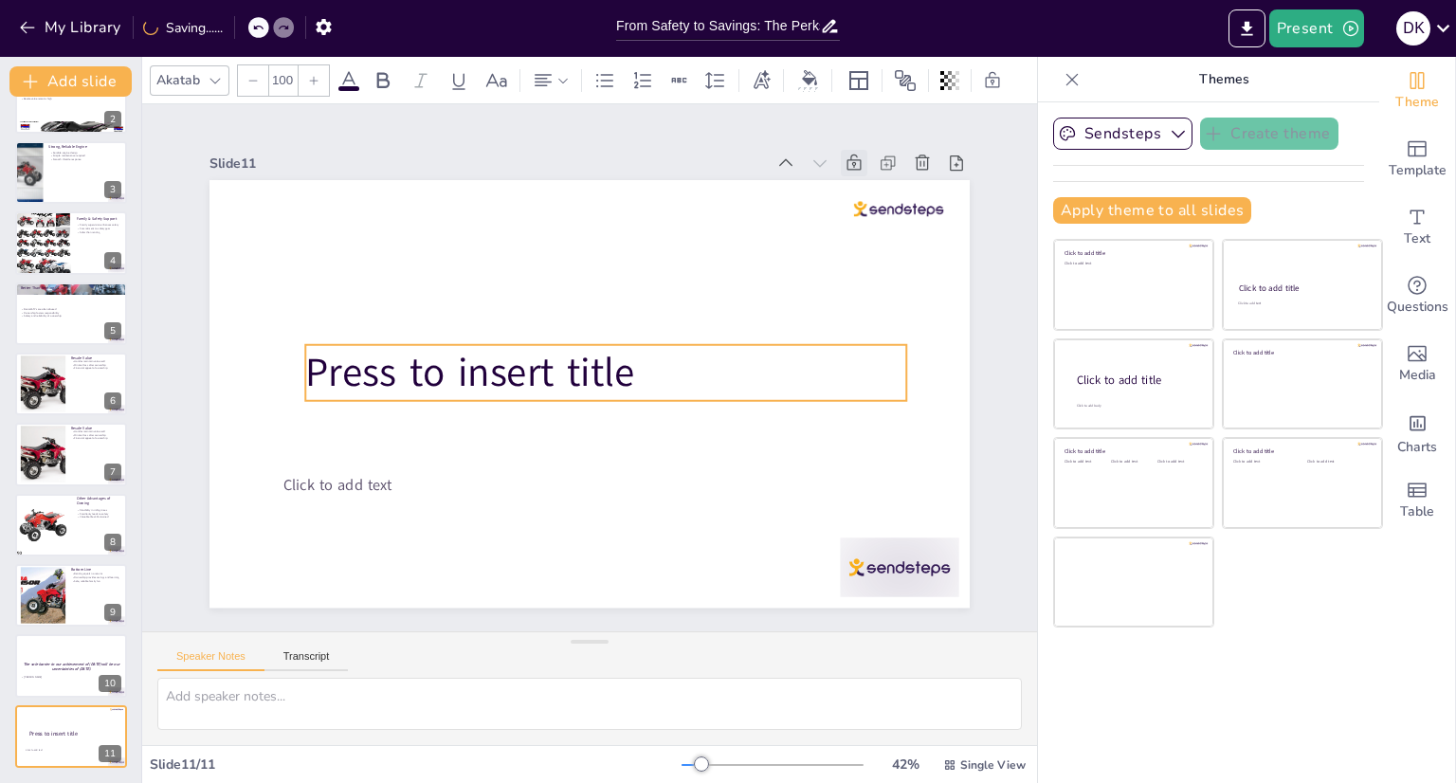
drag, startPoint x: 322, startPoint y: 394, endPoint x: 345, endPoint y: 357, distance: 43.4
click at [345, 357] on span "Press to insert title" at bounding box center [469, 373] width 329 height 54
click at [638, 365] on p "Press to insert title" at bounding box center [608, 375] width 601 height 55
click at [580, 371] on span "Press to insert title" at bounding box center [472, 376] width 329 height 54
click at [615, 302] on icon at bounding box center [623, 310] width 23 height 23
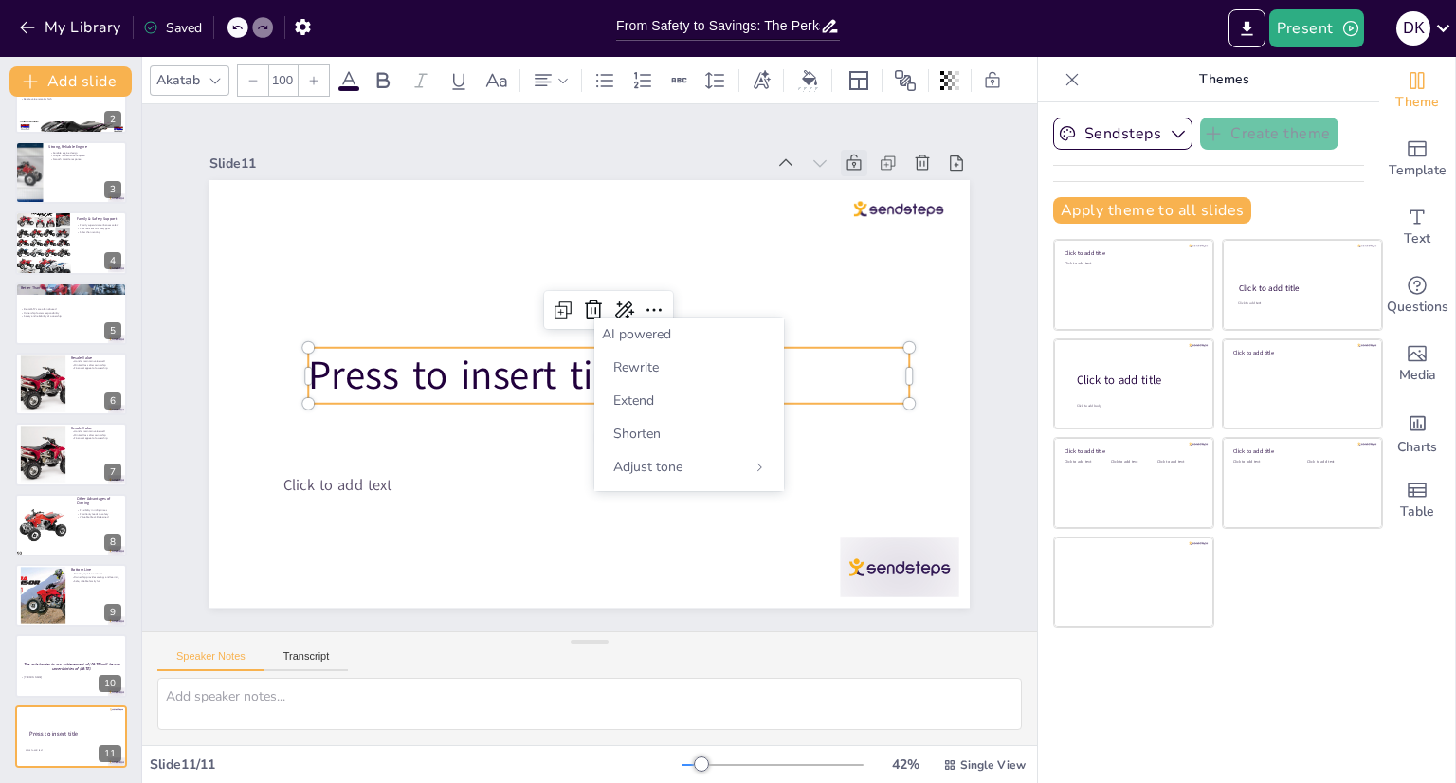
click at [531, 371] on span "Press to insert title" at bounding box center [472, 364] width 333 height 88
click at [587, 346] on span "Press to insert title" at bounding box center [514, 278] width 237 height 298
click at [585, 444] on div at bounding box center [587, 394] width 801 height 504
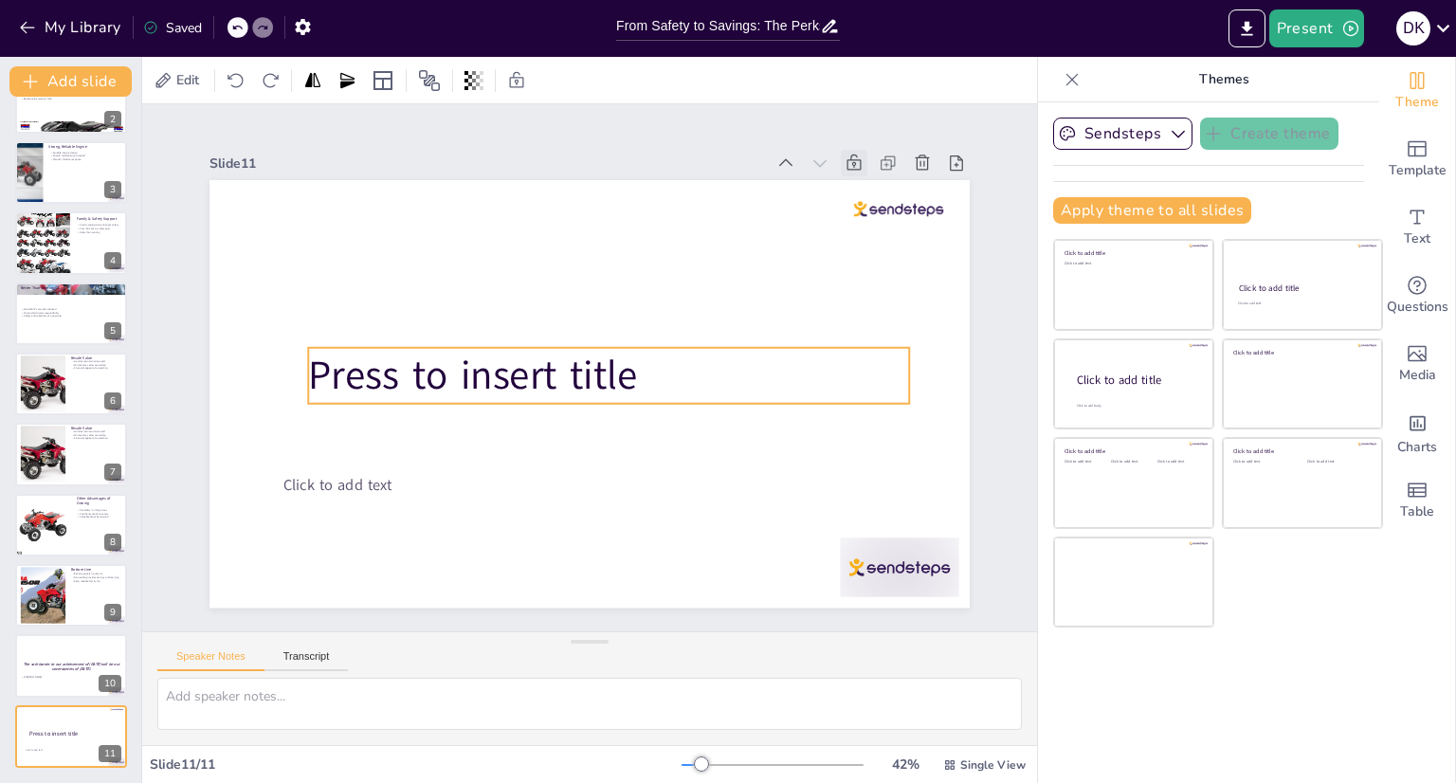
click at [584, 367] on span "Press to insert title" at bounding box center [472, 364] width 333 height 88
click at [612, 304] on icon at bounding box center [623, 310] width 23 height 23
click at [494, 384] on span "Press to insert title" at bounding box center [472, 376] width 329 height 54
click at [615, 309] on icon at bounding box center [624, 310] width 19 height 17
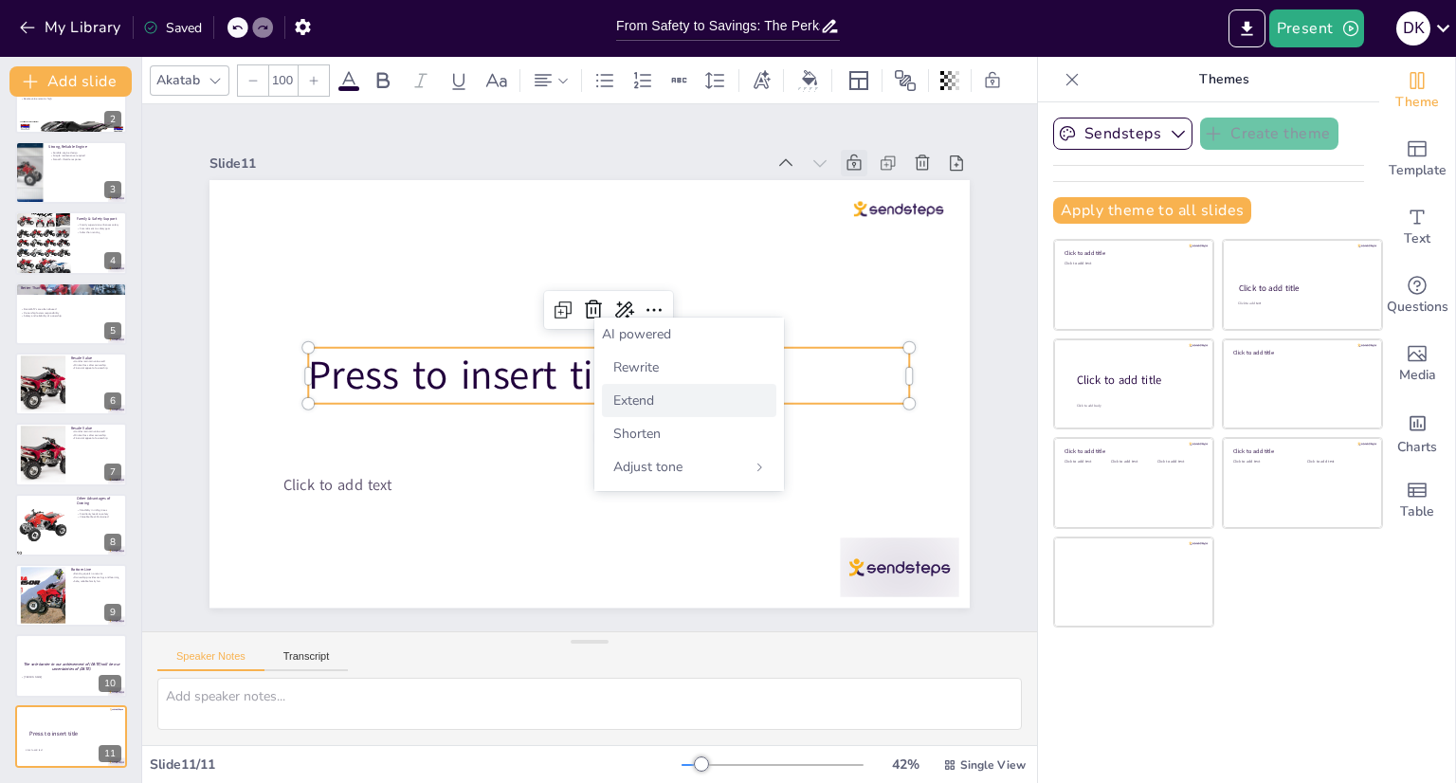
click at [663, 400] on div "Extend" at bounding box center [689, 400] width 174 height 33
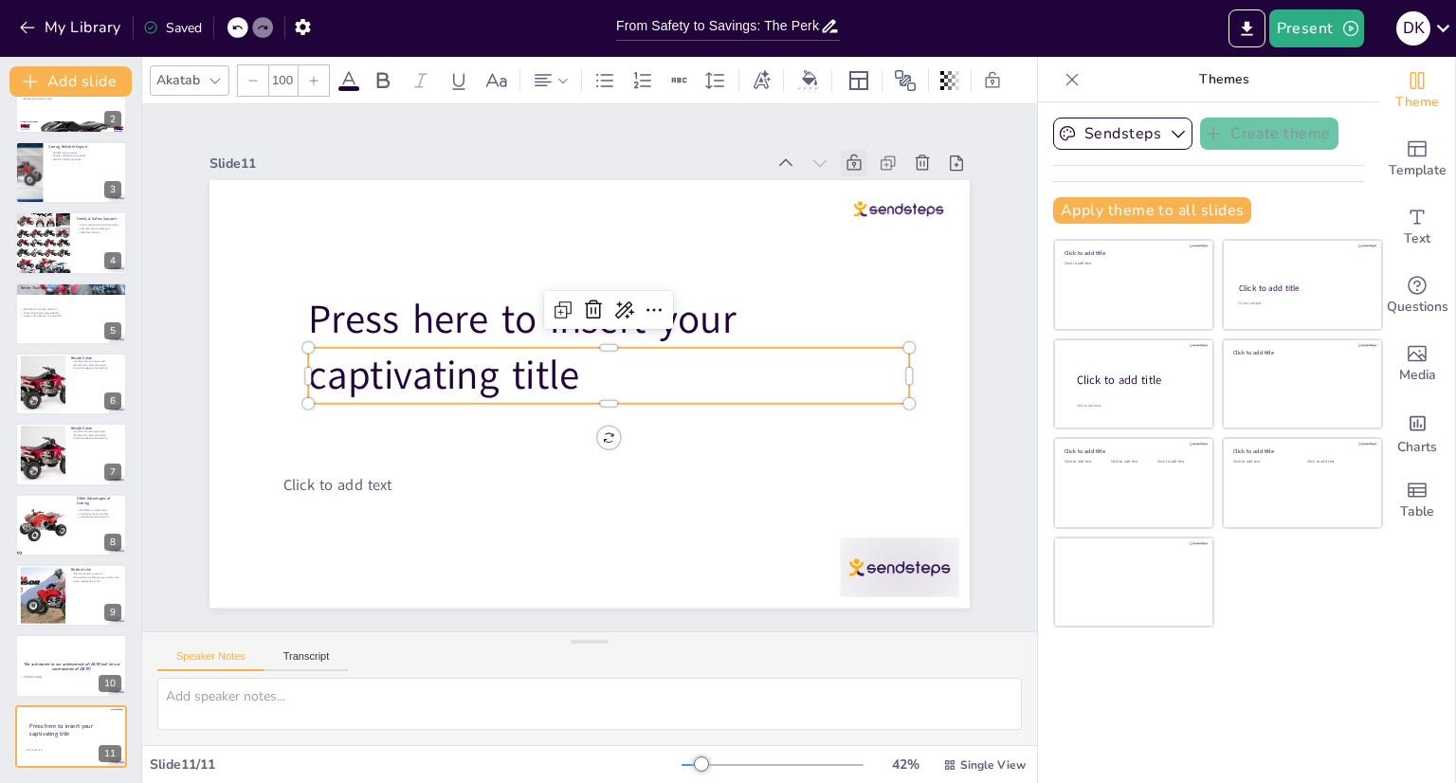
click at [587, 386] on p "Press here to insert your captivating title" at bounding box center [610, 350] width 609 height 173
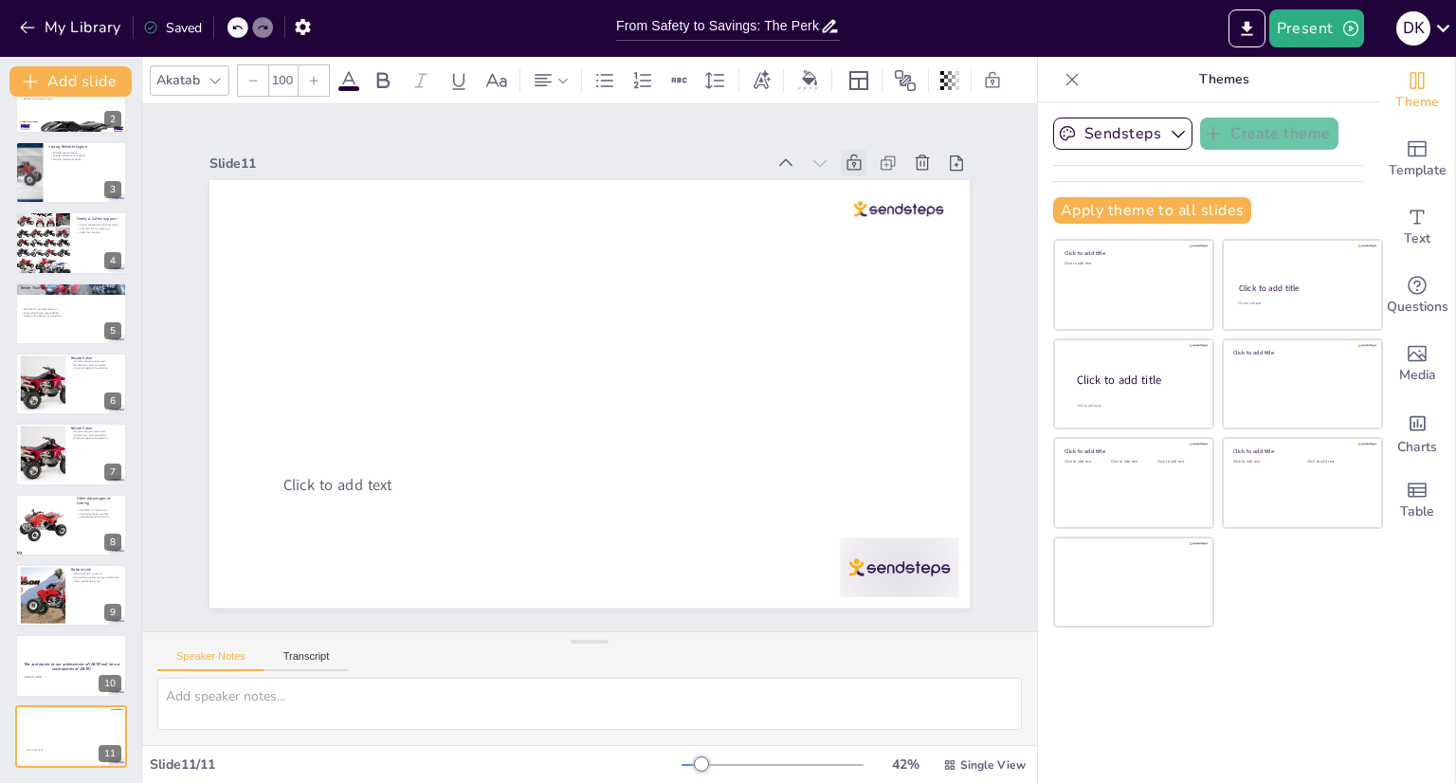
drag, startPoint x: 583, startPoint y: 373, endPoint x: 1455, endPoint y: 517, distance: 884.1
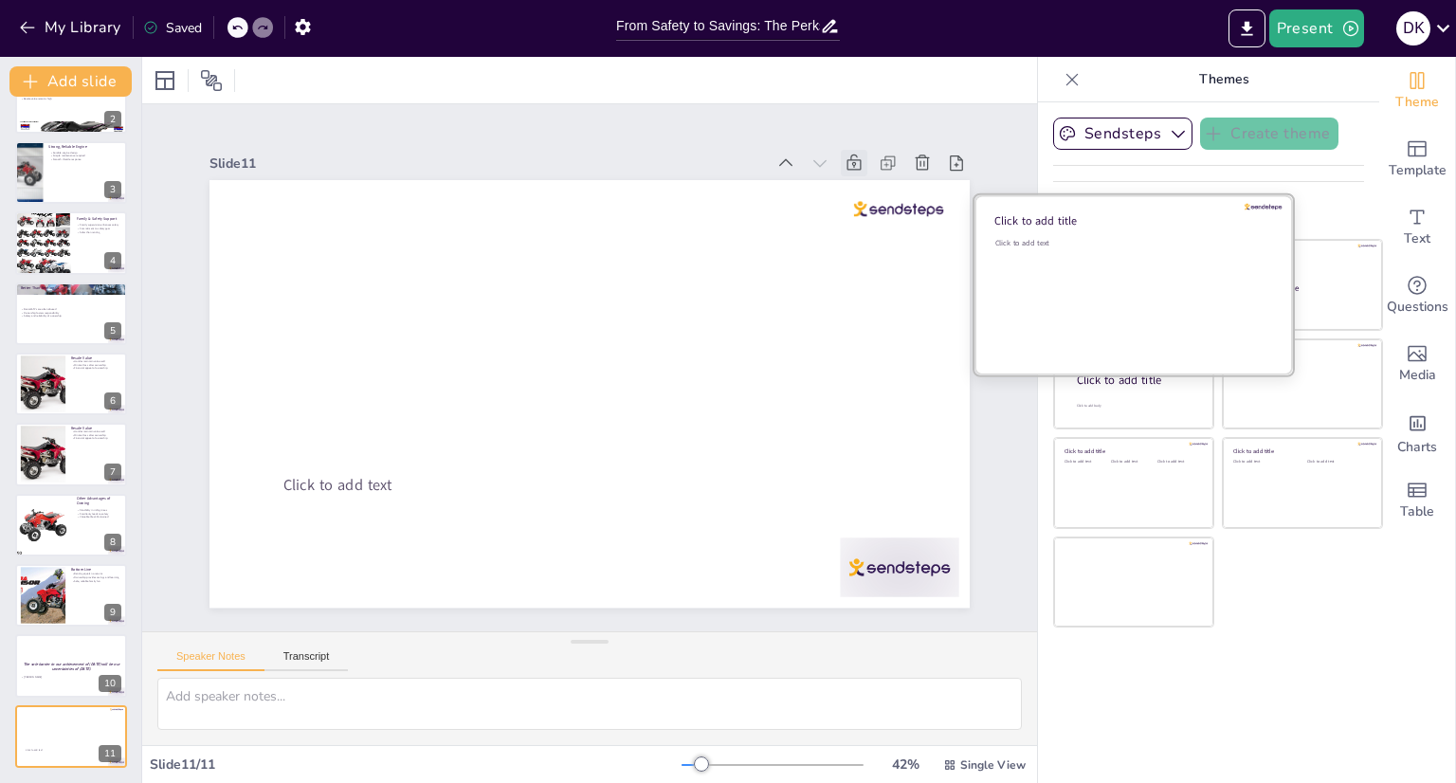
click at [1065, 270] on div "Click to add text" at bounding box center [1131, 297] width 271 height 118
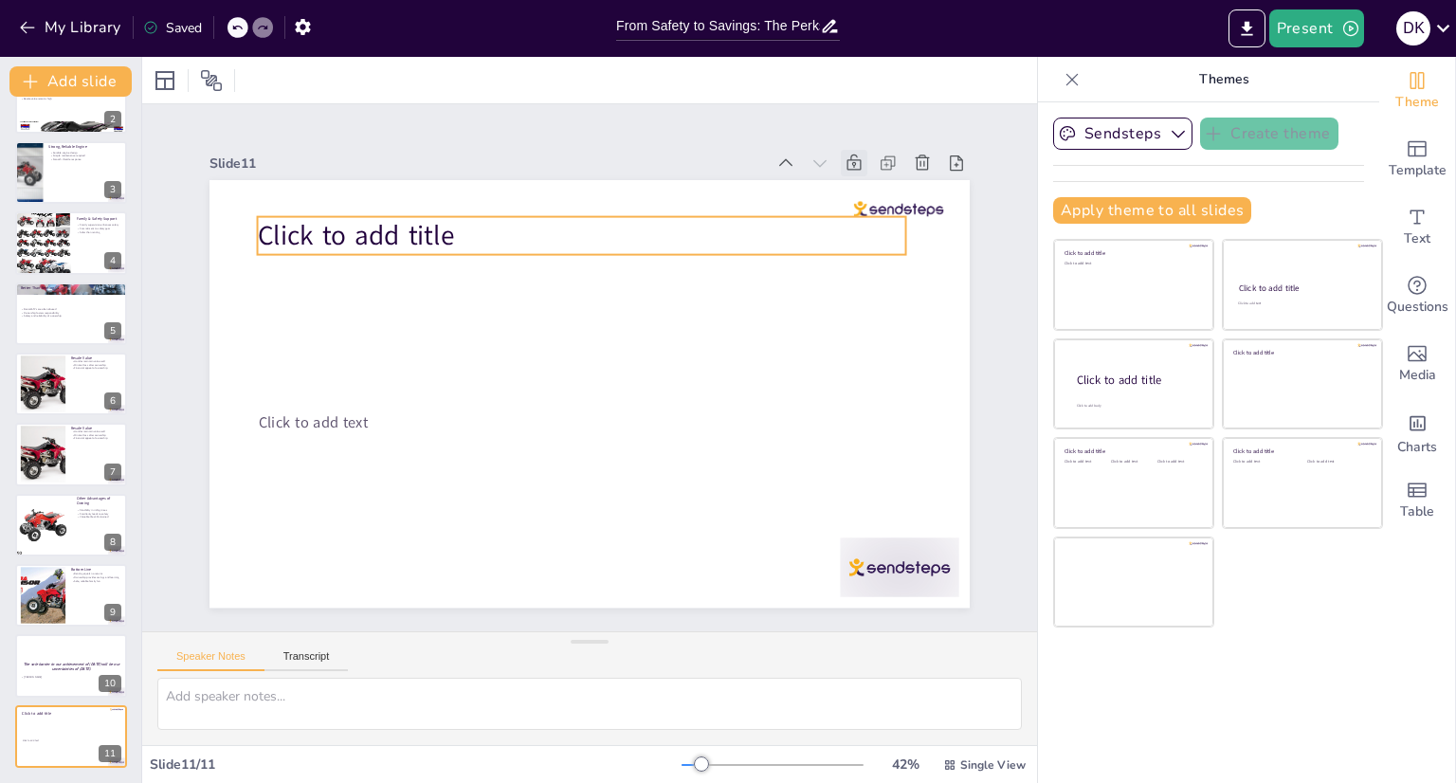
click at [522, 227] on p "Click to add title" at bounding box center [595, 235] width 649 height 105
click at [627, 175] on div at bounding box center [627, 179] width 30 height 30
click at [462, 240] on p "Click to add title" at bounding box center [582, 236] width 649 height 38
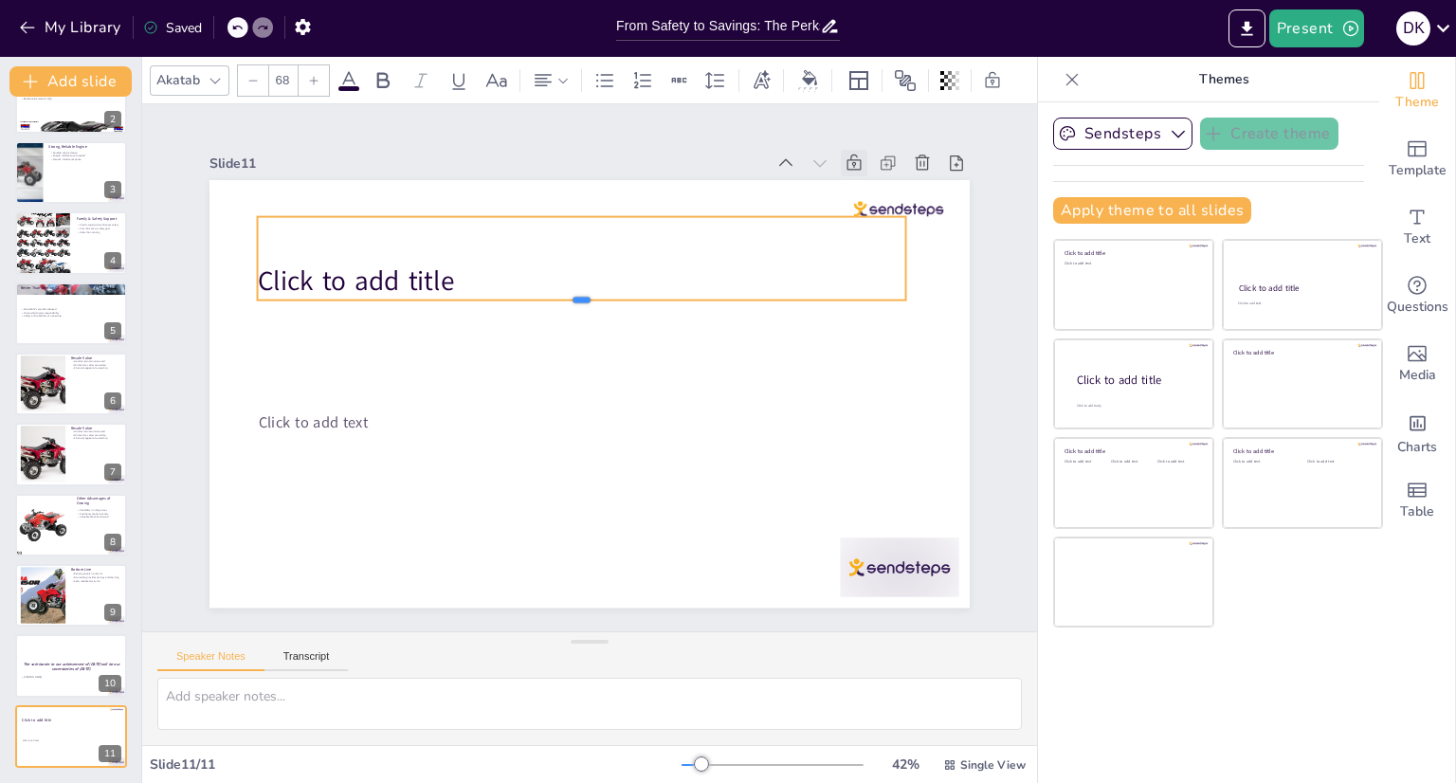
drag, startPoint x: 569, startPoint y: 247, endPoint x: 584, endPoint y: 293, distance: 48.0
click at [584, 301] on div at bounding box center [582, 308] width 649 height 15
click at [266, 225] on div "Click to add title" at bounding box center [592, 258] width 653 height 151
click at [266, 222] on div "Click to add title" at bounding box center [592, 258] width 653 height 151
click at [258, 222] on div "Click to add title" at bounding box center [582, 258] width 649 height 83
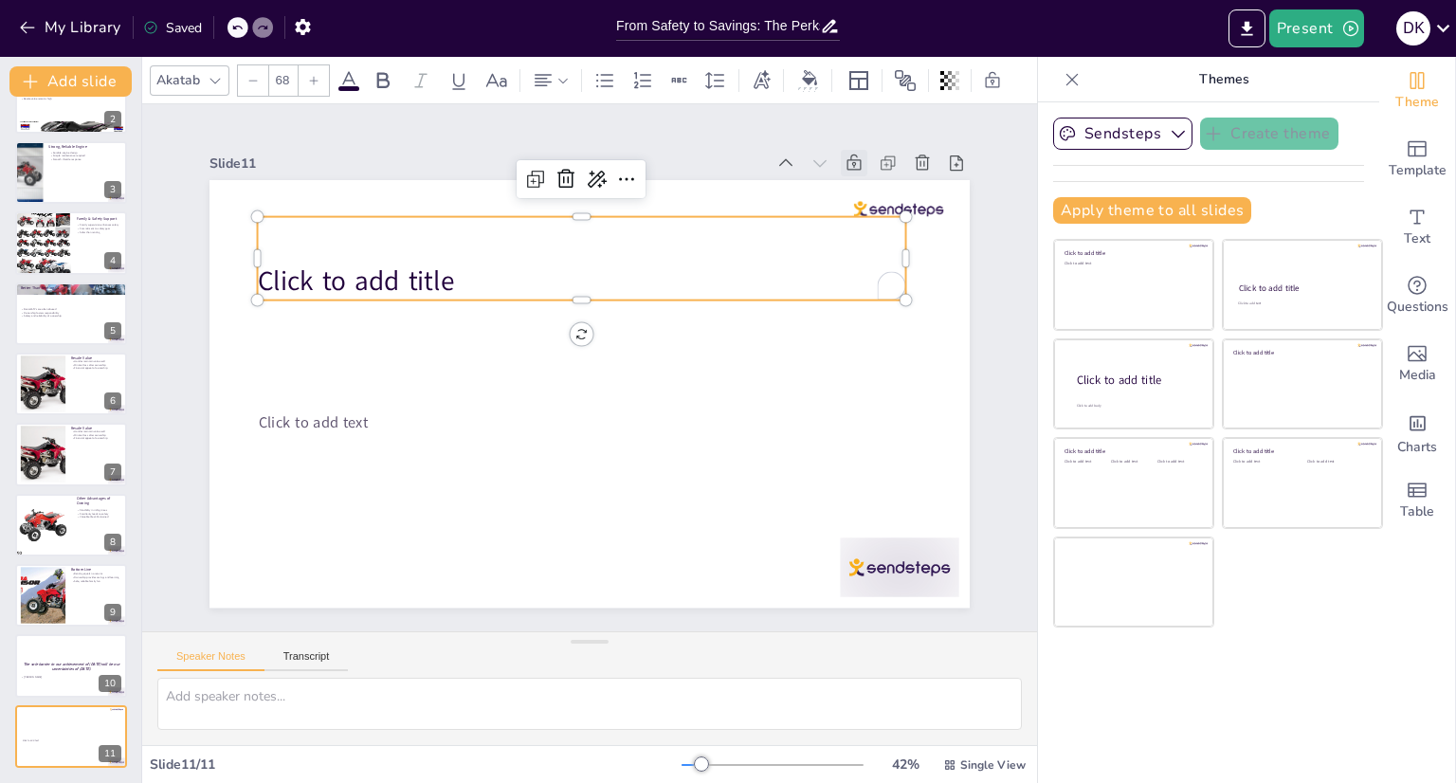
click at [258, 222] on div "Click to add title" at bounding box center [582, 258] width 649 height 83
click at [482, 222] on div "Click to add title" at bounding box center [680, 306] width 396 height 603
click at [612, 170] on div at bounding box center [627, 179] width 30 height 30
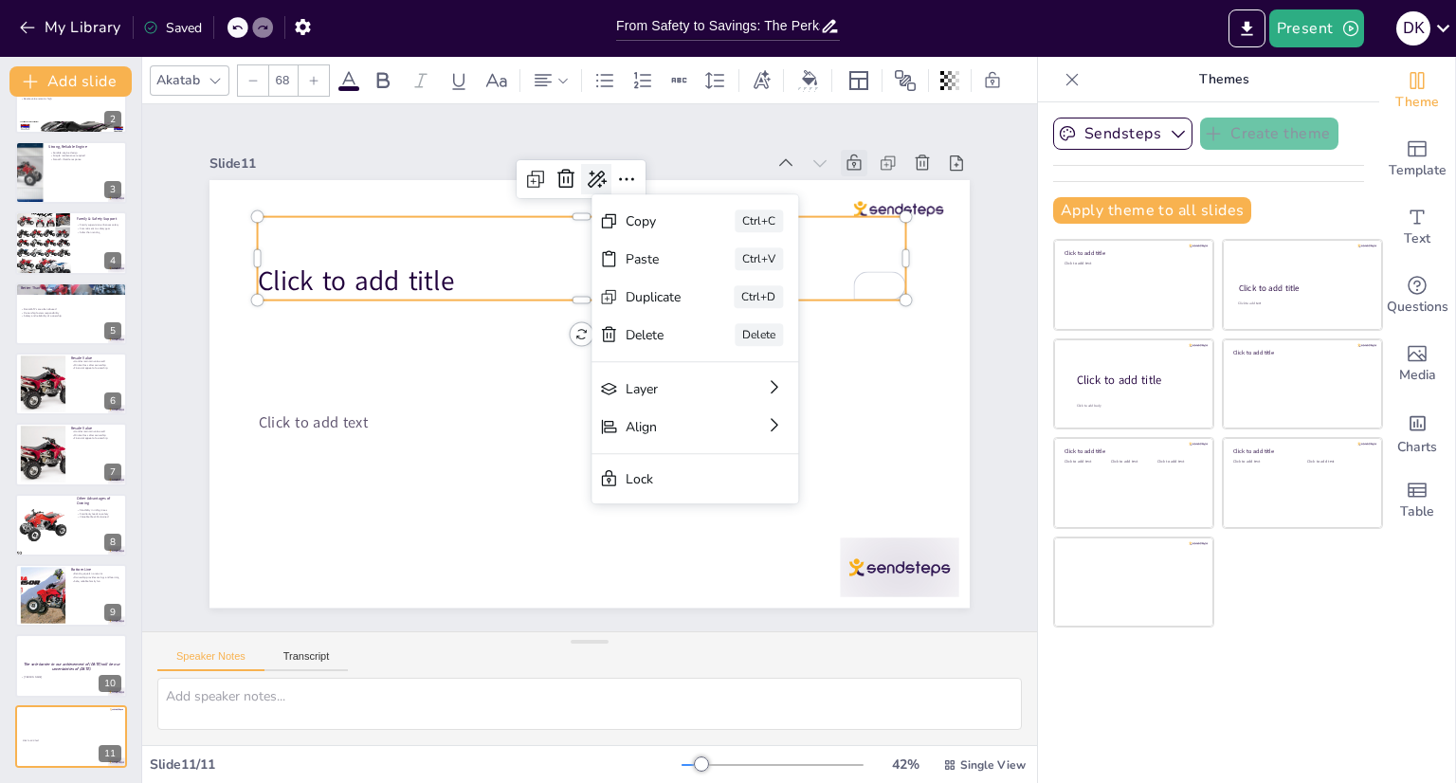
click at [585, 173] on icon at bounding box center [596, 179] width 23 height 23
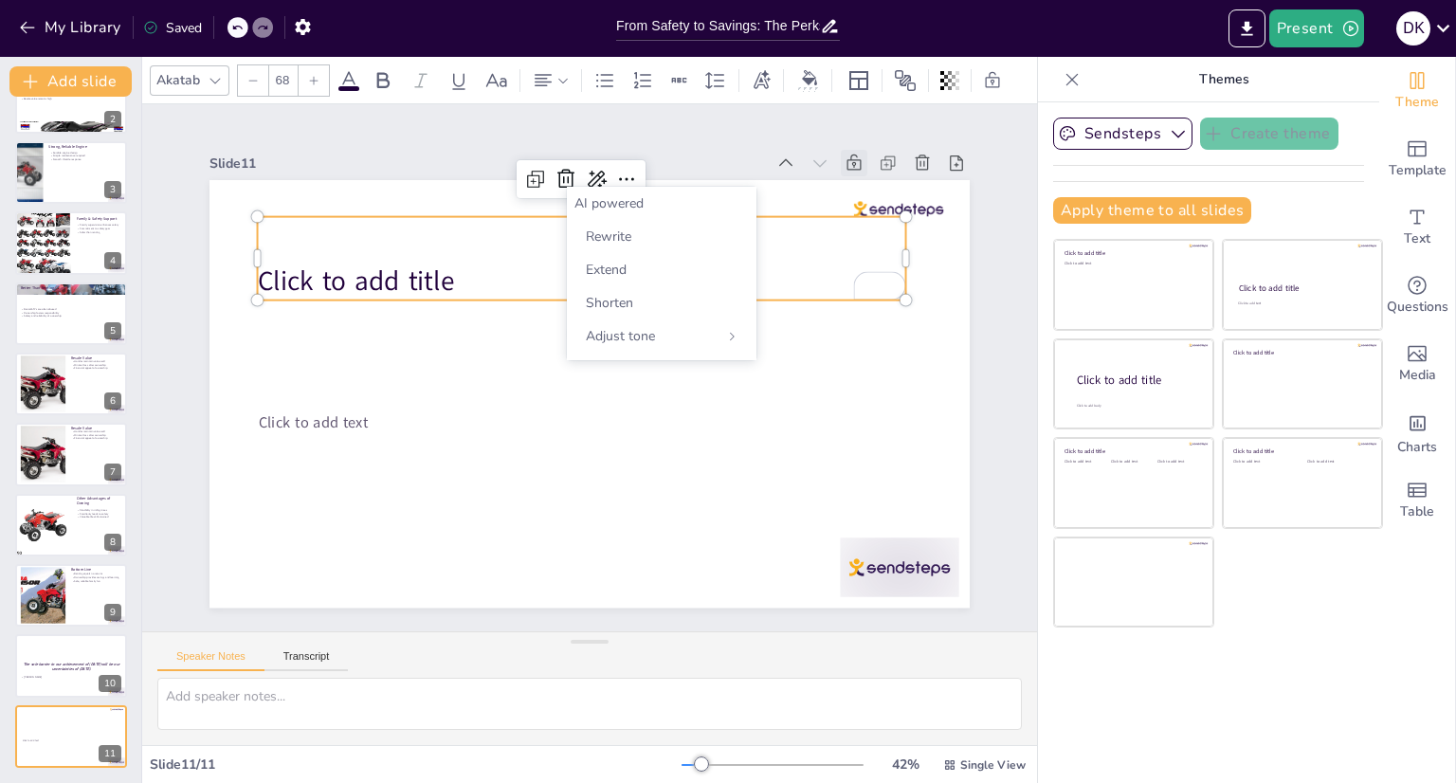
click at [609, 203] on div "AI powered" at bounding box center [662, 203] width 174 height 18
click at [356, 239] on div "Click to add title" at bounding box center [582, 258] width 649 height 83
click at [284, 222] on div "Click to add title" at bounding box center [582, 258] width 649 height 83
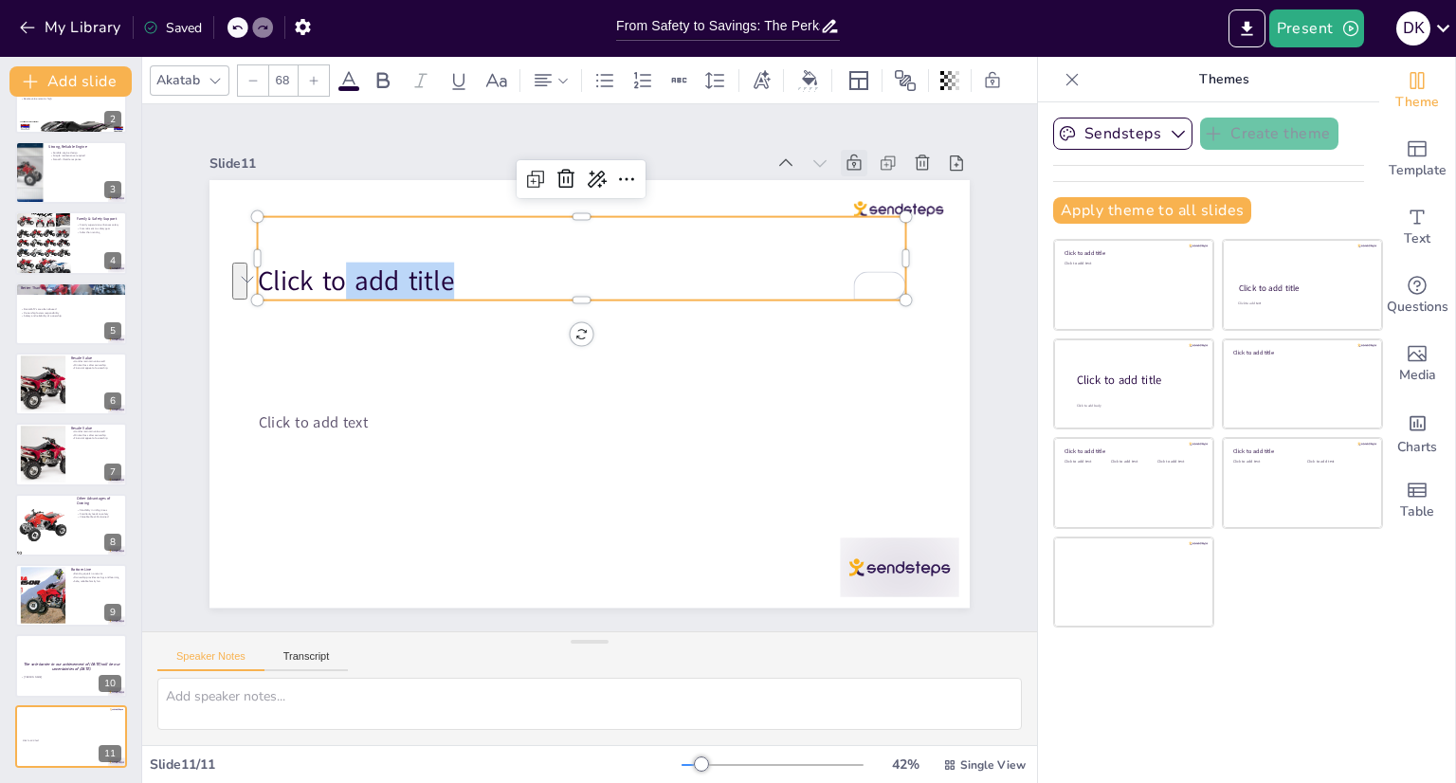
drag, startPoint x: 328, startPoint y: 278, endPoint x: 466, endPoint y: 282, distance: 138.5
click at [466, 282] on p "Click to add title" at bounding box center [590, 280] width 649 height 105
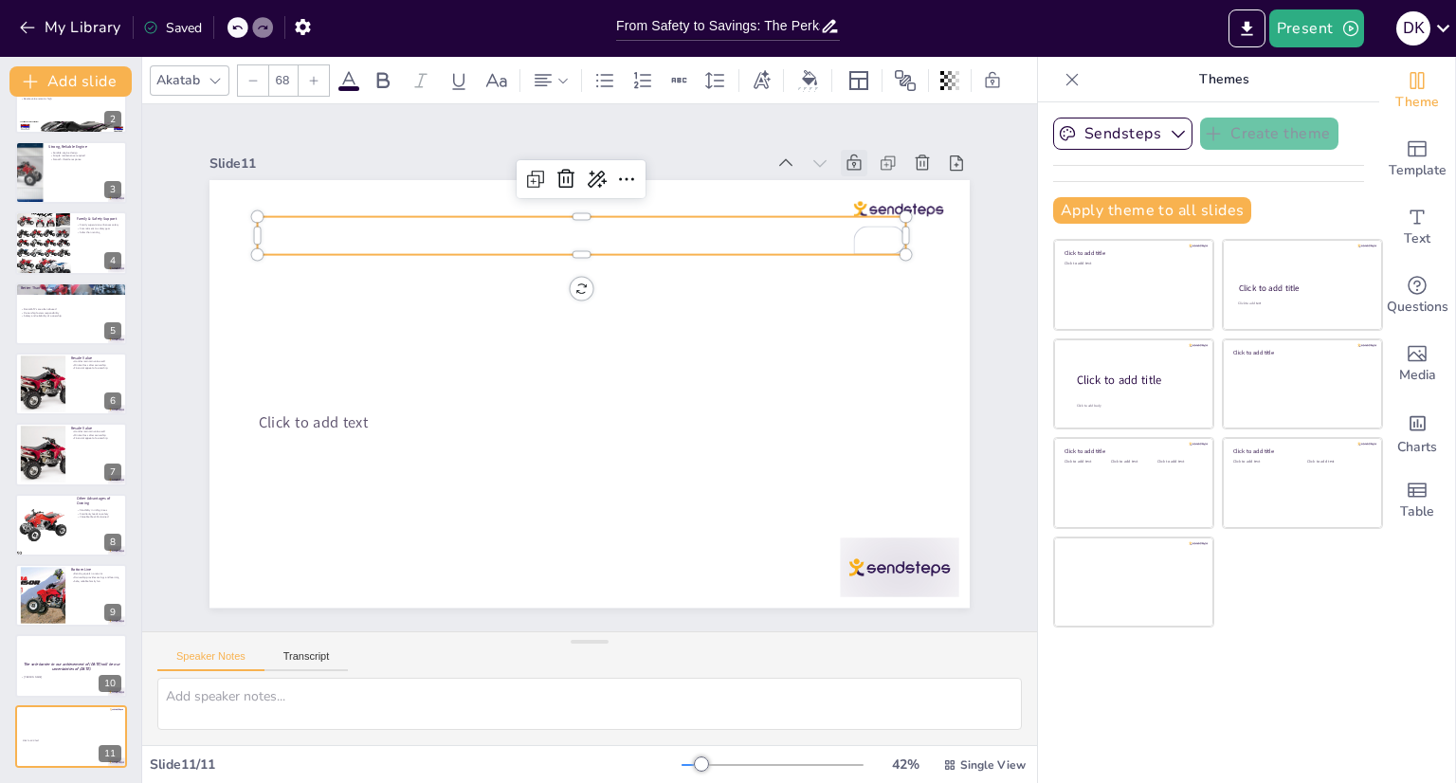
click at [364, 215] on p "To enrich screen reader interactions, please activate Accessibility in Grammarl…" at bounding box center [595, 235] width 649 height 105
click at [287, 232] on p "To enrich screen reader interactions, please activate Accessibility in Grammarl…" at bounding box center [582, 236] width 649 height 38
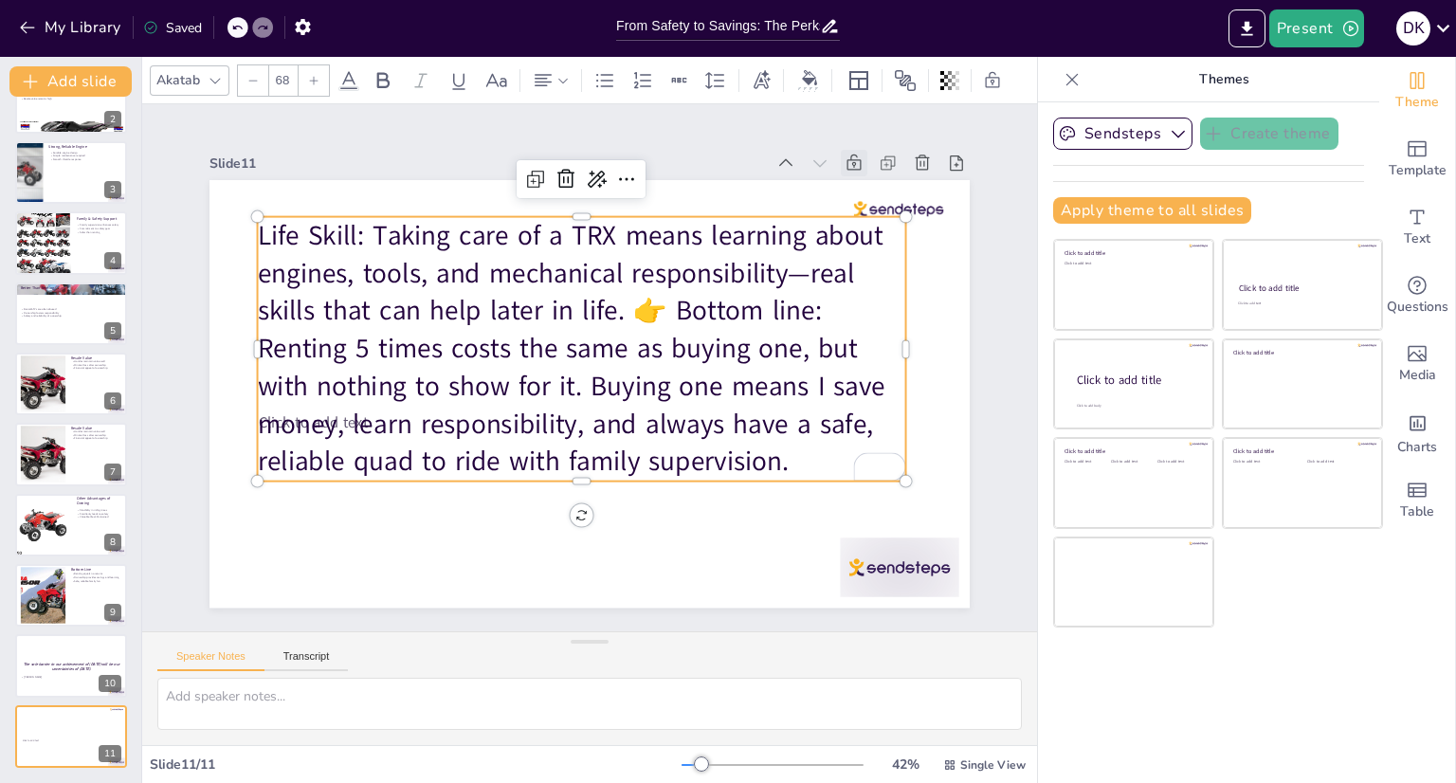
click at [624, 308] on p "Life Skill: Taking care of a TRX means learning about engines, tools, and mecha…" at bounding box center [583, 348] width 672 height 331
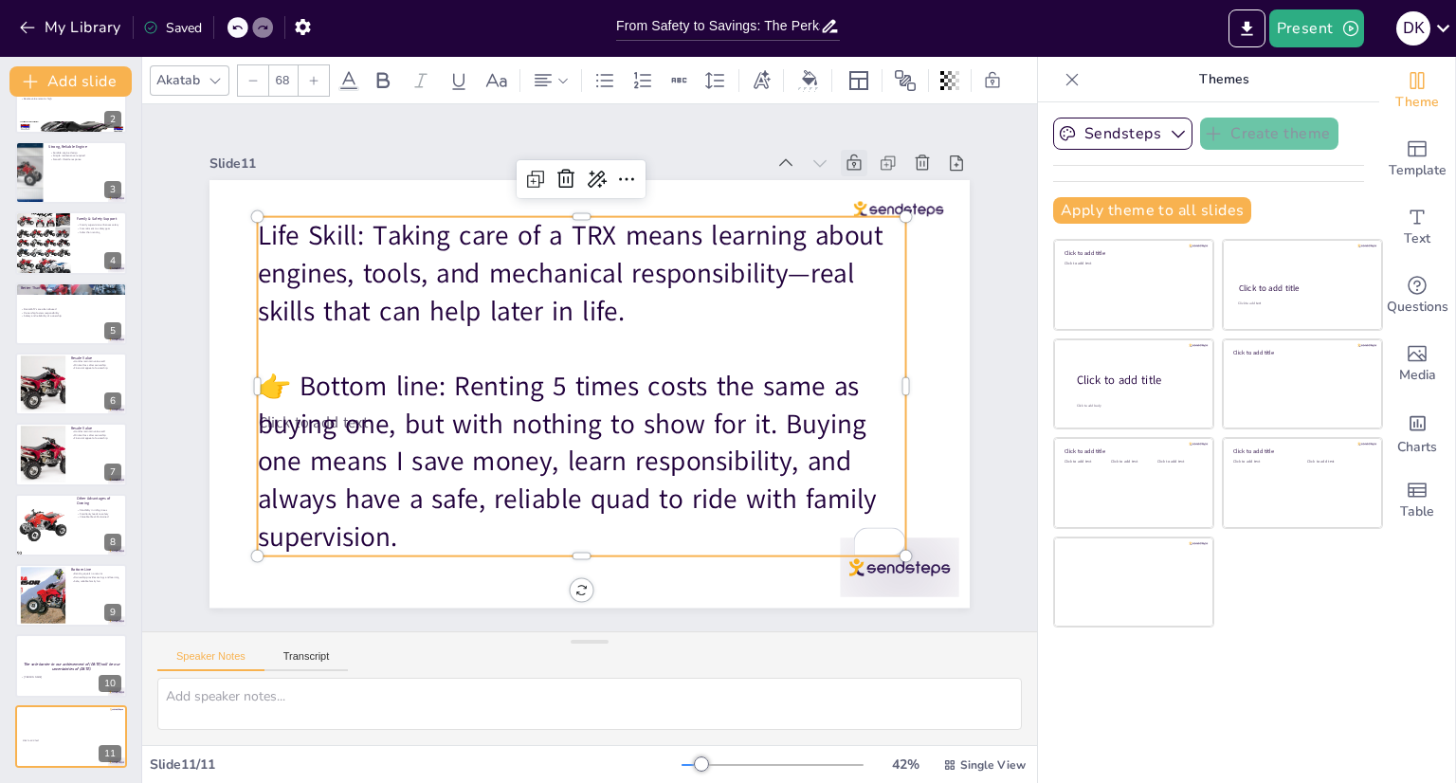
click at [638, 353] on p "To enrich screen reader interactions, please activate Accessibility in Grammarl…" at bounding box center [583, 348] width 649 height 105
click at [319, 165] on div "Slide 11" at bounding box center [590, 163] width 760 height 27
click at [353, 134] on div "Slide 1 From Safety to Savings: The Perks of Owning a Honda TRX 450R This prese…" at bounding box center [590, 367] width 807 height 557
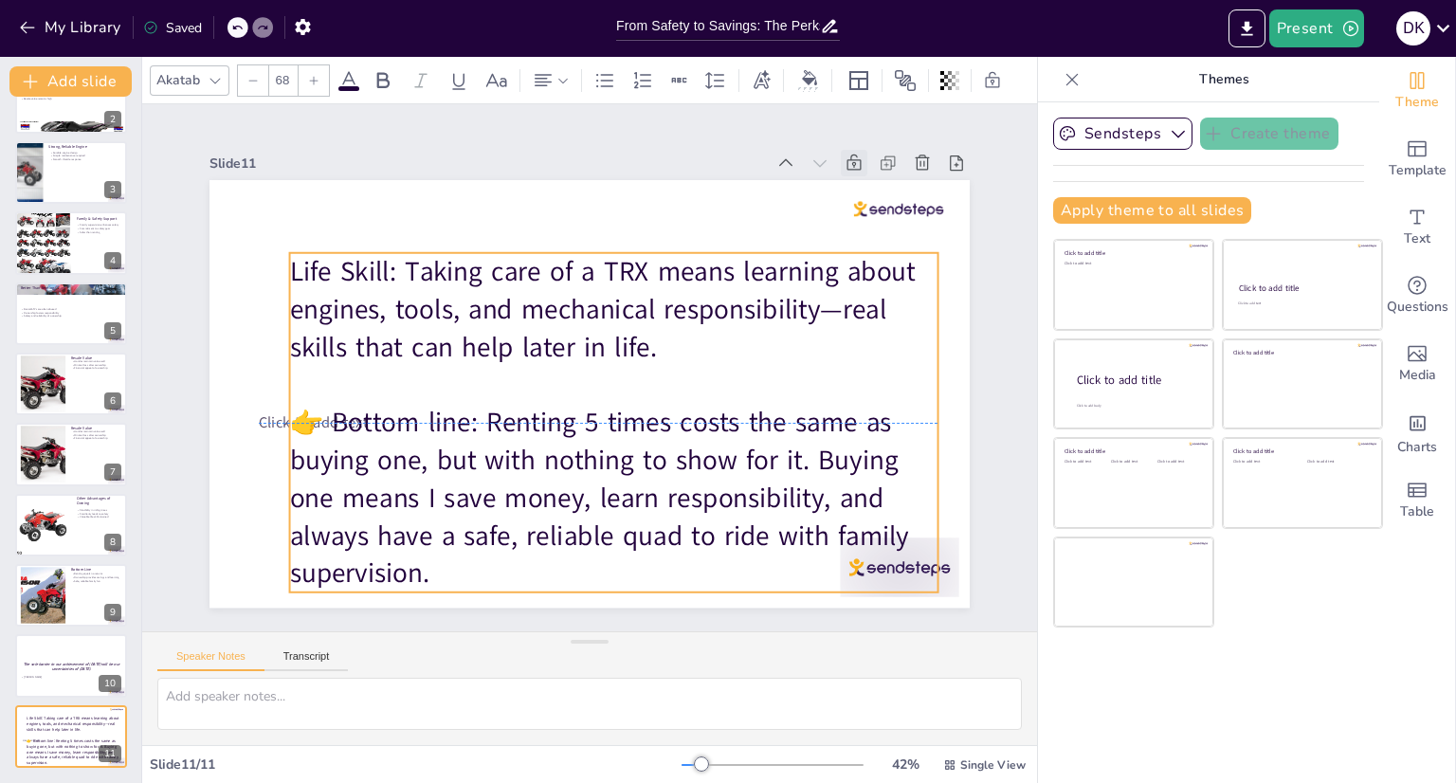
drag, startPoint x: 420, startPoint y: 422, endPoint x: 438, endPoint y: 432, distance: 20.8
click at [438, 432] on p "👉 Bottom line: Renting 5 times costs the same as buying one, but with nothing t…" at bounding box center [614, 498] width 649 height 189
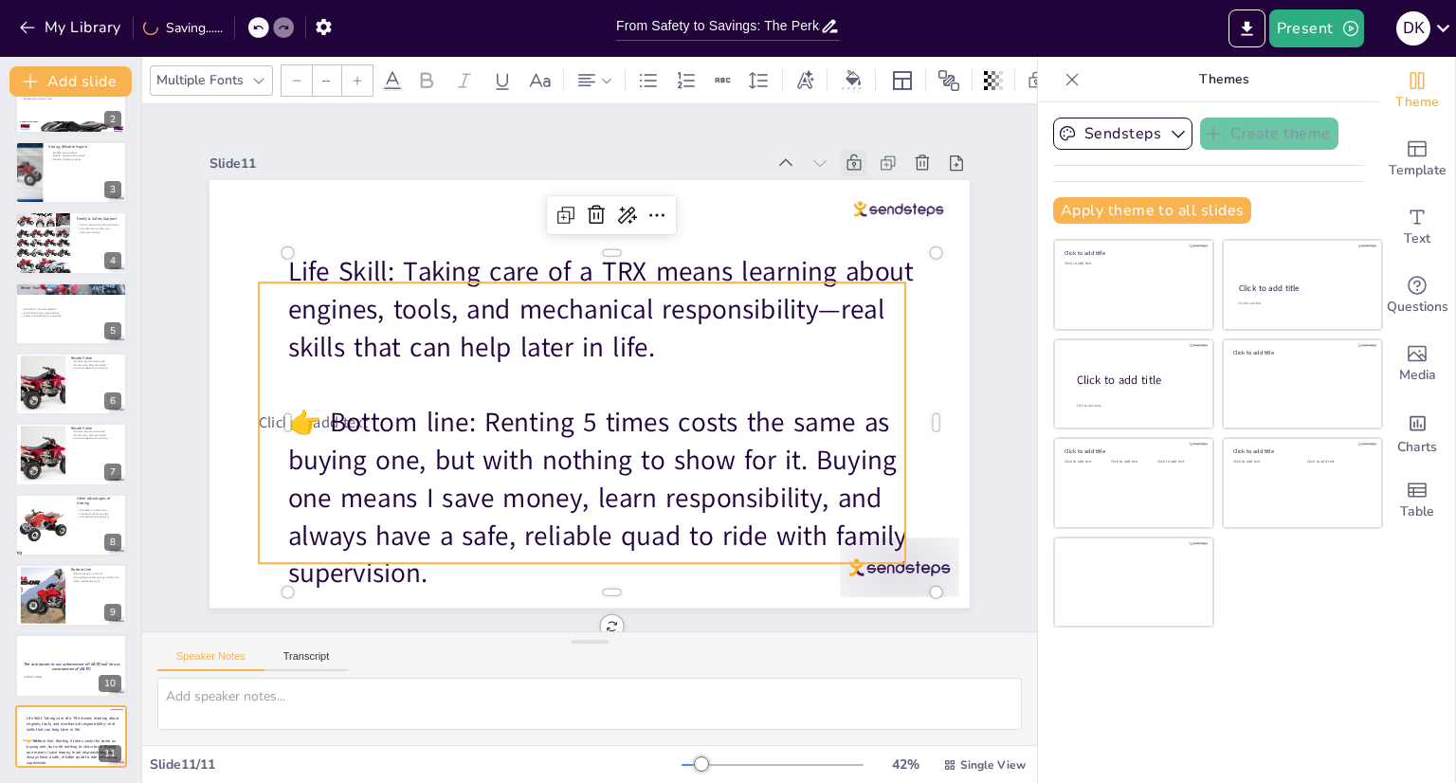
type input "38"
click at [259, 414] on span "Click to add text" at bounding box center [313, 422] width 109 height 21
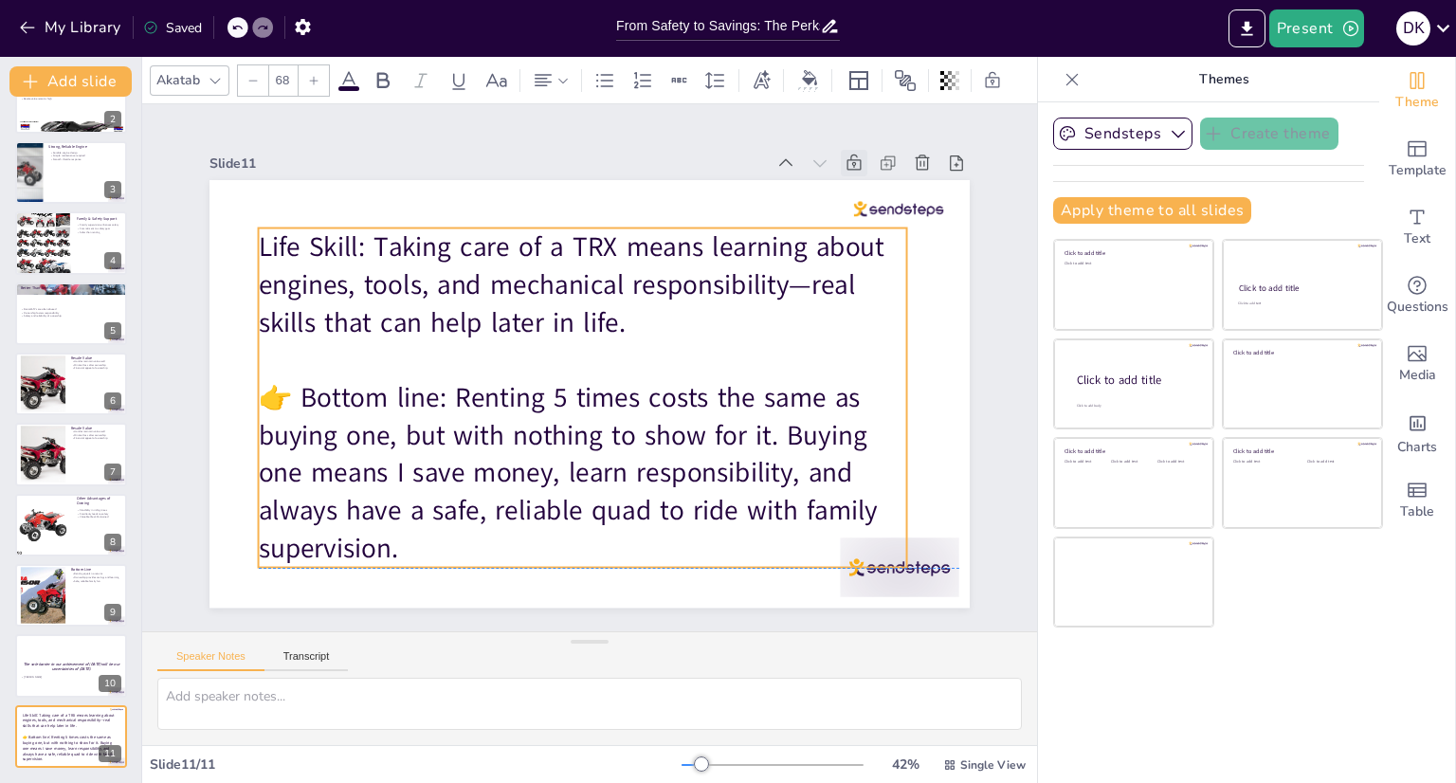
drag, startPoint x: 441, startPoint y: 375, endPoint x: 411, endPoint y: 348, distance: 40.2
click at [411, 348] on p at bounding box center [583, 359] width 649 height 105
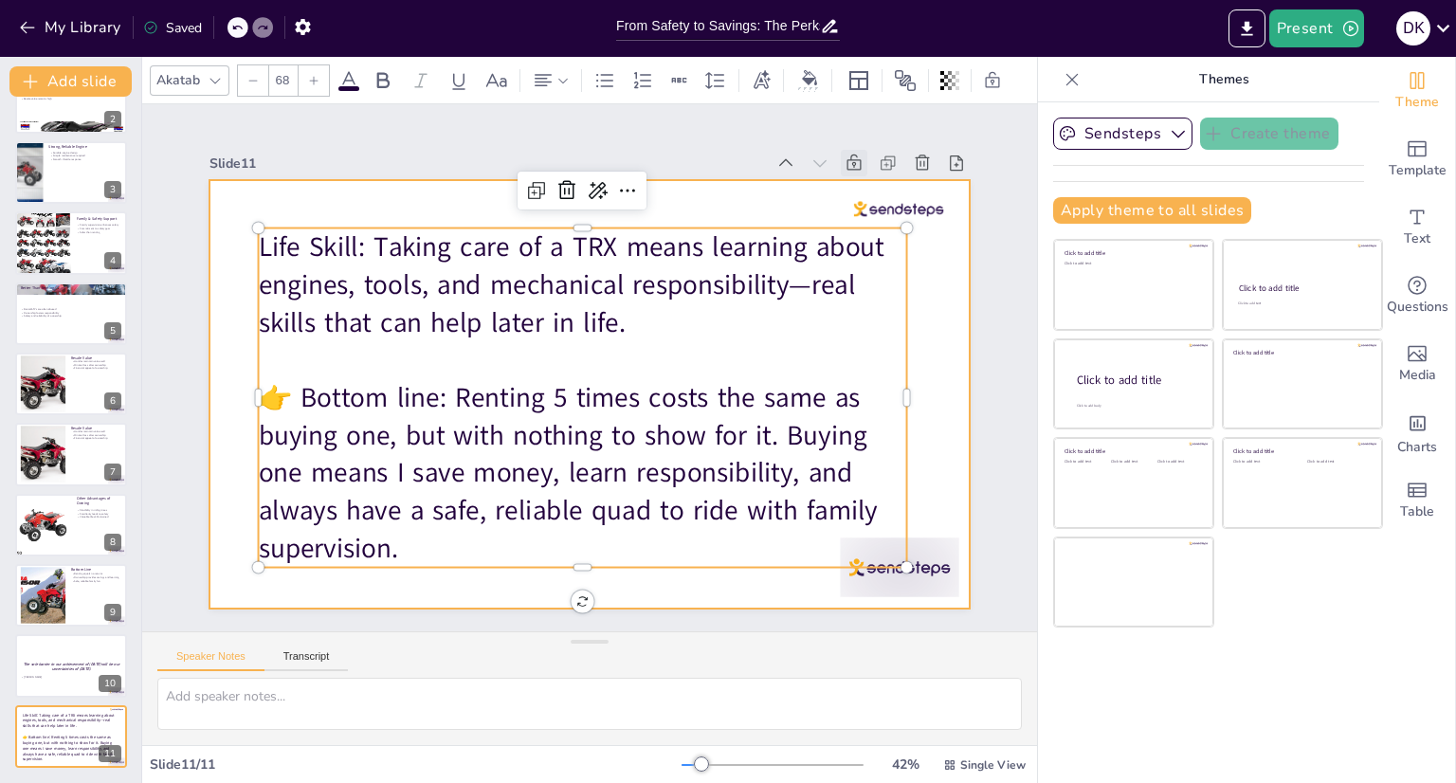
click at [933, 385] on div at bounding box center [590, 394] width 760 height 428
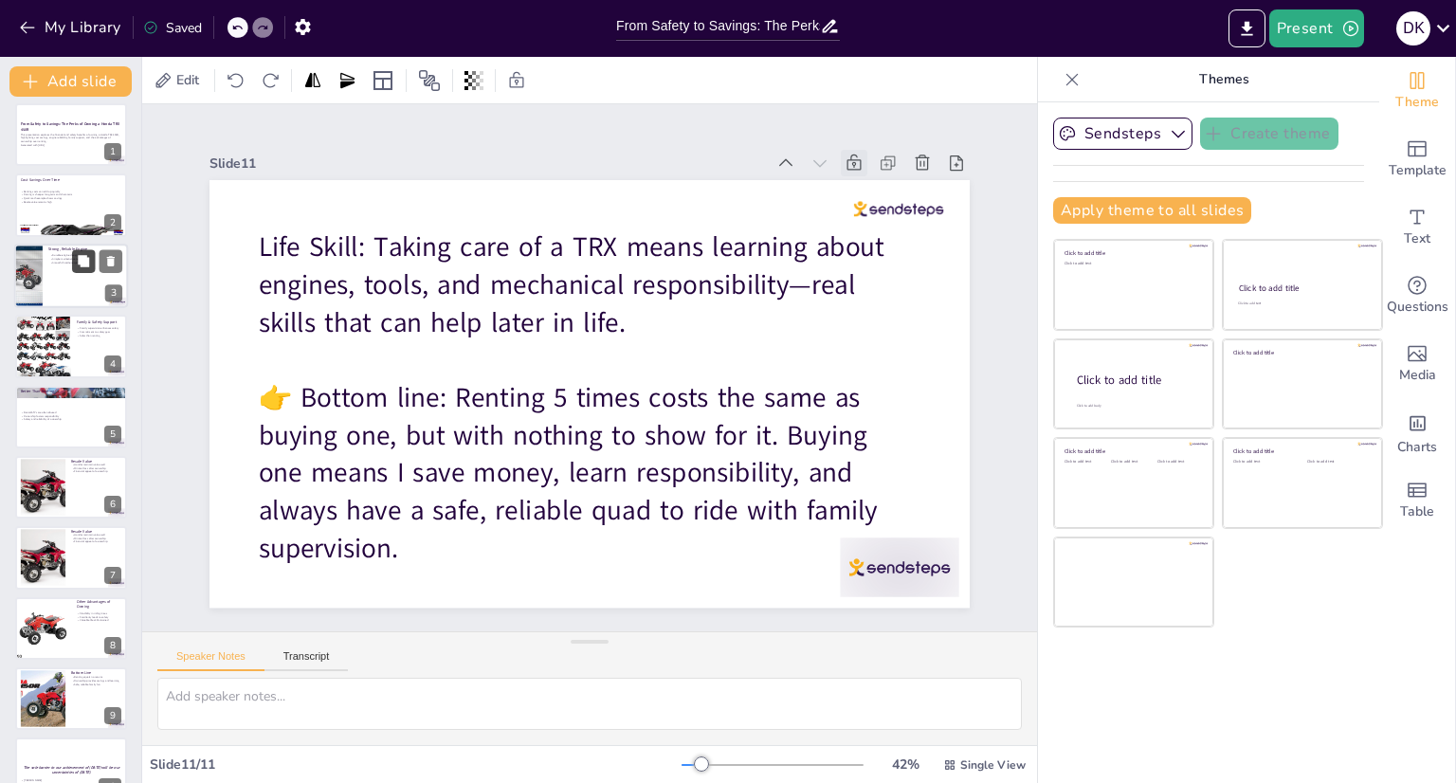
scroll to position [0, 0]
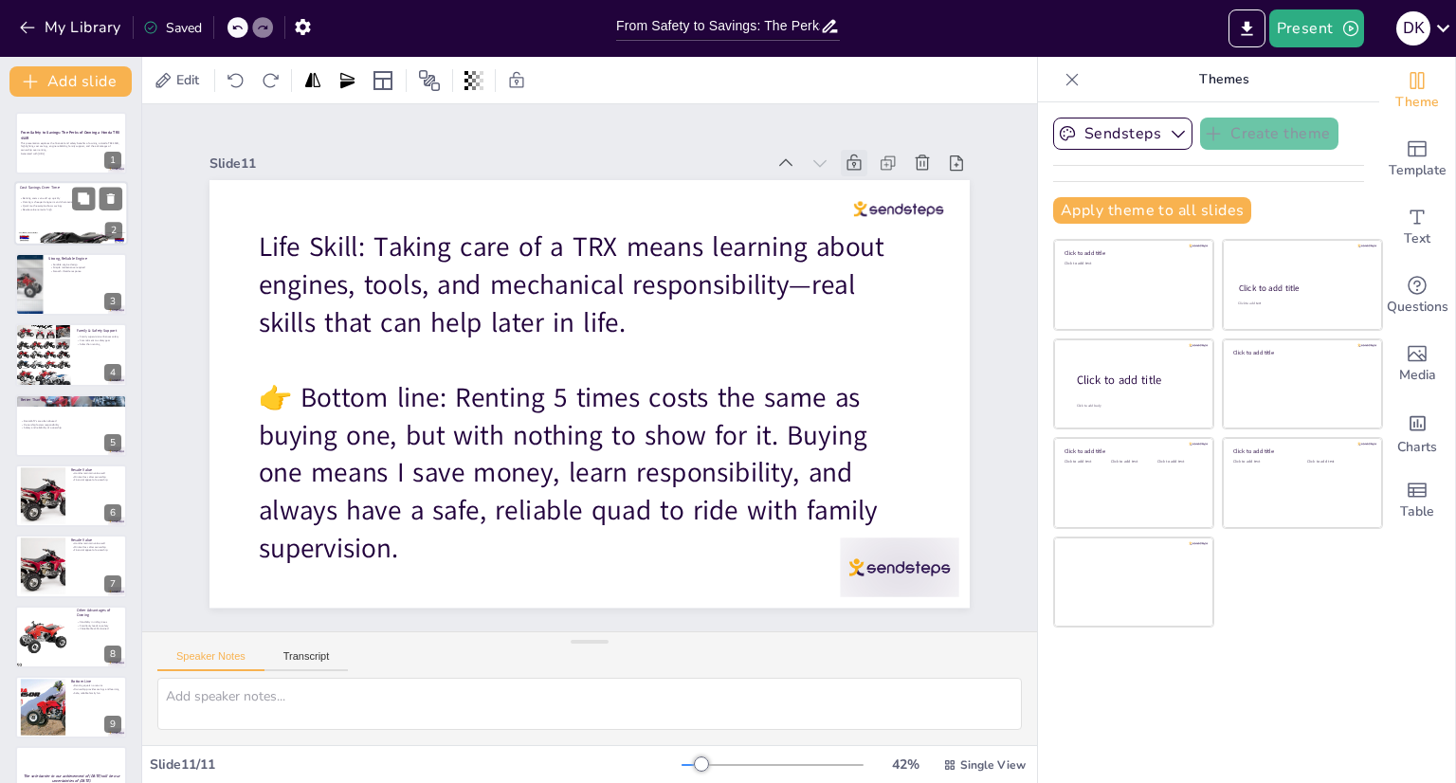
click at [68, 221] on div at bounding box center [71, 214] width 114 height 64
type textarea "Renting an ATV can become quite expensive, especially if you're riding multiple…"
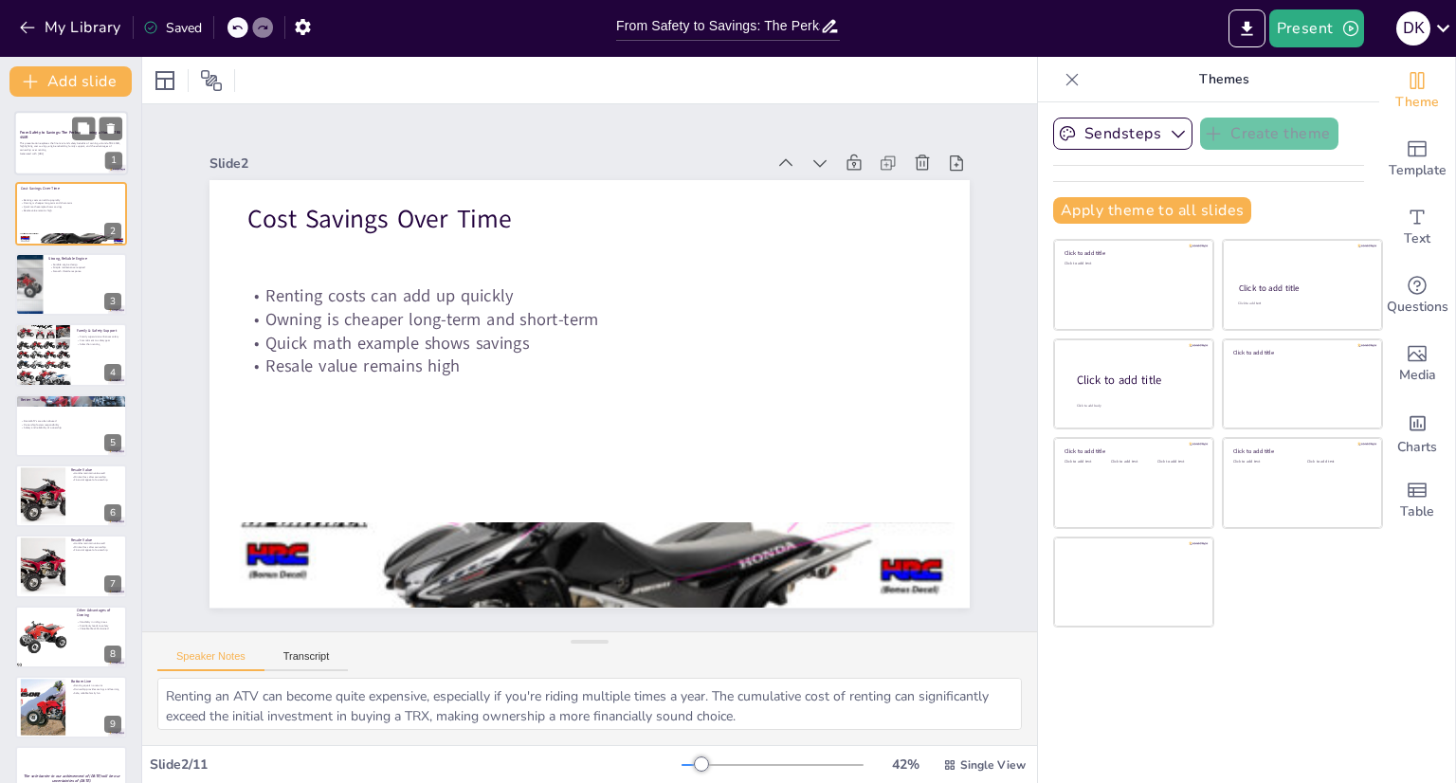
click at [56, 140] on div "This presentation explores the financial and safety benefits of owning a Honda …" at bounding box center [71, 148] width 102 height 16
